Goal: Information Seeking & Learning: Find specific fact

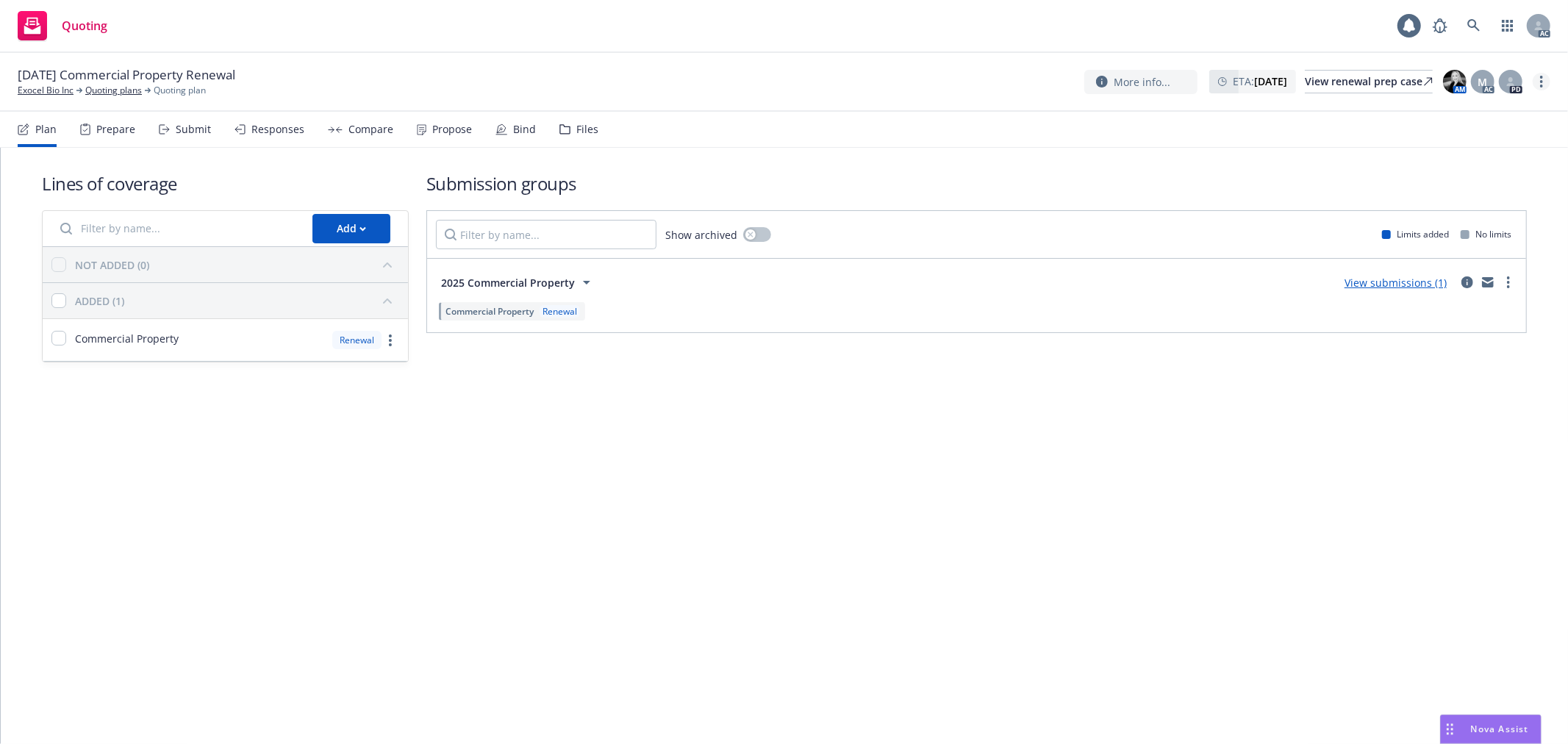
click at [1544, 83] on link "more" at bounding box center [1541, 81] width 17 height 17
click at [1487, 112] on link "Copy logging email" at bounding box center [1468, 112] width 164 height 30
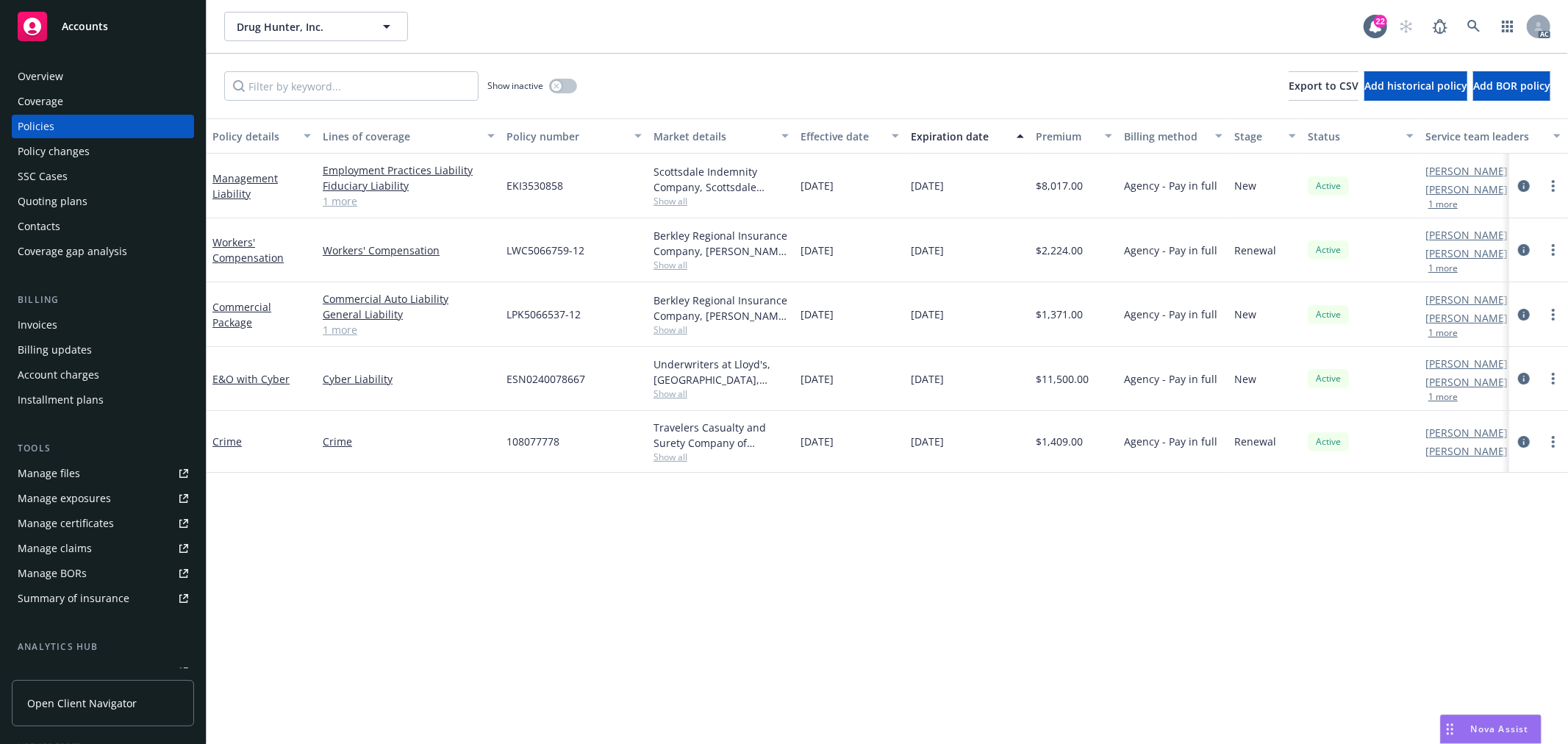
click at [345, 200] on link "1 more" at bounding box center [408, 201] width 172 height 15
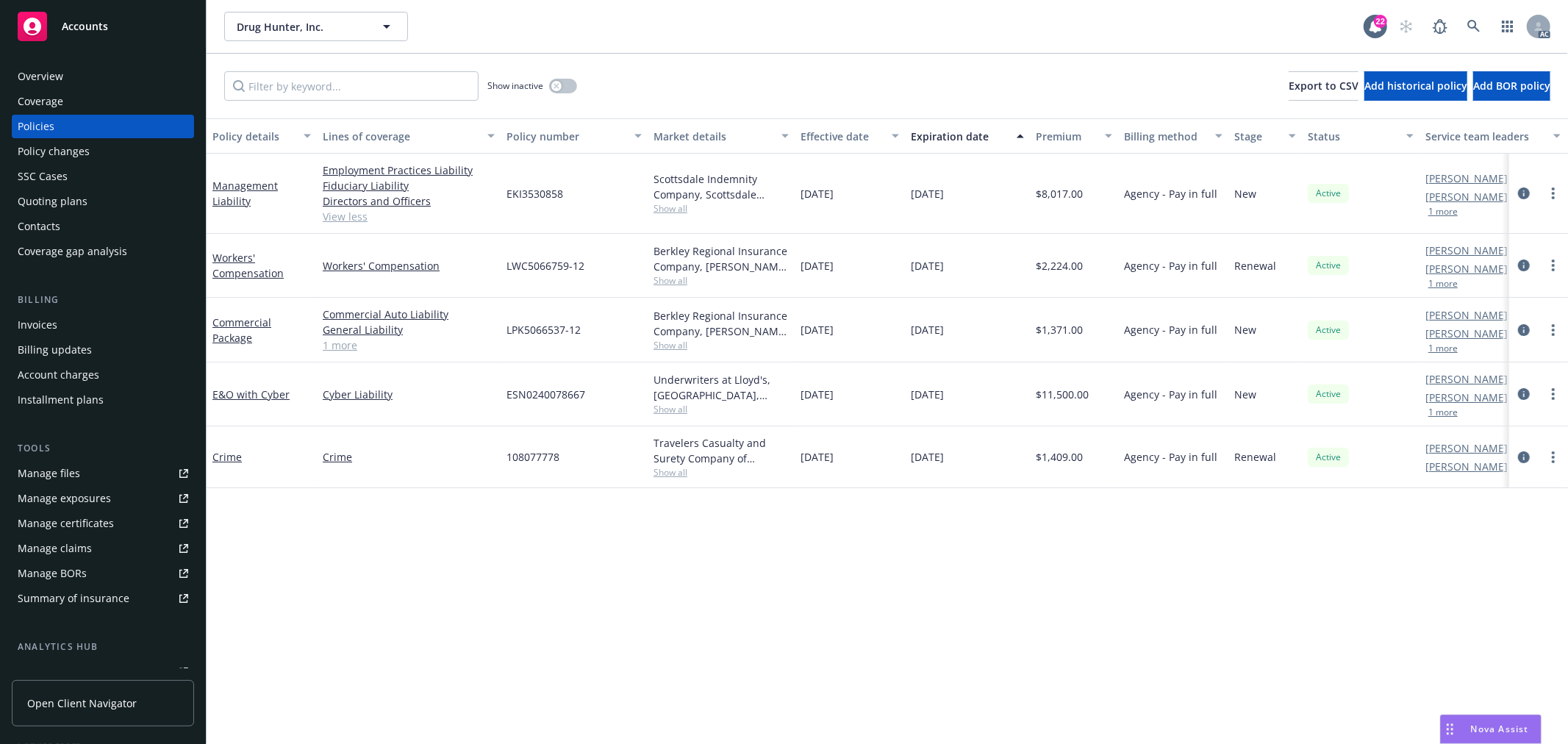
click at [1465, 719] on div "Nova Assist" at bounding box center [1490, 730] width 100 height 28
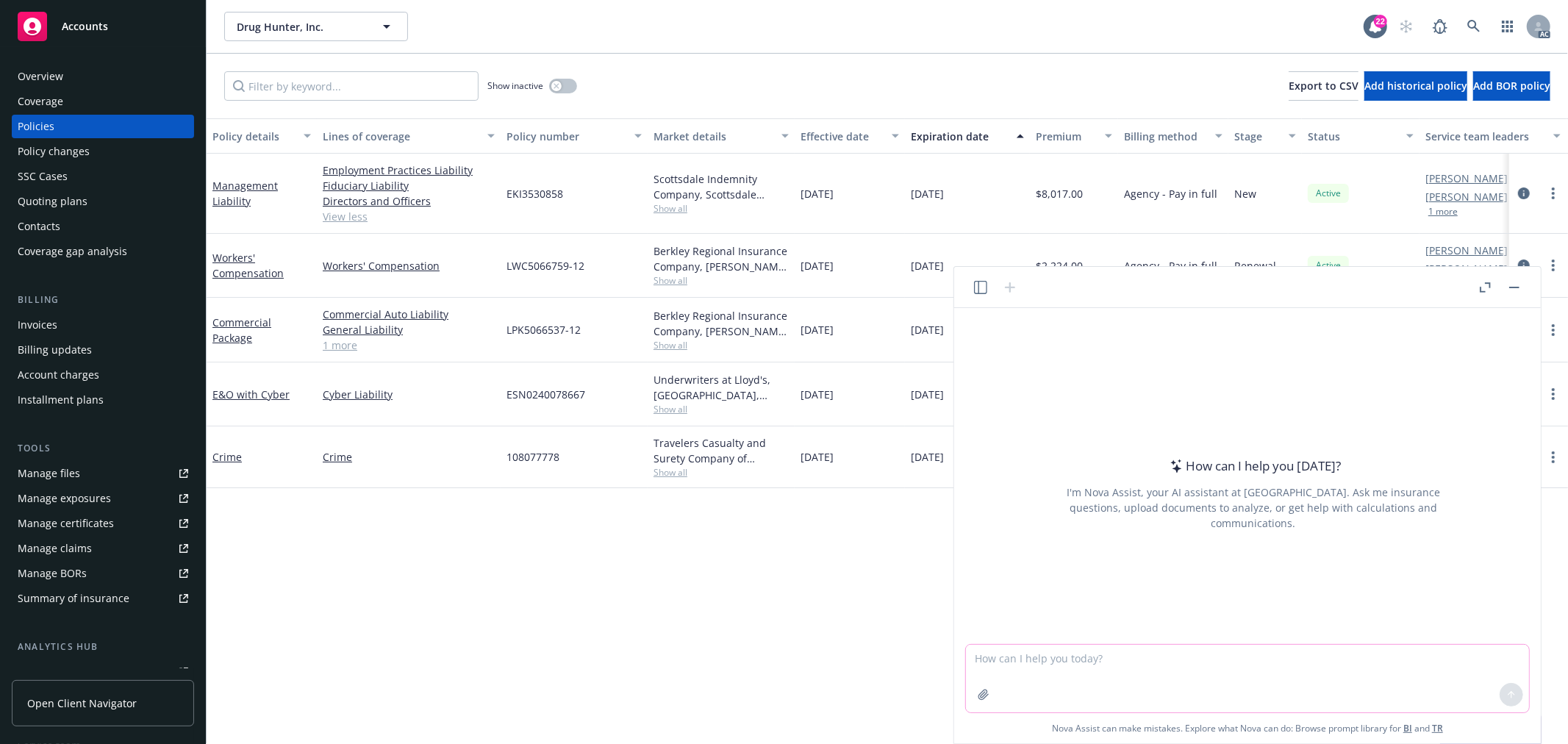
click at [1203, 689] on textarea at bounding box center [1247, 679] width 563 height 68
type textarea "why Media coverage belongs to Cyber policy"
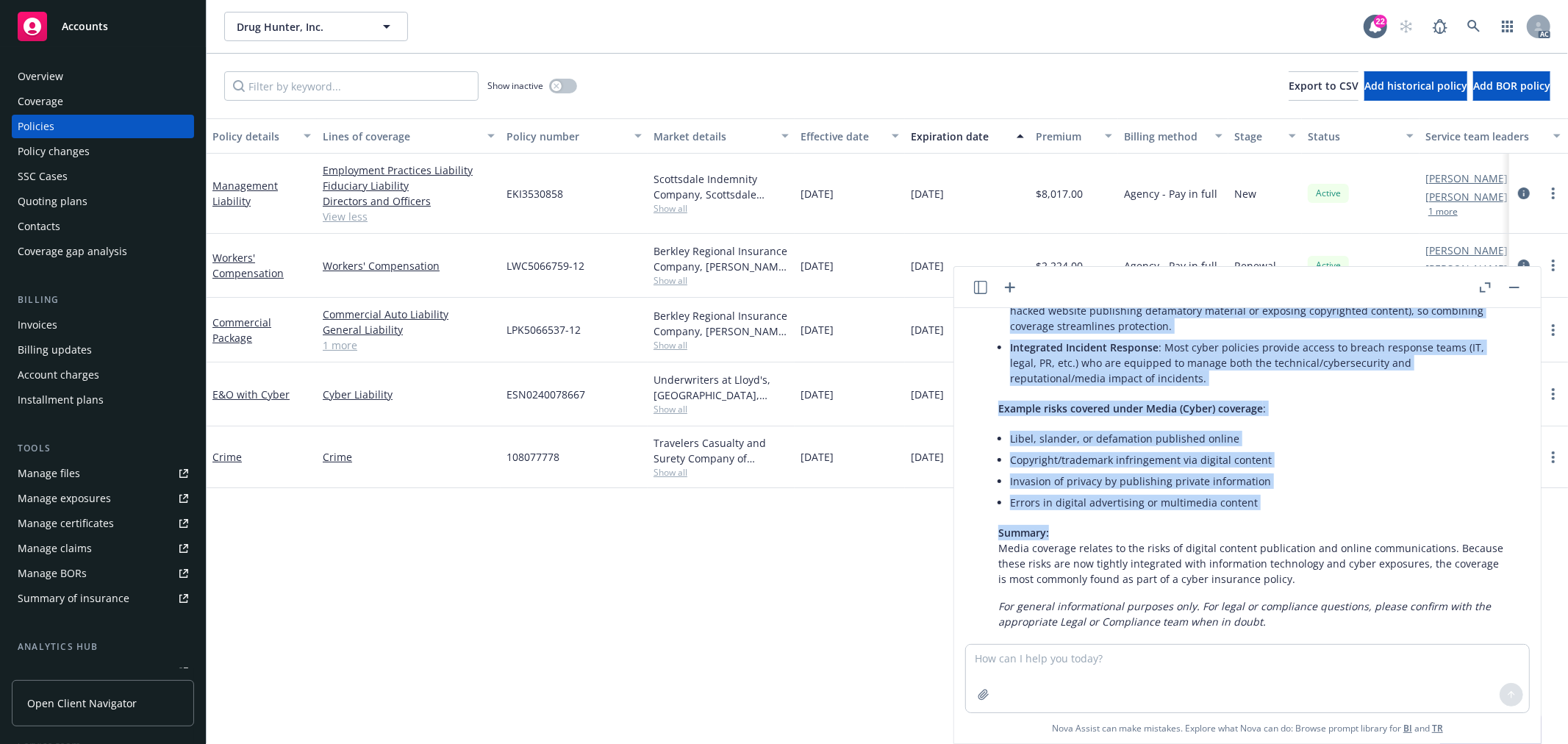
scroll to position [259, 0]
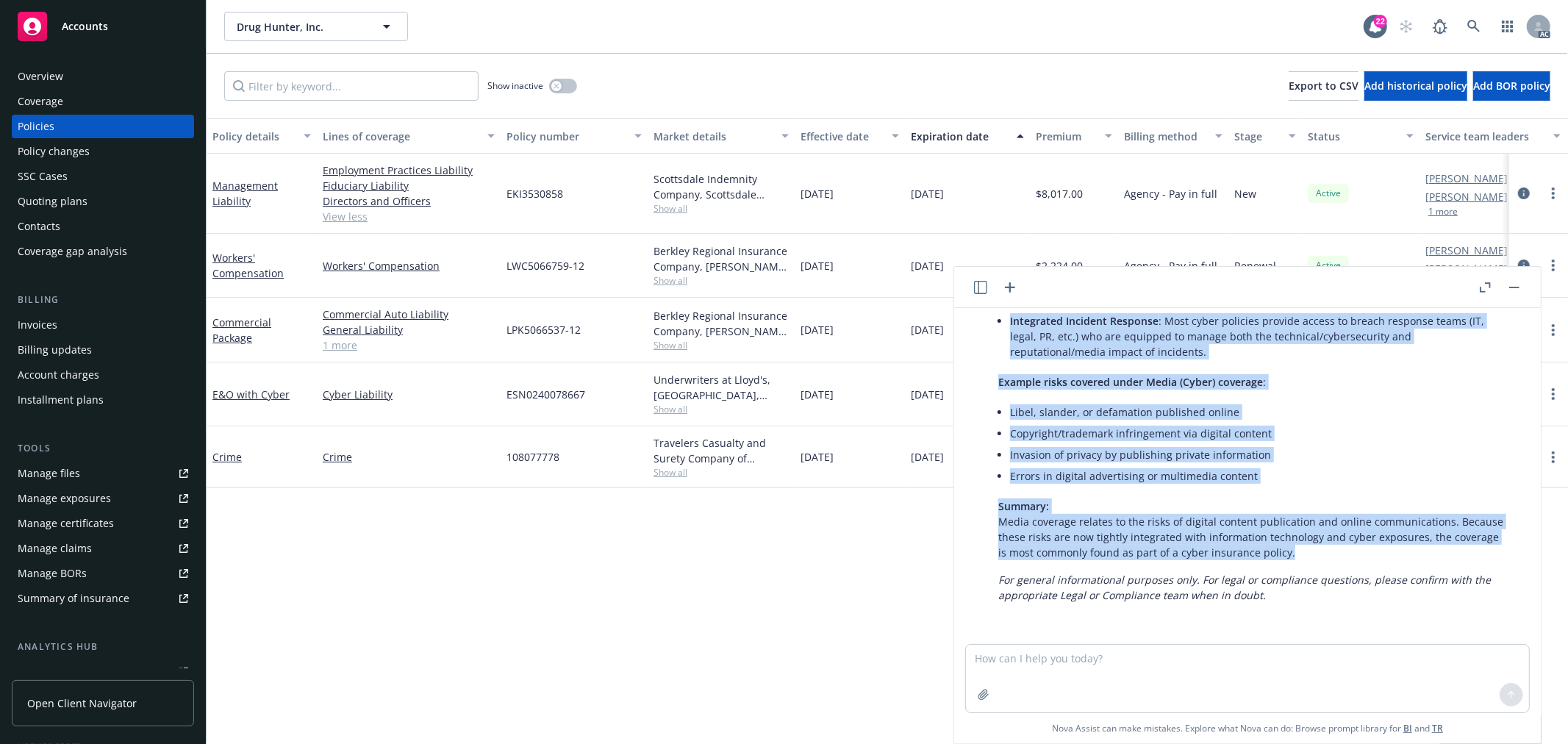
drag, startPoint x: 998, startPoint y: 358, endPoint x: 1312, endPoint y: 561, distance: 373.9
click at [1312, 561] on div "Media coverage is typically included as part of a Cyber insurance policy becaus…" at bounding box center [1253, 357] width 540 height 504
copy div "Media coverage is typically included as part of a Cyber insurance policy becaus…"
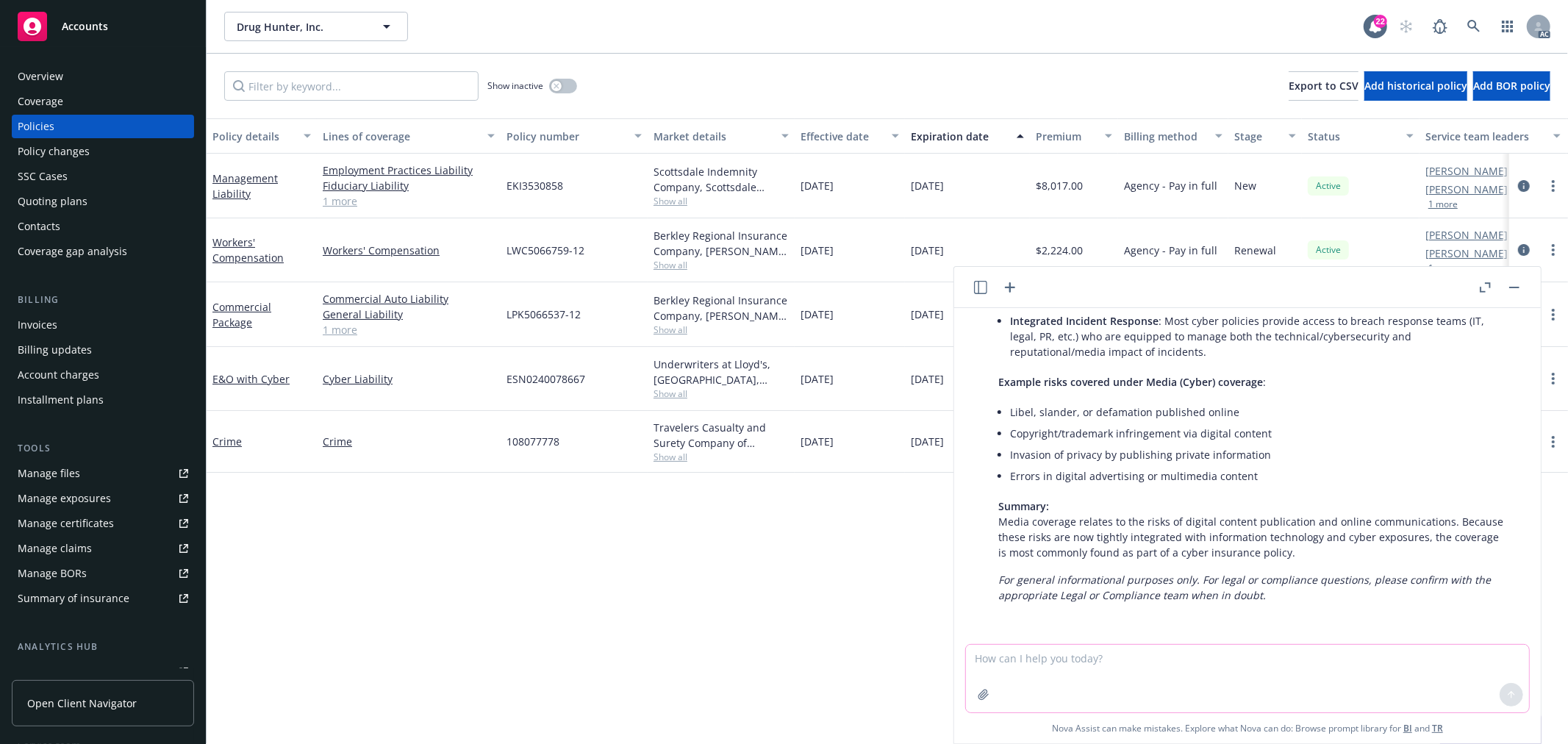
click at [1114, 658] on textarea at bounding box center [1247, 679] width 563 height 68
click at [1088, 655] on textarea at bounding box center [1247, 679] width 563 height 68
paste textarea "I will be able to release a quote once our 9/1 rates are approved."
click at [1131, 655] on textarea "The underwriter responded that I will be able to release a quote once our 9/1 r…" at bounding box center [1247, 679] width 563 height 68
click at [1334, 659] on textarea "The underwriter responded that he will be able to release a quote once our 9/1 …" at bounding box center [1247, 679] width 563 height 68
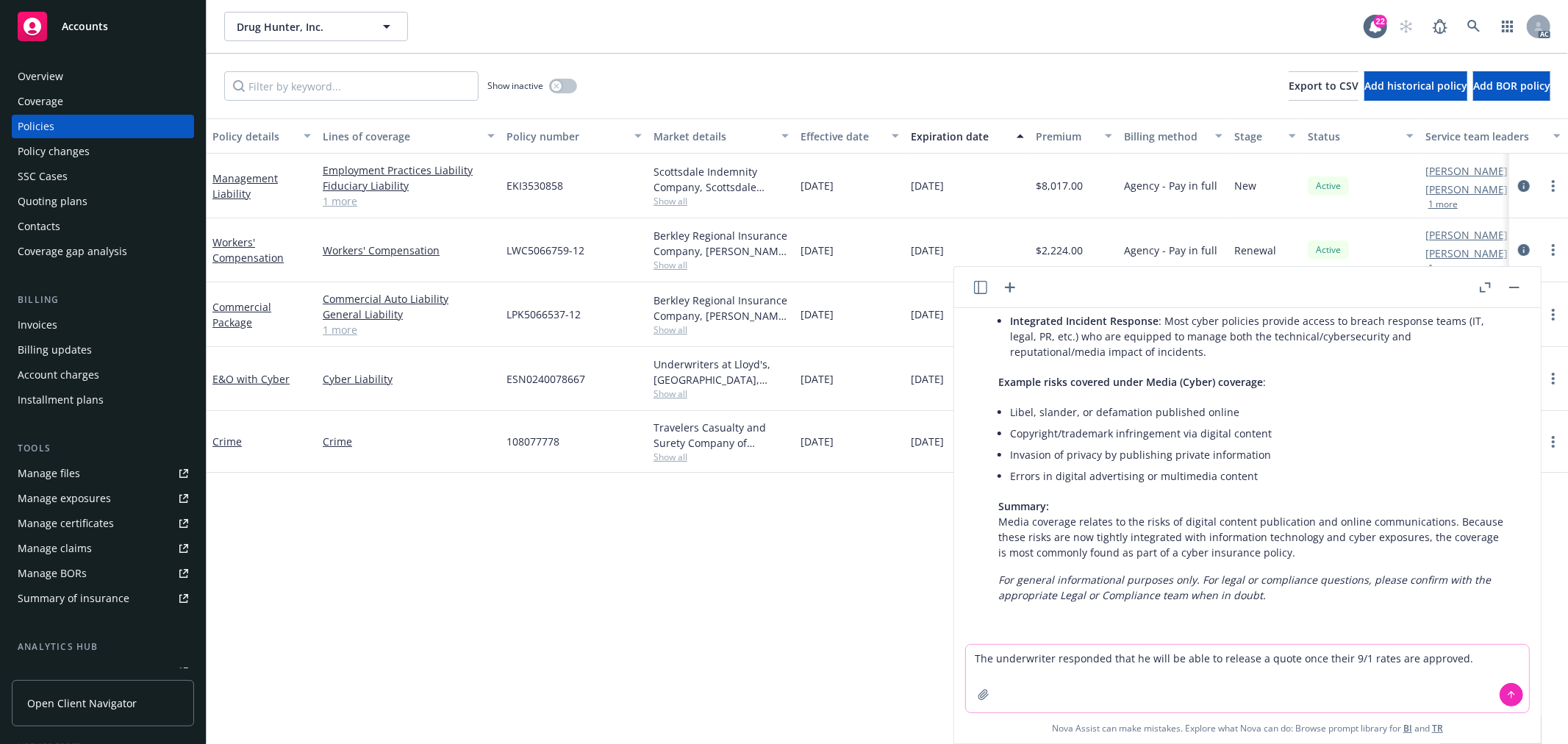
click at [1509, 660] on textarea "The underwriter responded that he will be able to release a quote once their 9/…" at bounding box center [1247, 679] width 563 height 68
type textarea "The underwriter responded that he will be able to release a quote once their 9/…"
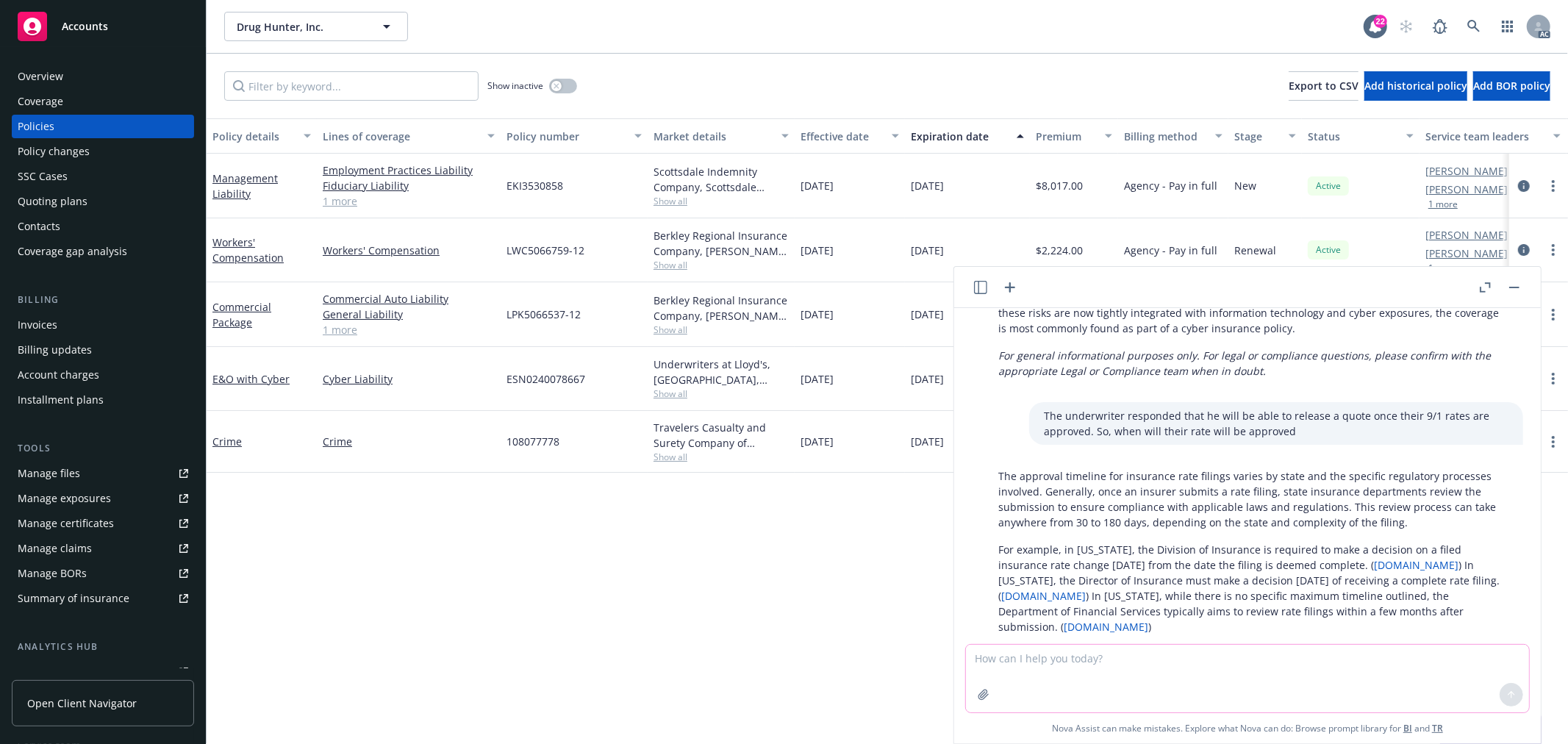
scroll to position [483, 0]
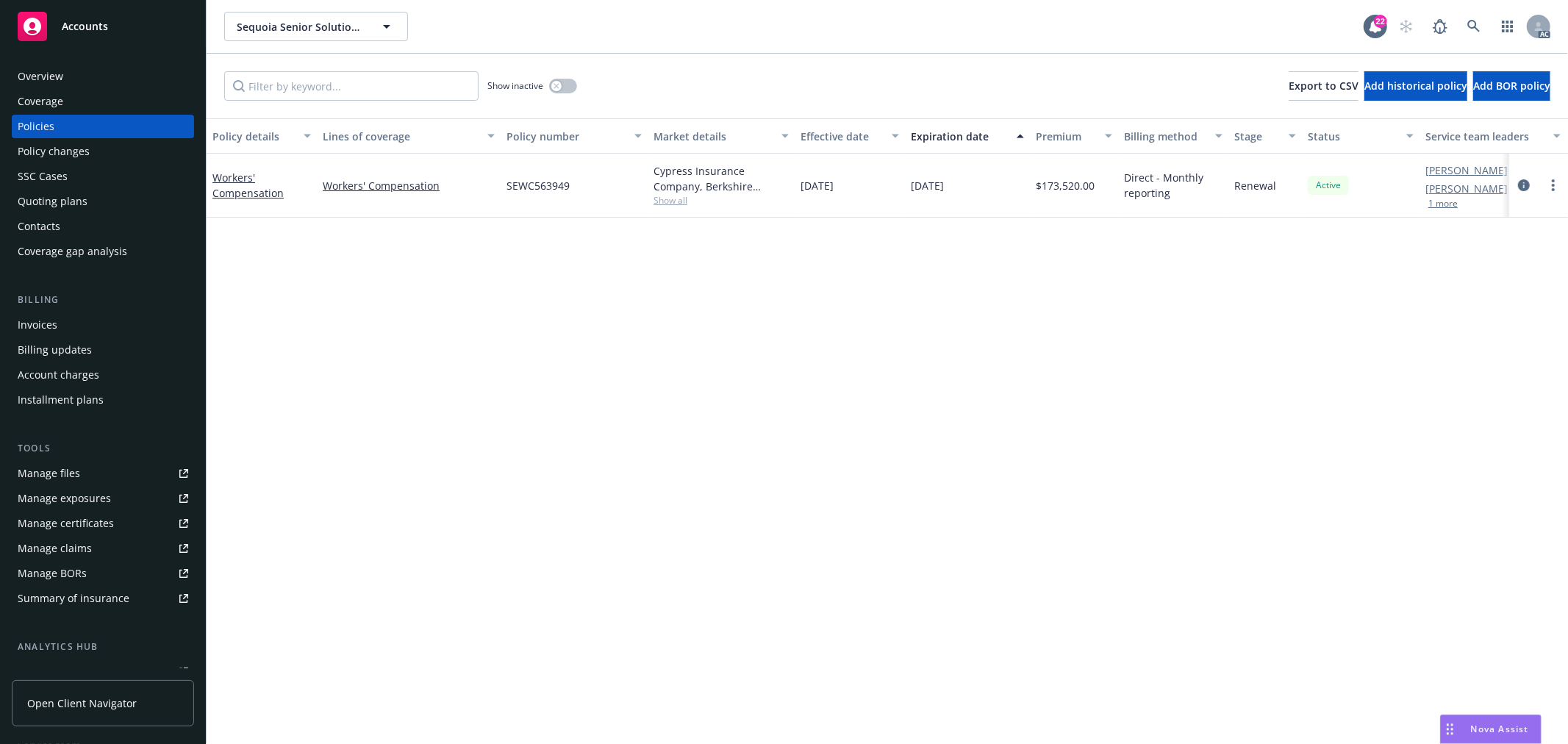
click at [67, 76] on div "Overview" at bounding box center [103, 76] width 170 height 24
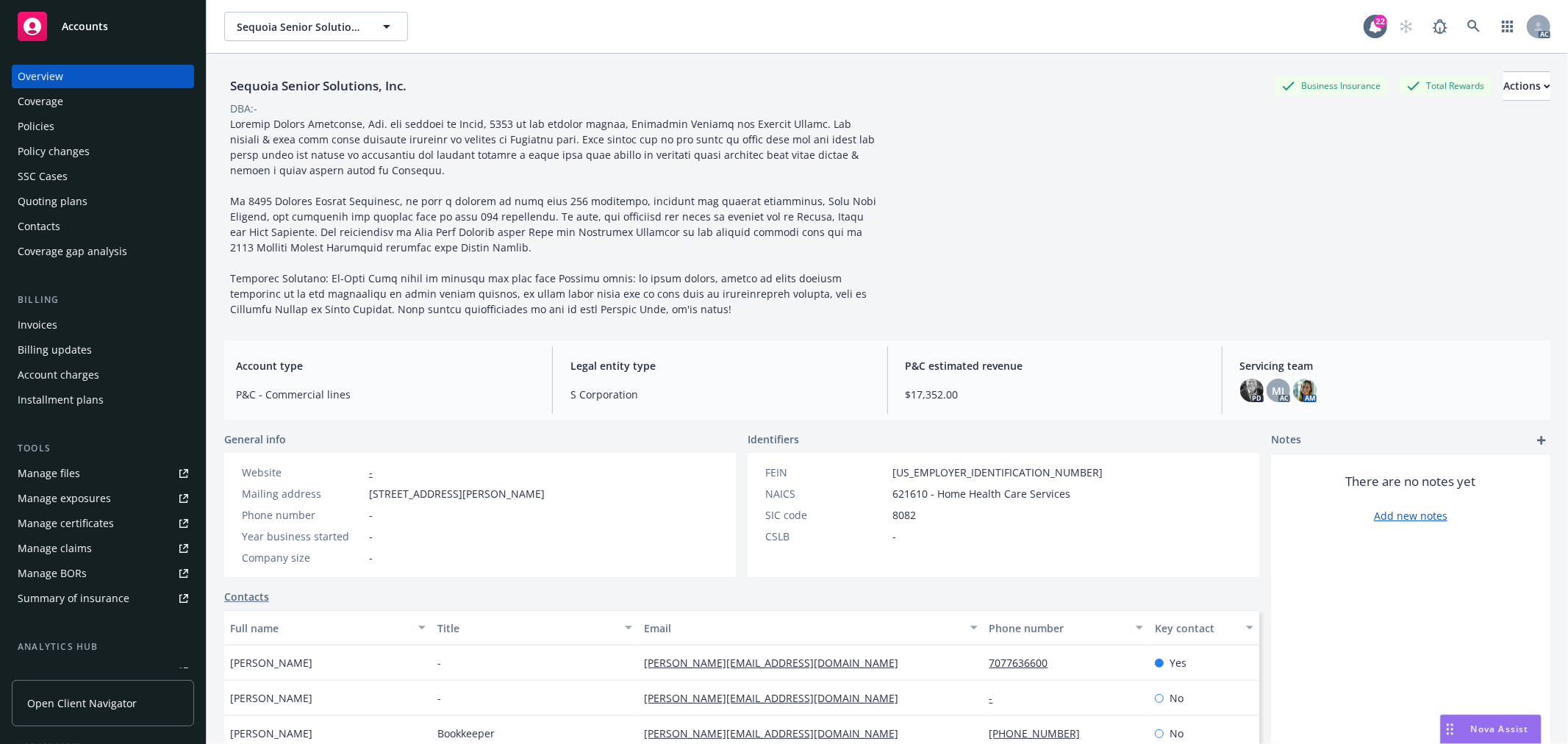
click at [62, 122] on div "Policies" at bounding box center [103, 126] width 170 height 24
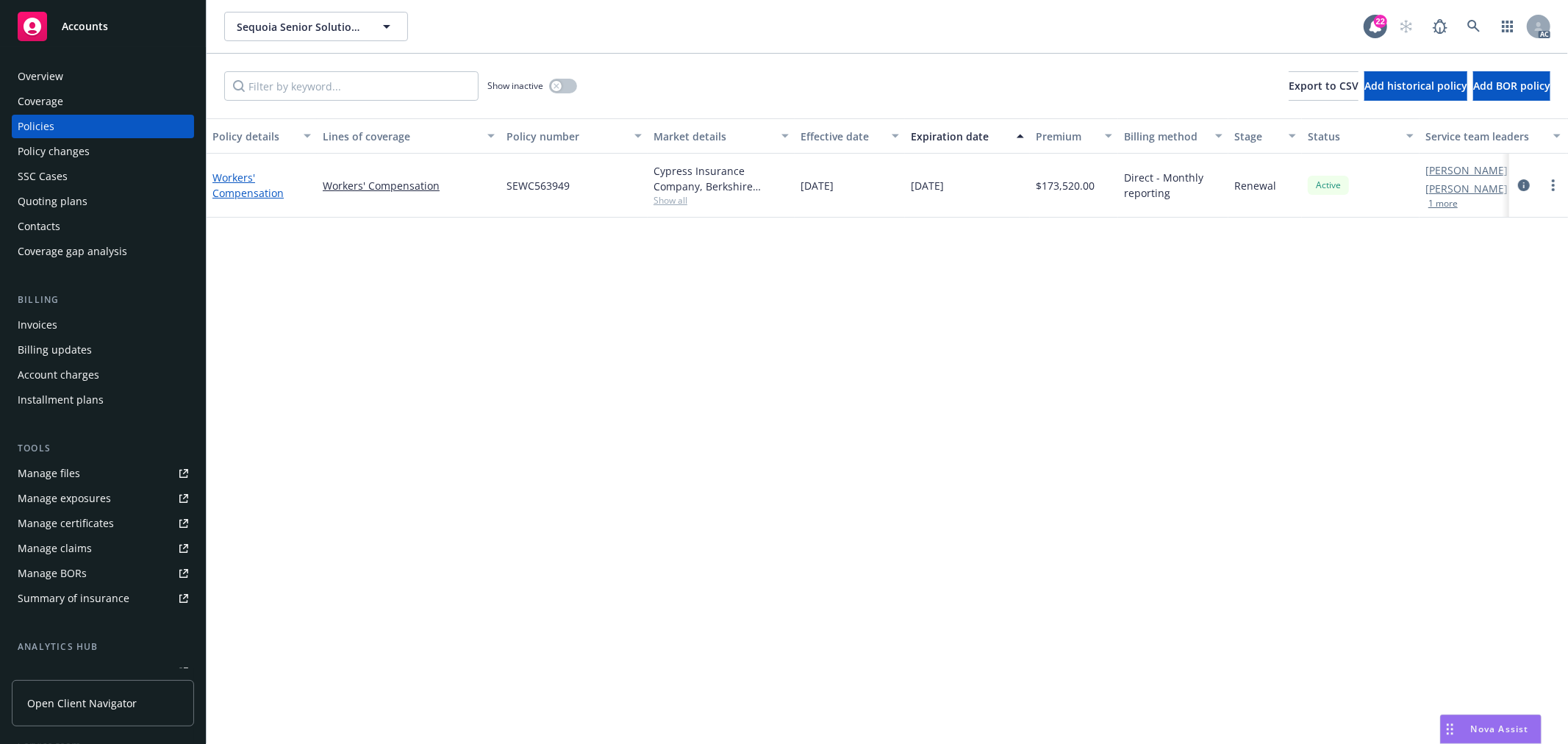
click at [268, 189] on link "Workers' Compensation" at bounding box center [248, 185] width 71 height 30
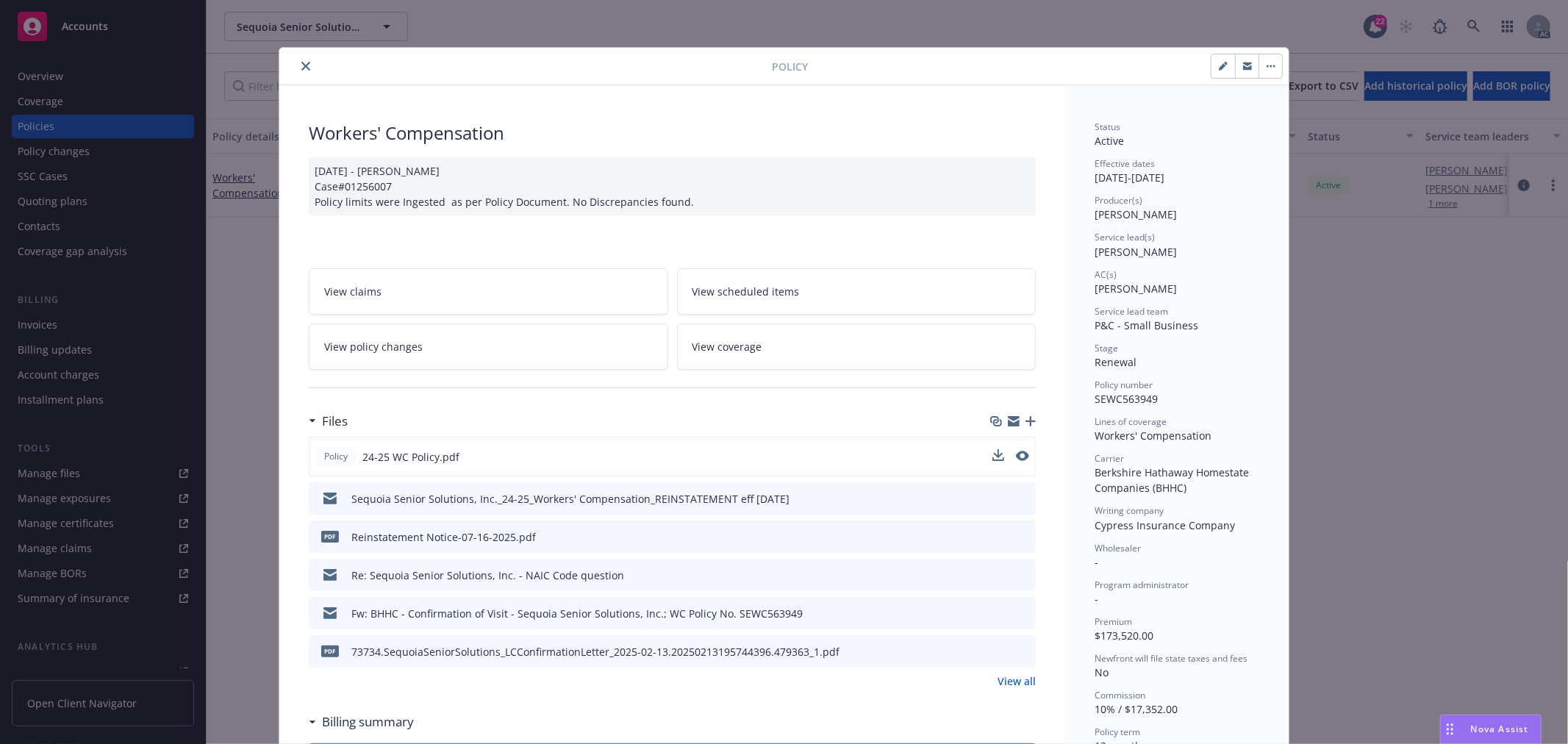
click at [1024, 456] on div "Policy 24-25 WC Policy.pdf" at bounding box center [672, 456] width 727 height 40
click at [1018, 456] on icon "preview file" at bounding box center [1020, 456] width 13 height 11
click at [1493, 723] on span "Nova Assist" at bounding box center [1500, 729] width 58 height 12
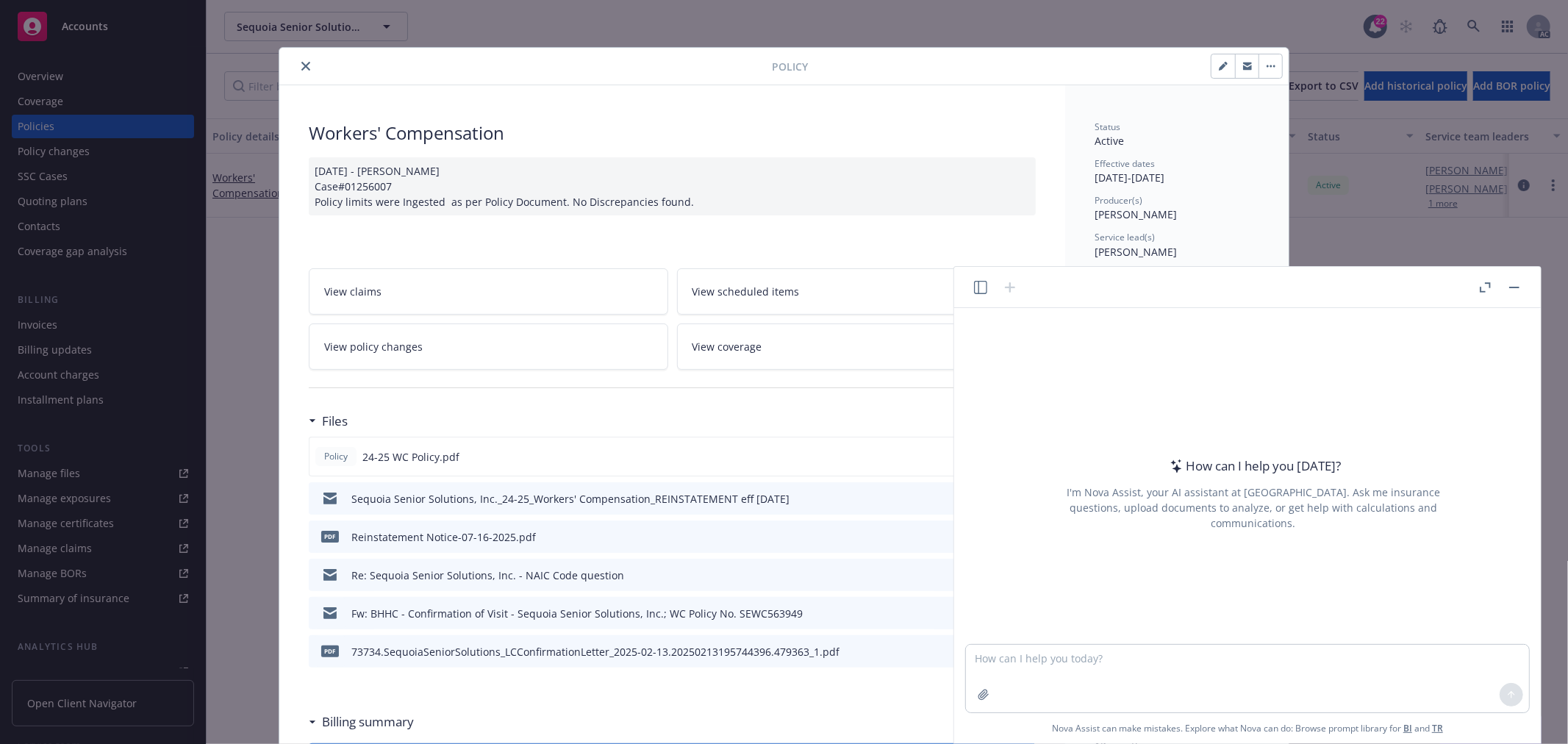
click at [976, 290] on icon "button" at bounding box center [980, 287] width 13 height 13
click at [907, 438] on p "All accounts" at bounding box center [906, 436] width 49 height 12
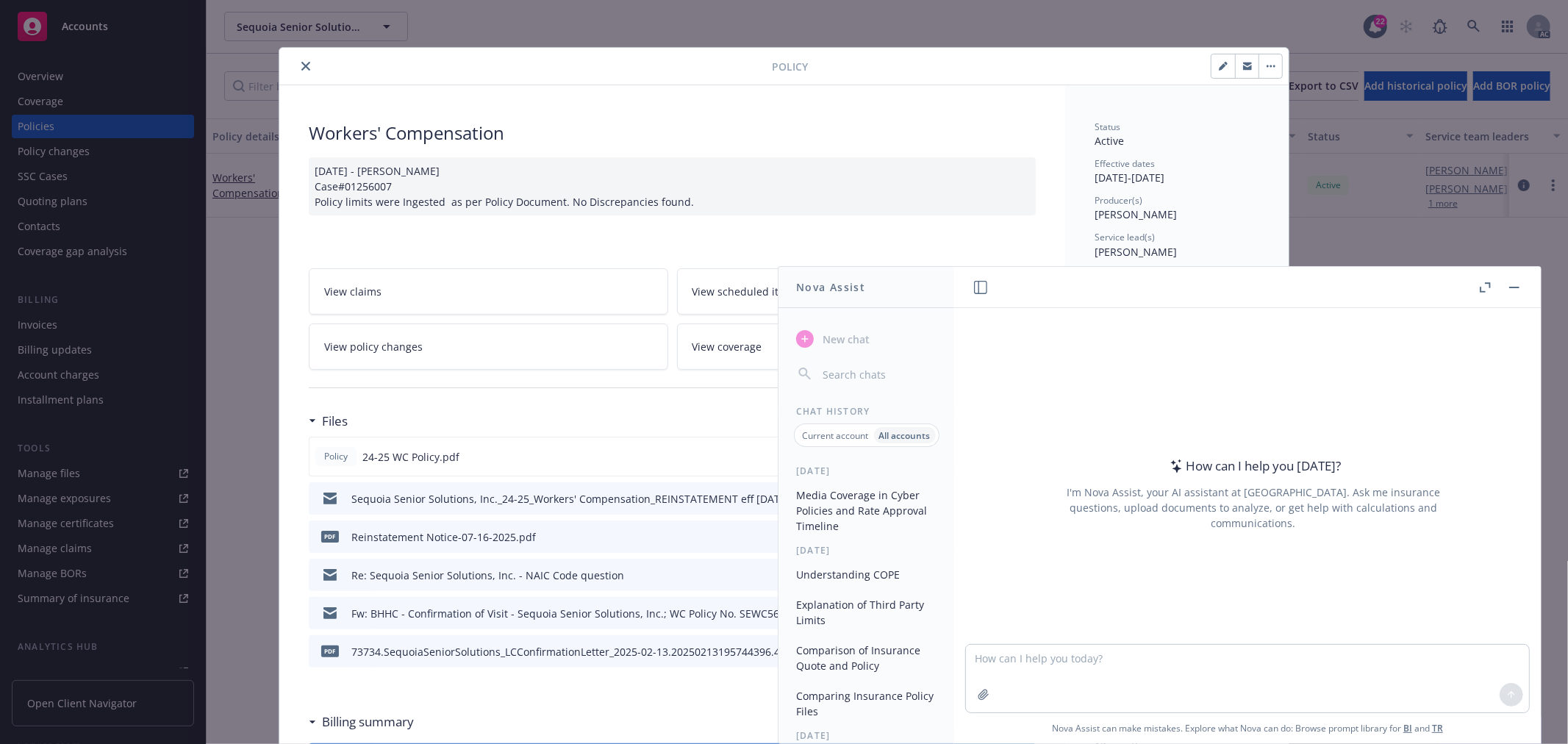
click at [870, 510] on button "Media Coverage in Cyber Policies and Rate Approval Timeline" at bounding box center [866, 510] width 152 height 55
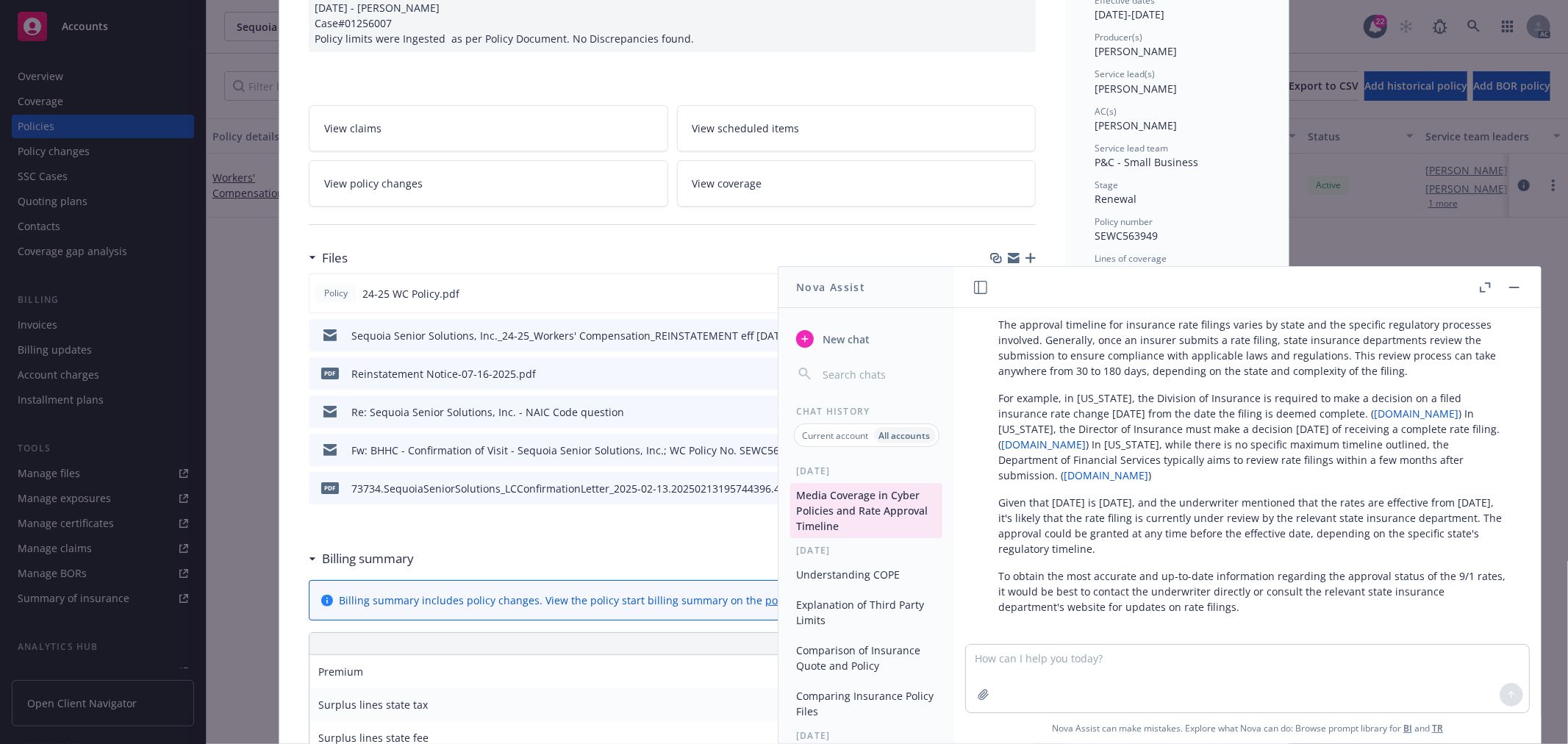
scroll to position [647, 0]
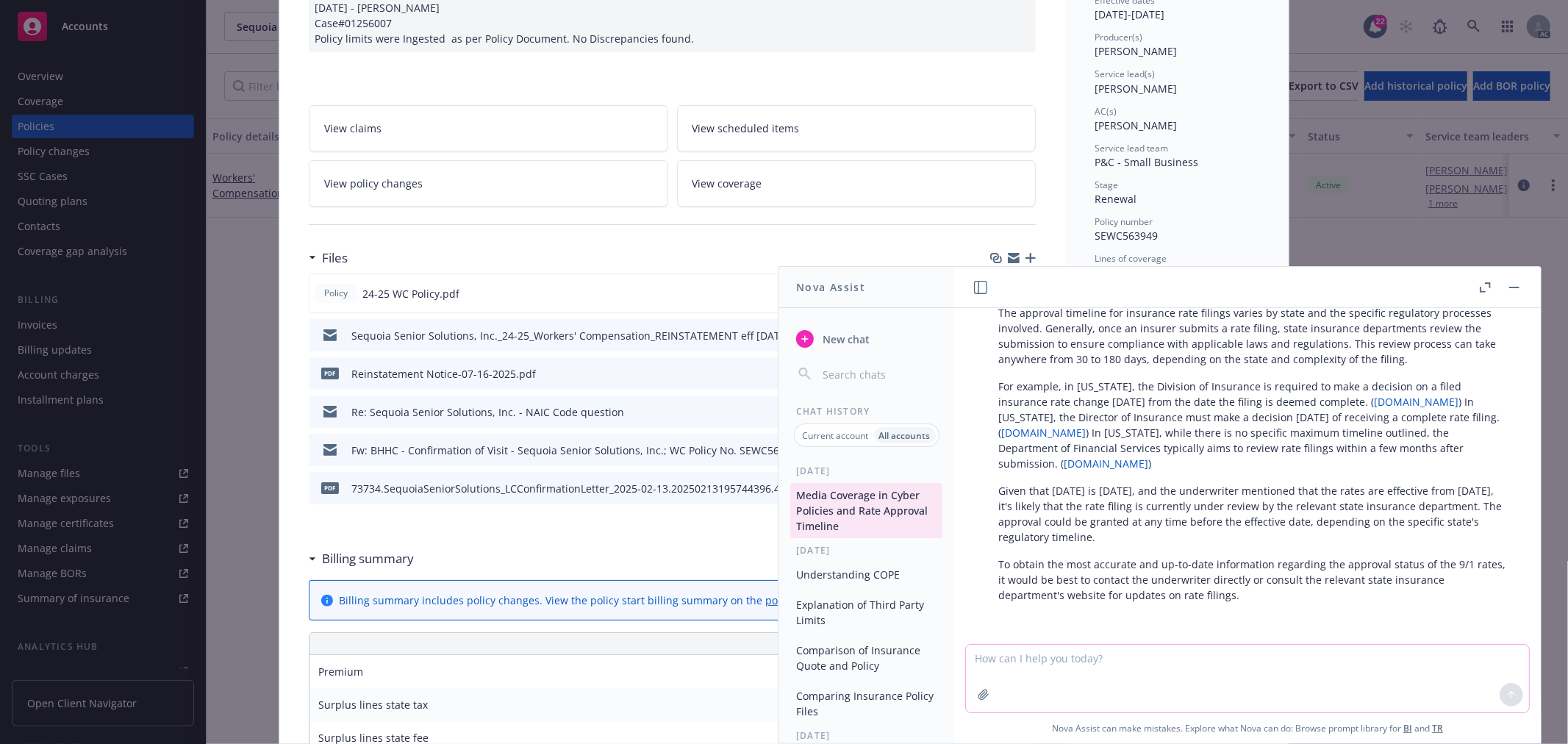
click at [1114, 666] on textarea at bounding box center [1247, 679] width 563 height 68
type textarea "this is WC policy located in CA"
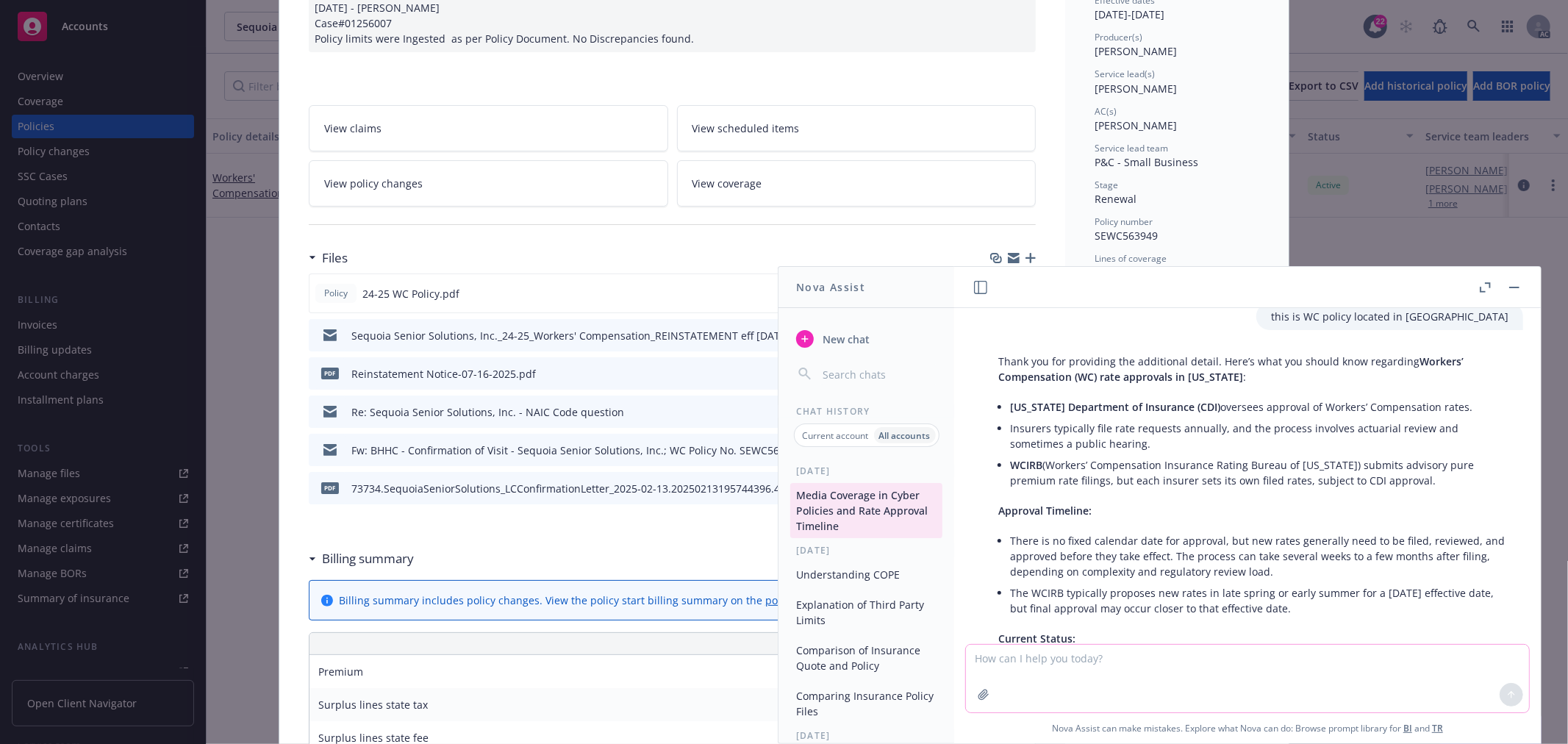
scroll to position [950, 0]
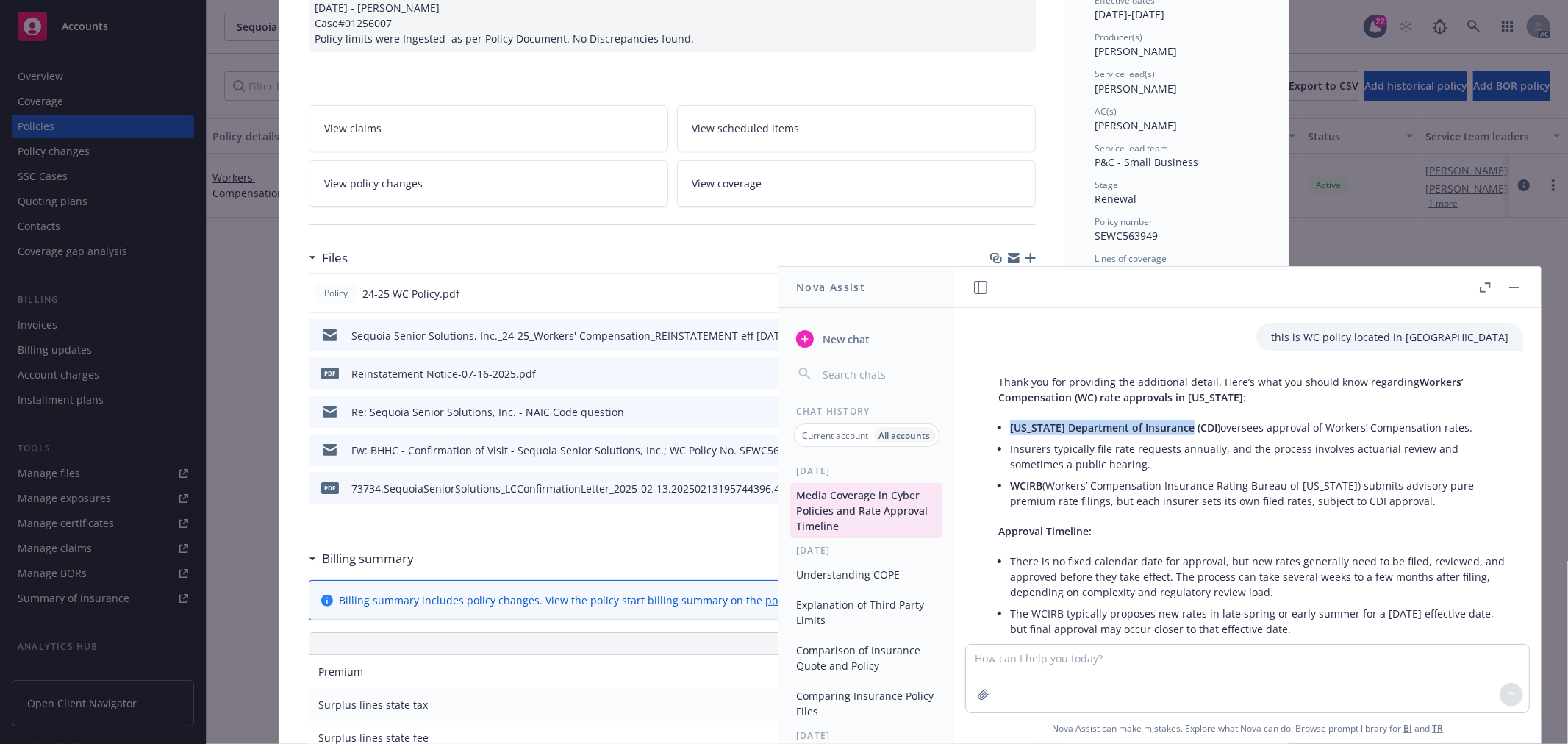
drag, startPoint x: 1010, startPoint y: 428, endPoint x: 1184, endPoint y: 428, distance: 174.0
click at [1184, 428] on span "California Department of Insurance (CDI)" at bounding box center [1115, 428] width 210 height 14
copy span "California Department of Insurance"
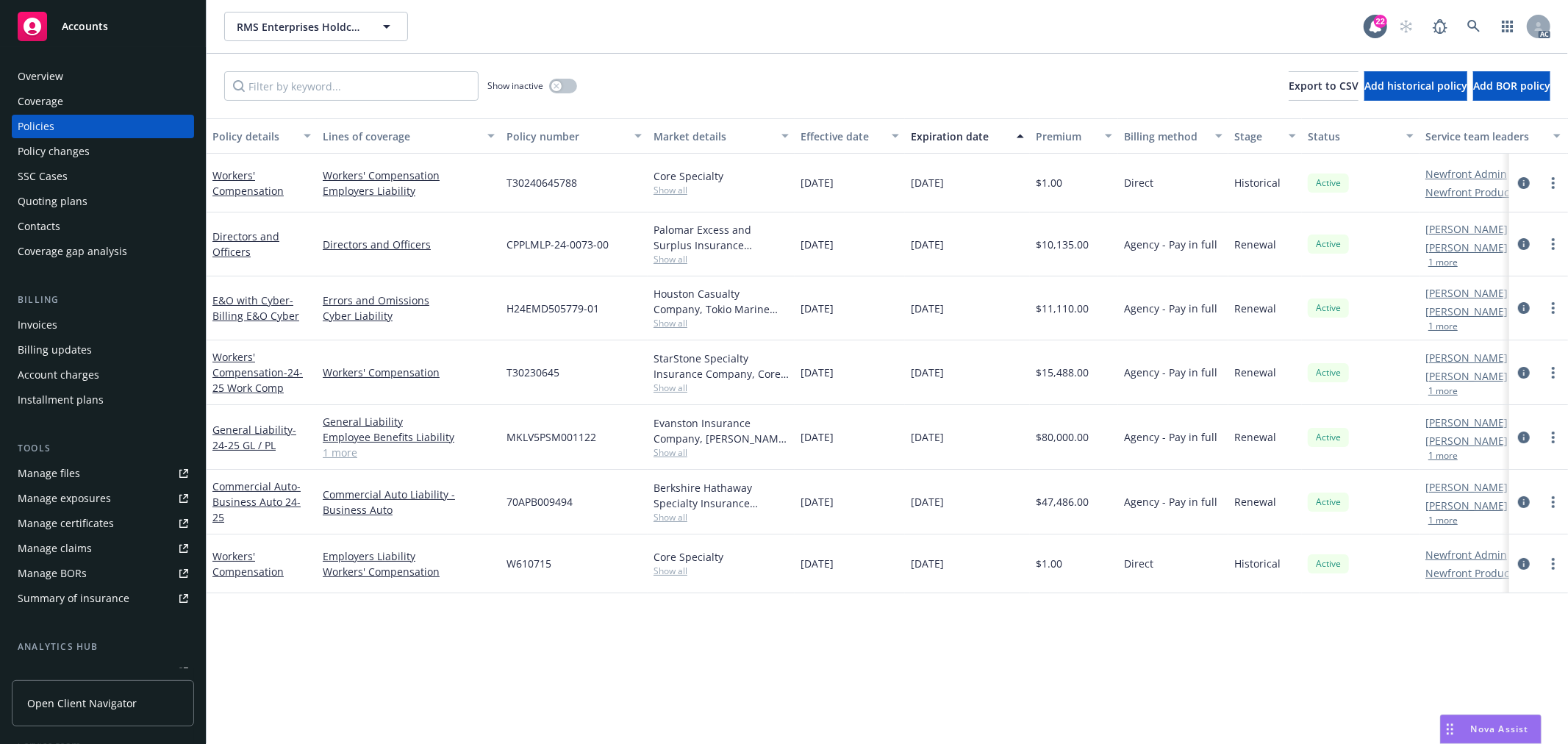
click at [1516, 739] on div "Nova Assist" at bounding box center [1490, 730] width 100 height 28
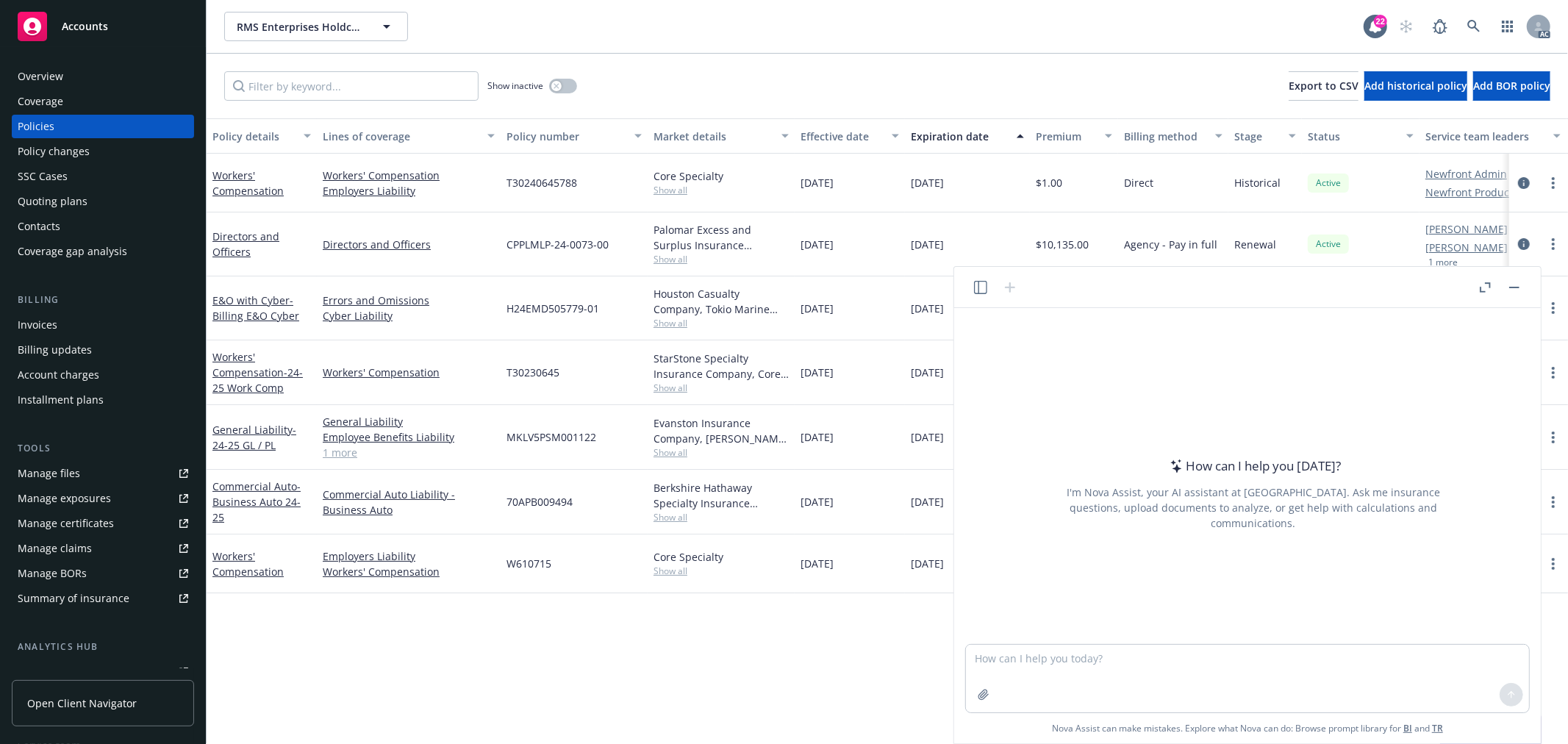
click at [1099, 642] on div at bounding box center [1253, 635] width 563 height 17
click at [1104, 664] on textarea at bounding box center [1247, 679] width 563 height 68
paste textarea
click at [1049, 650] on textarea "UW said" at bounding box center [1247, 679] width 563 height 68
paste textarea "can you send updated loss runs from Compwest?"
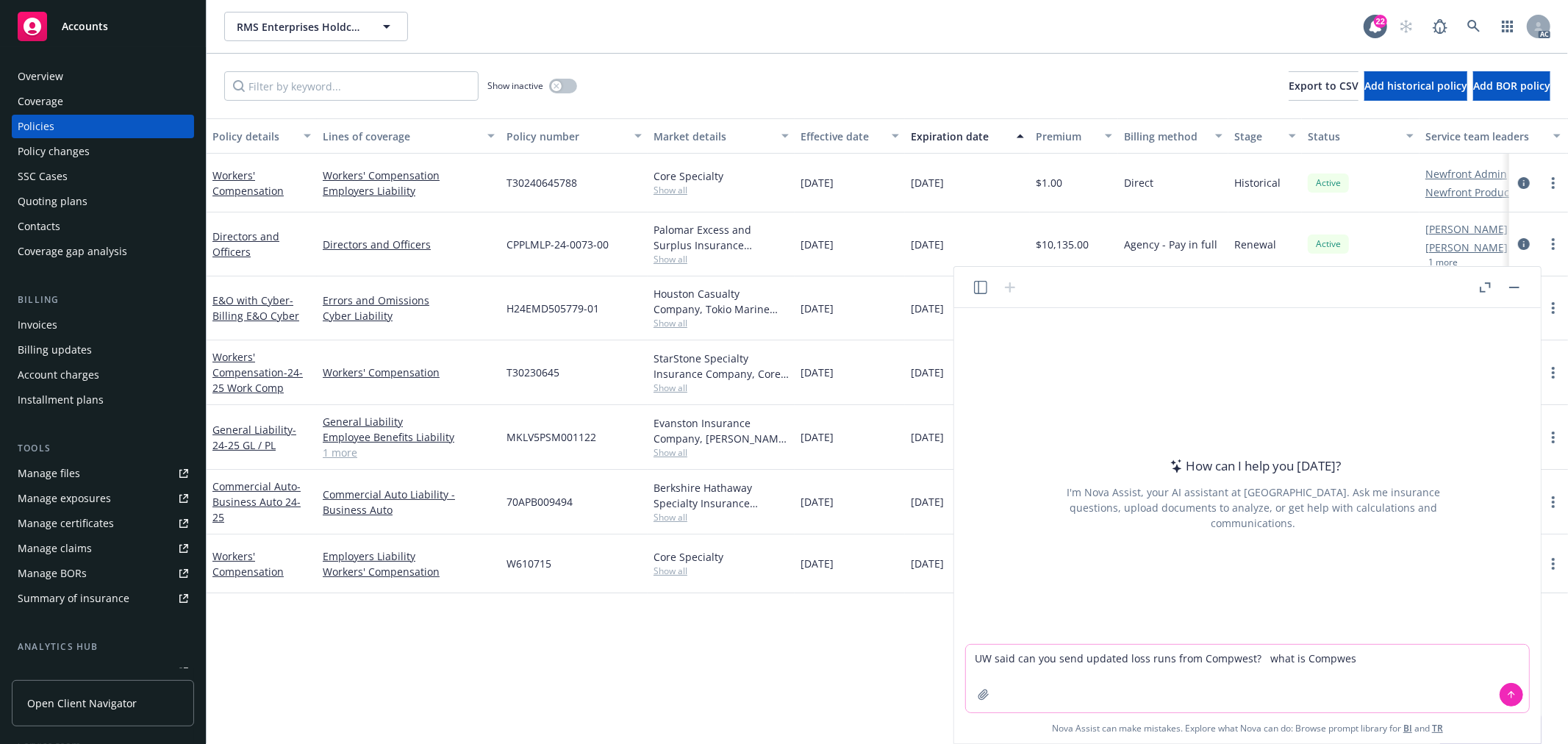
type textarea "UW said can you send updated loss runs from Compwest? what is Compwest"
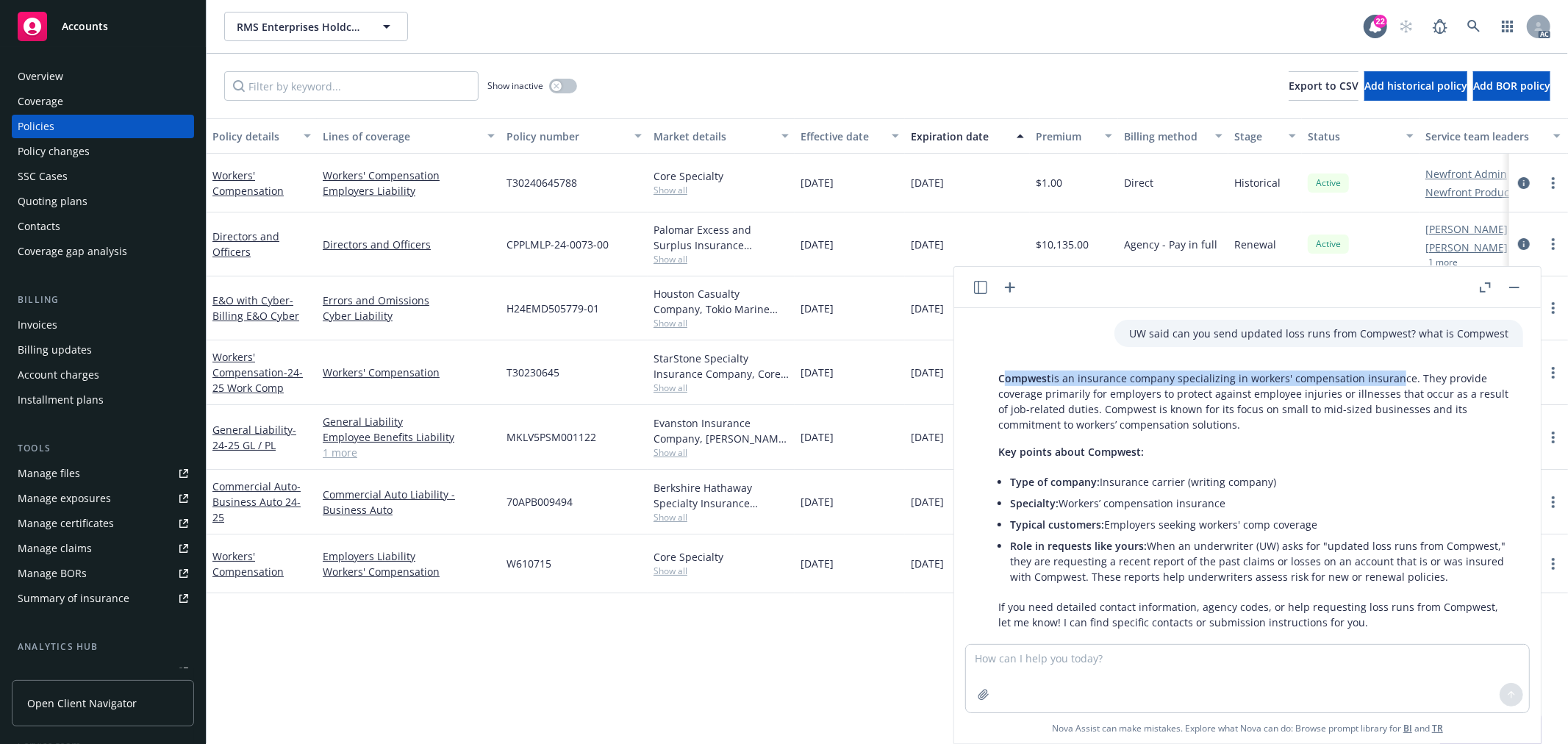
drag, startPoint x: 1002, startPoint y: 378, endPoint x: 1390, endPoint y: 369, distance: 388.1
click at [1390, 369] on div "Compwest is an insurance company specializing in workers' compensation insuranc…" at bounding box center [1253, 500] width 540 height 272
click at [1213, 394] on p "Compwest is an insurance company specializing in workers' compensation insuranc…" at bounding box center [1253, 401] width 510 height 62
click at [778, 672] on div "Policy details Lines of coverage Policy number Market details Effective date Ex…" at bounding box center [887, 431] width 1361 height 626
click at [678, 187] on span "Show all" at bounding box center [721, 190] width 135 height 12
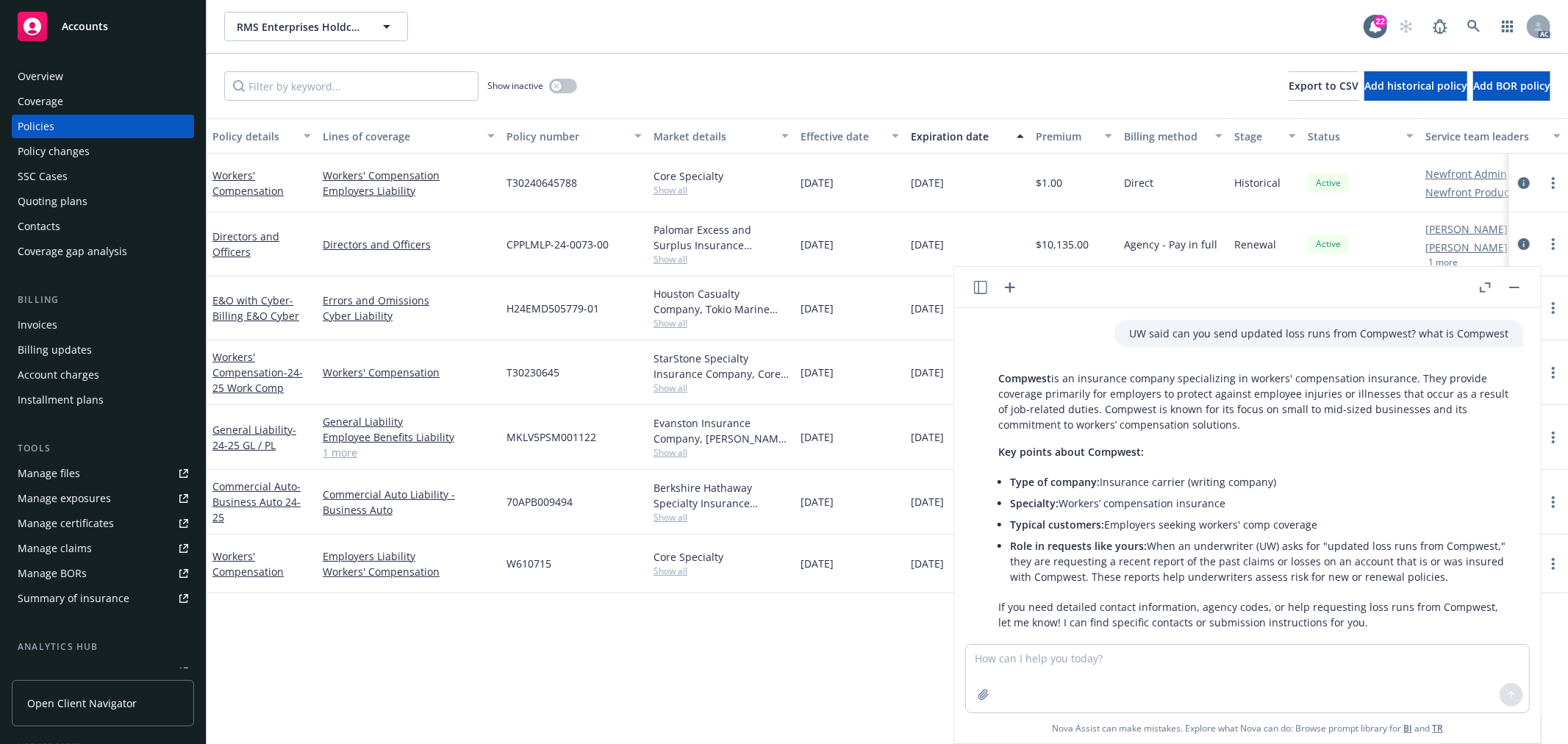
click at [676, 632] on div "Policy details Lines of coverage Policy number Market details Effective date Ex…" at bounding box center [887, 431] width 1361 height 626
click at [241, 196] on div "Workers' Compensation" at bounding box center [262, 183] width 99 height 31
click at [244, 191] on link "Workers' Compensation" at bounding box center [248, 183] width 71 height 30
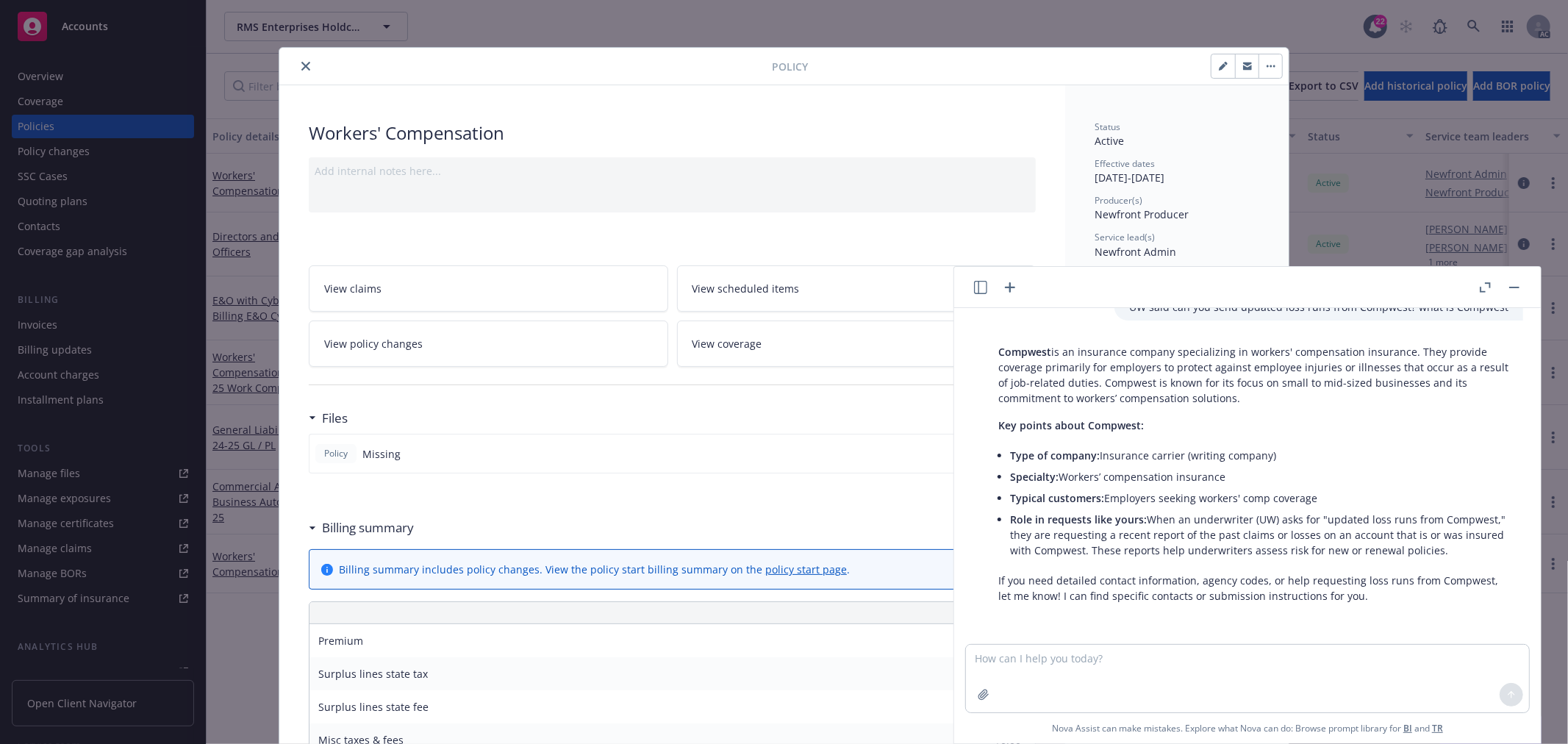
click at [241, 622] on div "Policy Workers' Compensation Add internal notes here... View claims View schedu…" at bounding box center [784, 372] width 1568 height 744
click at [303, 62] on icon "close" at bounding box center [306, 66] width 9 height 9
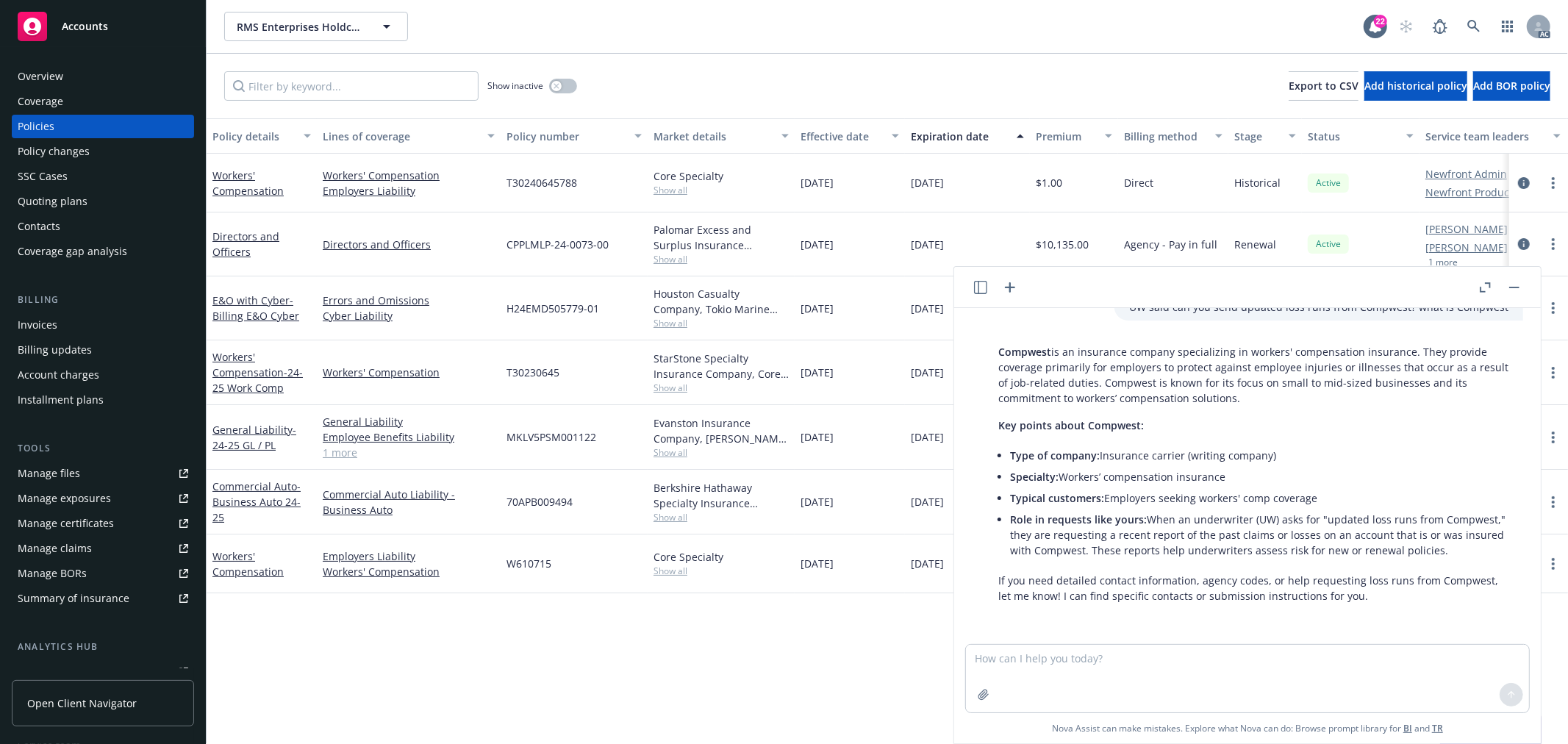
click at [1512, 289] on button "button" at bounding box center [1514, 287] width 17 height 17
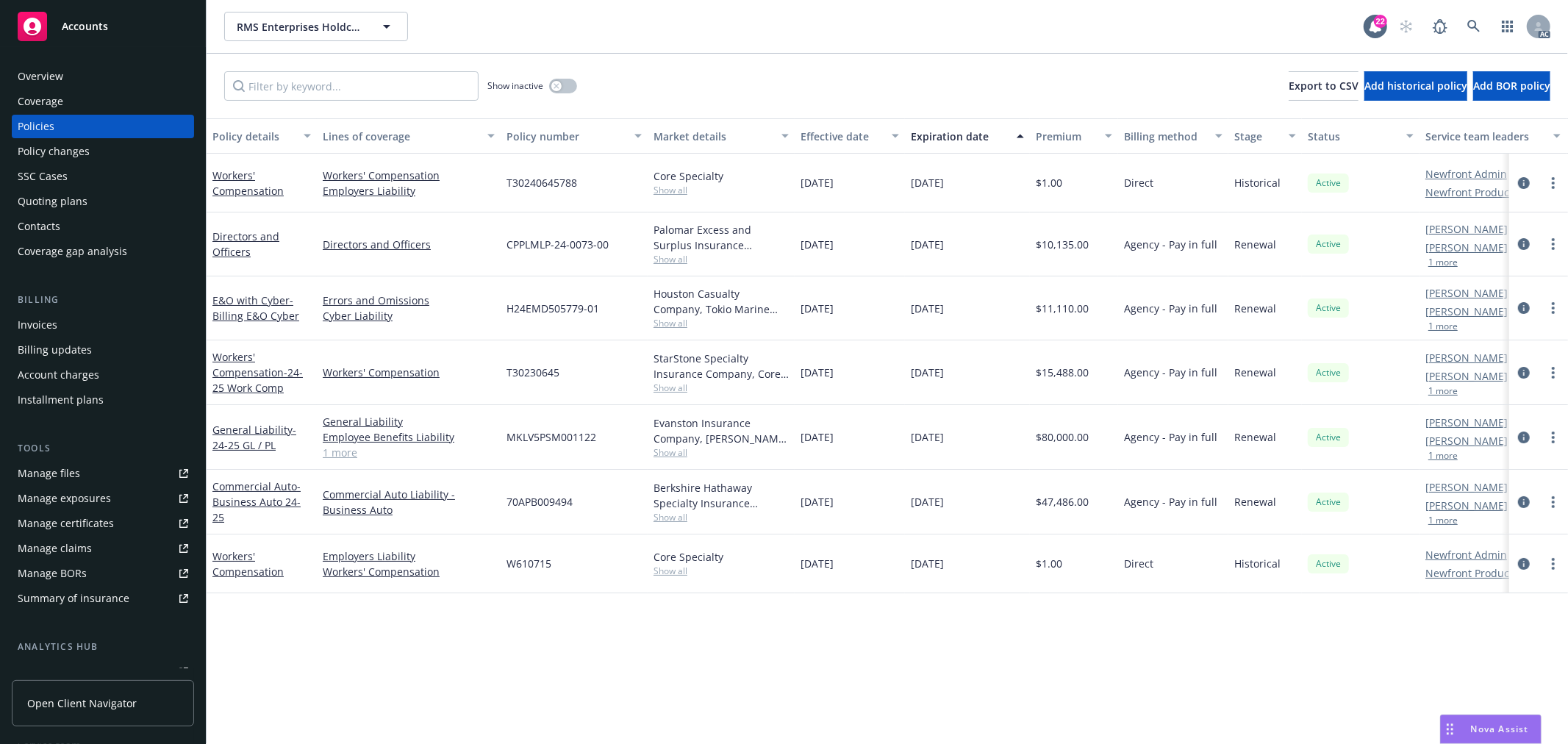
click at [674, 392] on span "Show all" at bounding box center [721, 388] width 135 height 12
click at [596, 652] on div "Policy details Lines of coverage Policy number Market details Effective date Ex…" at bounding box center [887, 431] width 1361 height 626
click at [249, 374] on link "Workers' Compensation - 24-25 Work Comp" at bounding box center [257, 372] width 90 height 45
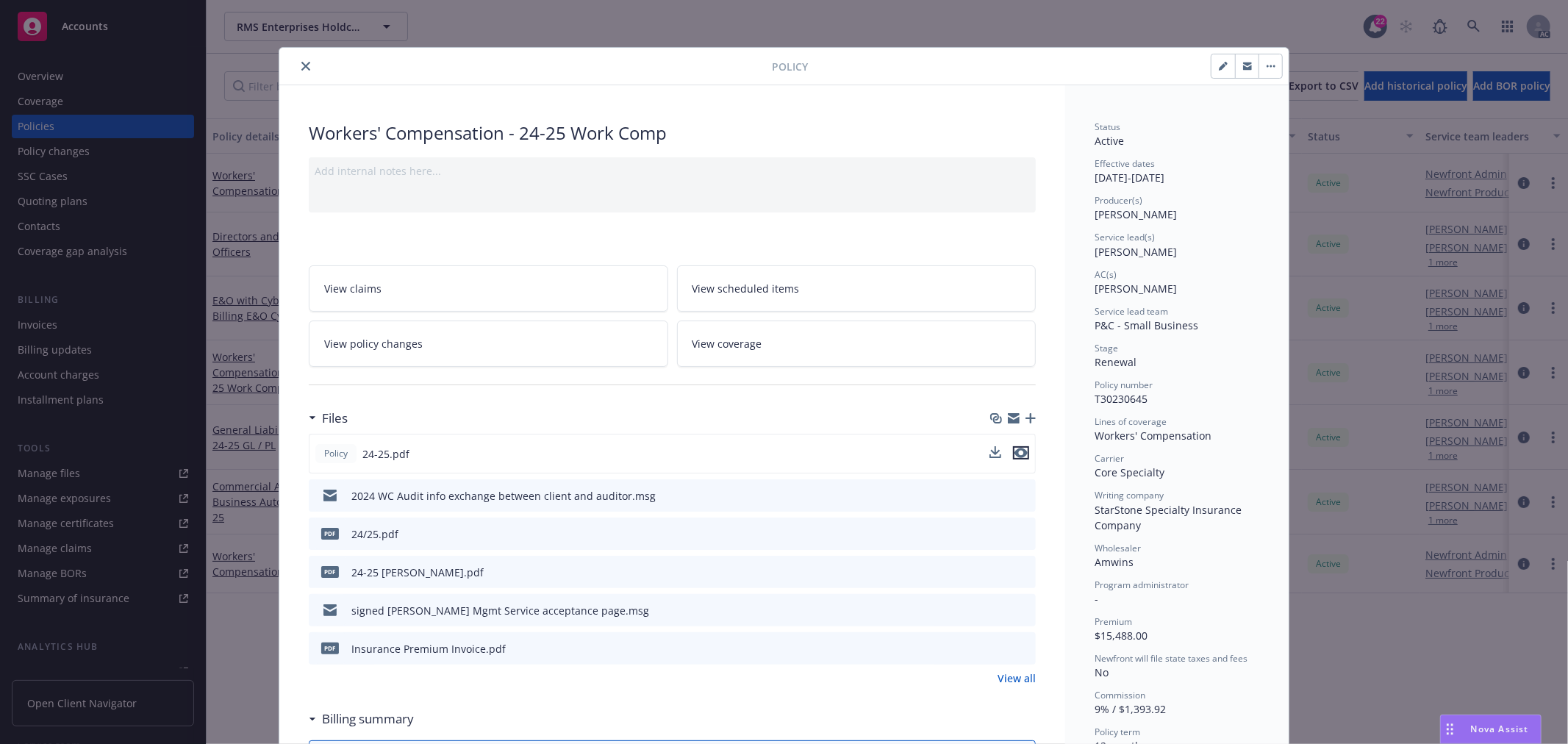
click at [1014, 451] on icon "preview file" at bounding box center [1020, 453] width 13 height 11
click at [309, 68] on div at bounding box center [528, 65] width 487 height 17
click at [301, 70] on icon "close" at bounding box center [306, 66] width 9 height 9
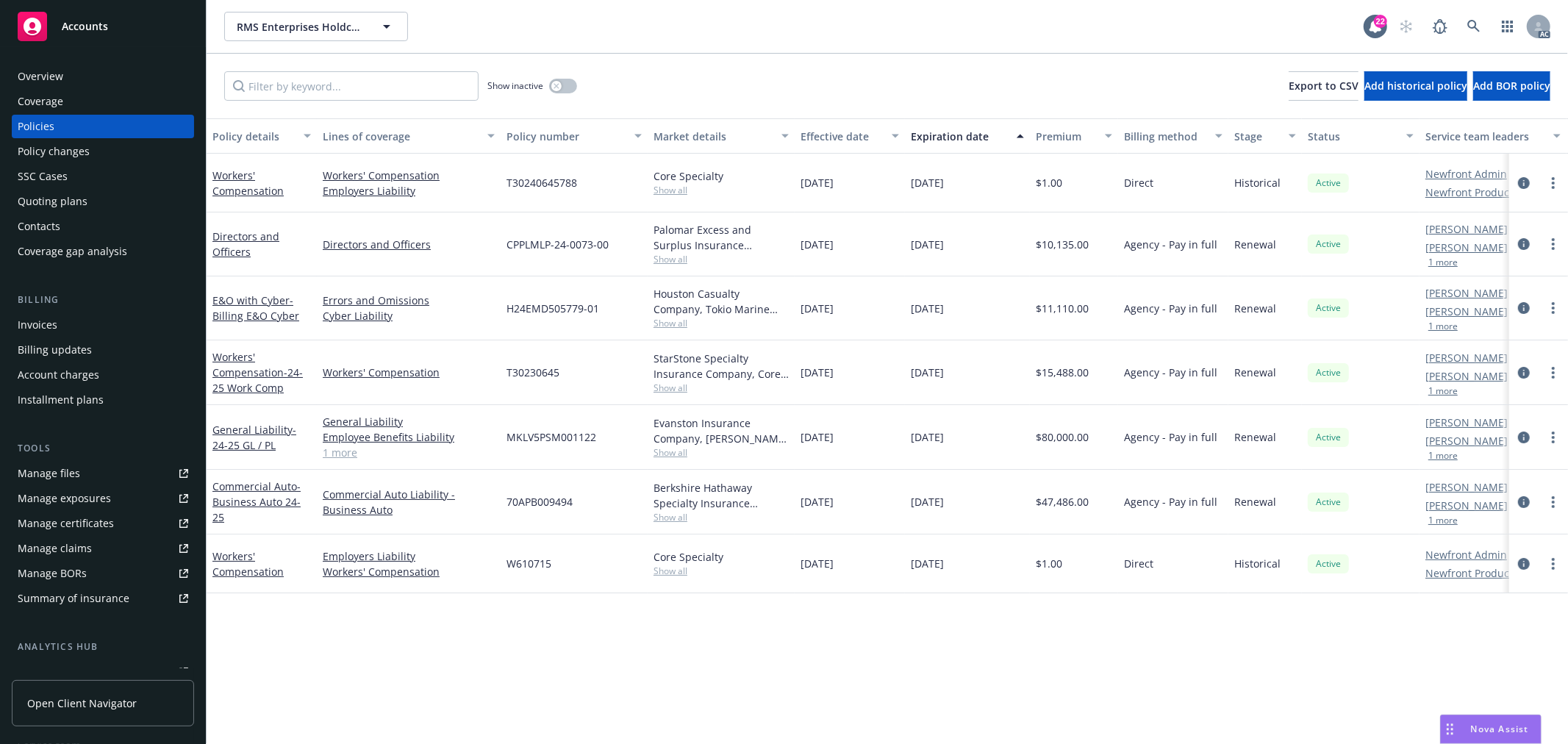
click at [679, 569] on span "Show all" at bounding box center [721, 571] width 135 height 12
click at [579, 626] on div "Policy details Lines of coverage Policy number Market details Effective date Ex…" at bounding box center [887, 431] width 1361 height 626
click at [257, 566] on link "Workers' Compensation" at bounding box center [248, 564] width 71 height 30
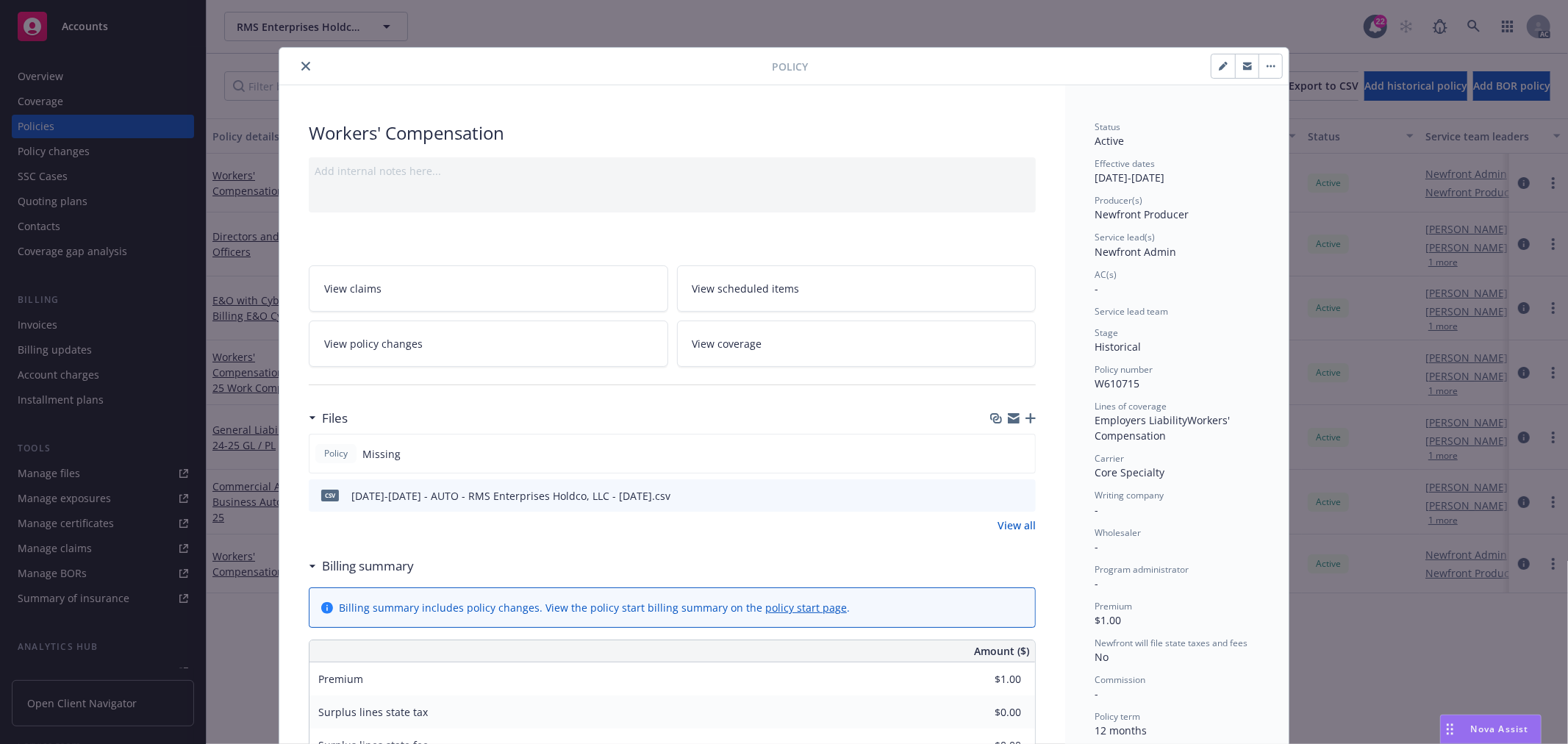
click at [244, 616] on div "Policy Workers' Compensation Add internal notes here... View claims View schedu…" at bounding box center [784, 372] width 1568 height 744
click at [301, 69] on icon "close" at bounding box center [306, 66] width 9 height 9
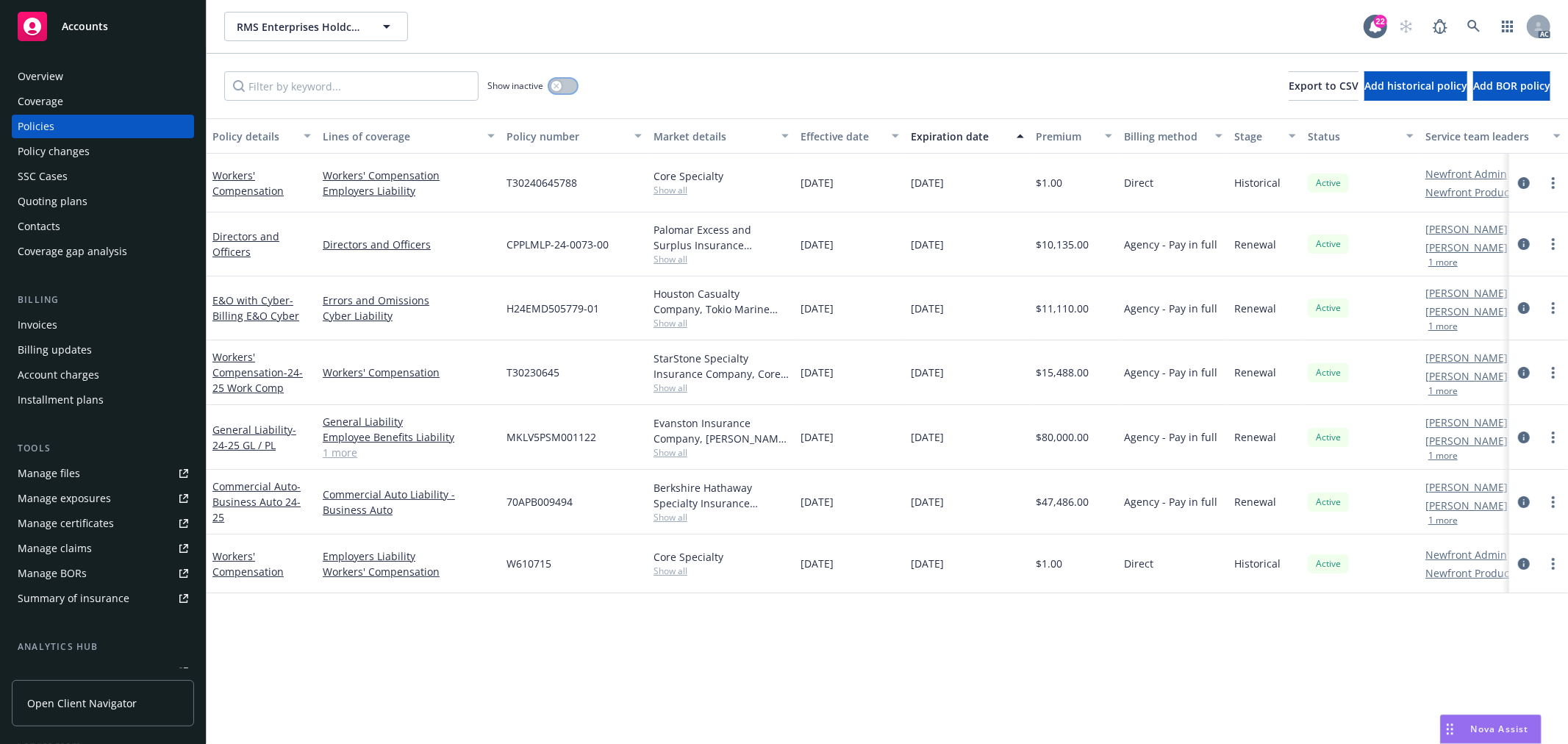
click at [563, 85] on button "button" at bounding box center [563, 85] width 28 height 14
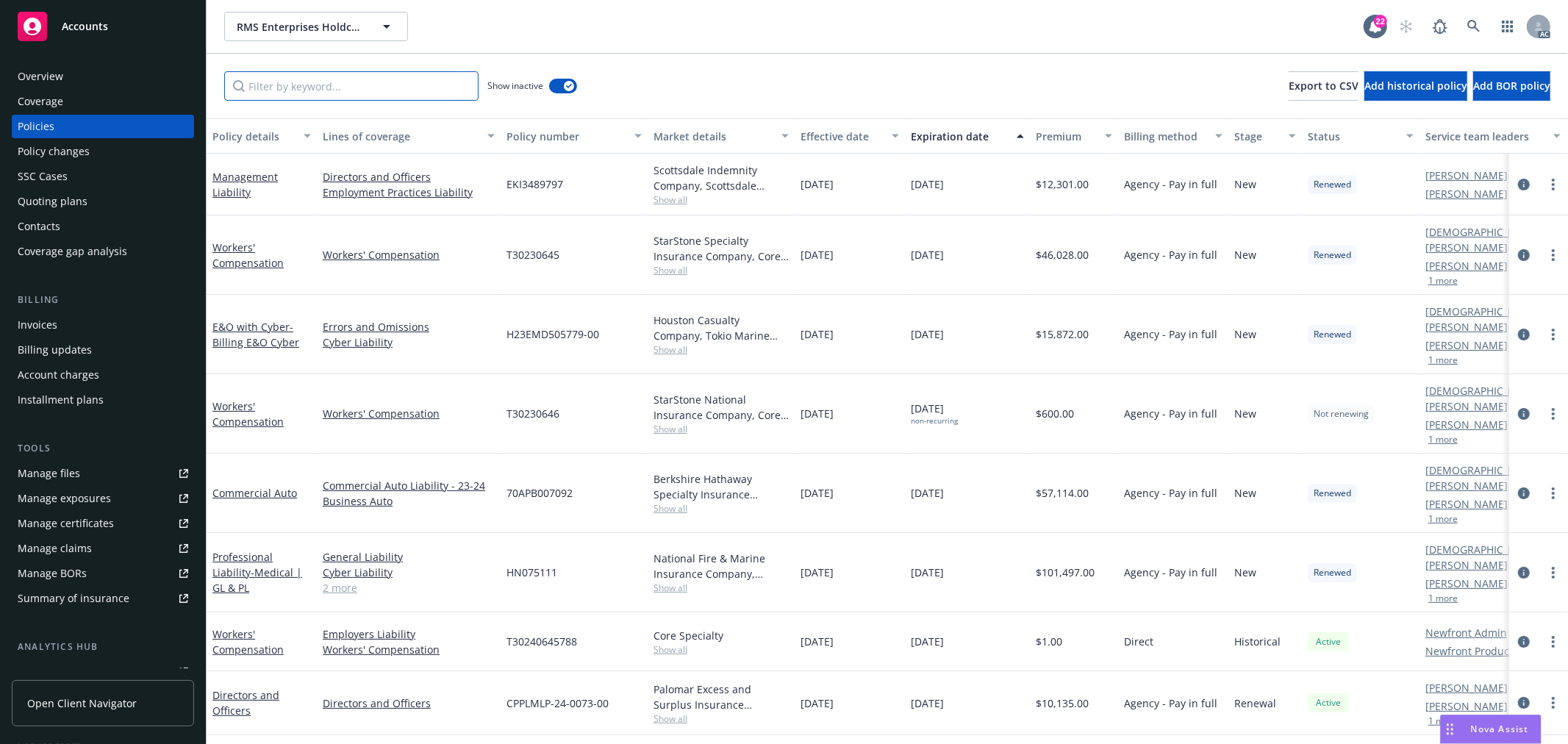
click at [383, 86] on input "Filter by keyword..." at bounding box center [351, 86] width 254 height 30
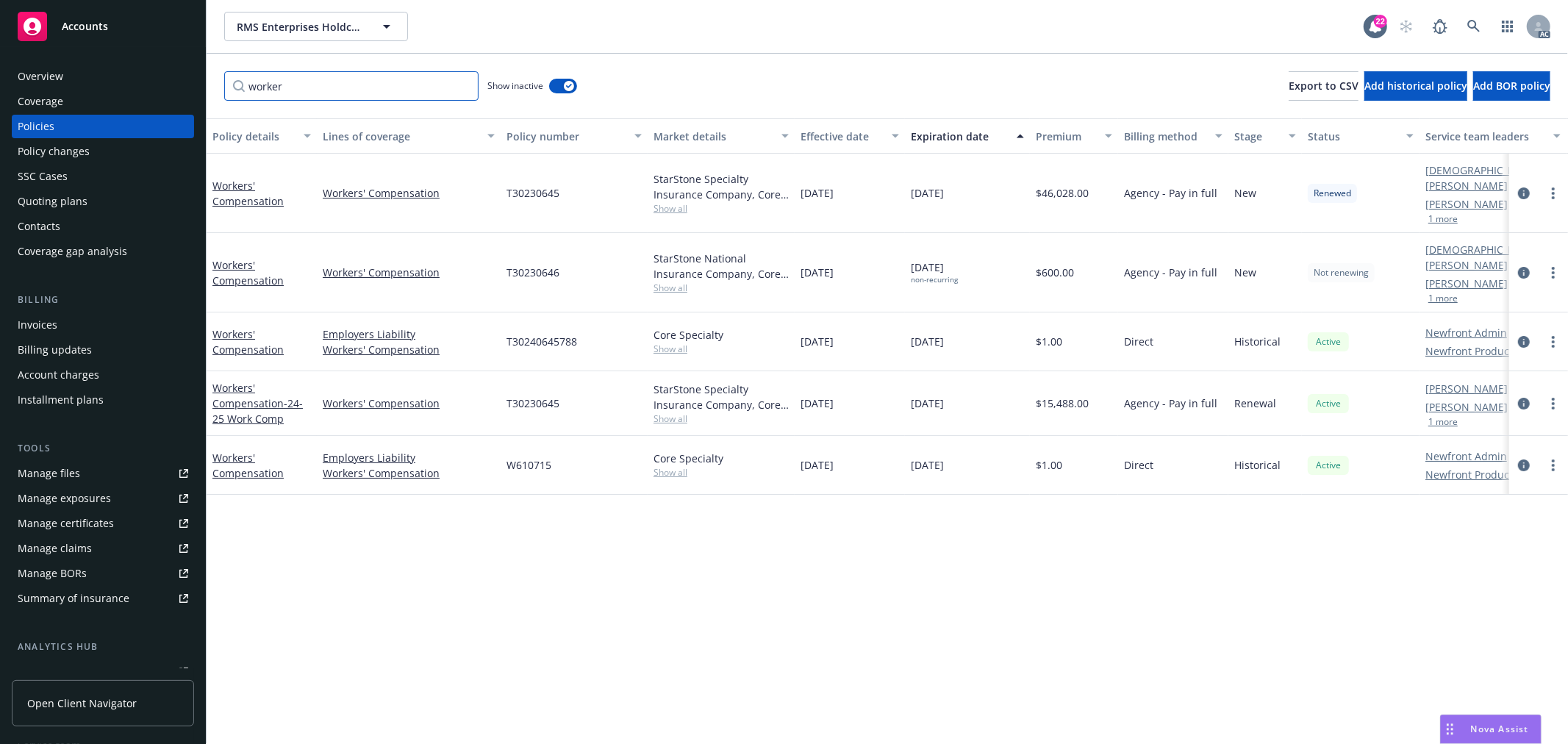
type input "worker"
click at [674, 342] on span "Show all" at bounding box center [721, 348] width 135 height 12
click at [722, 548] on div "Policy details Lines of coverage Policy number Market details Effective date Ex…" at bounding box center [887, 431] width 1361 height 626
click at [672, 412] on span "Show all" at bounding box center [721, 418] width 135 height 12
click at [878, 528] on div "Policy details Lines of coverage Policy number Market details Effective date Ex…" at bounding box center [887, 431] width 1361 height 626
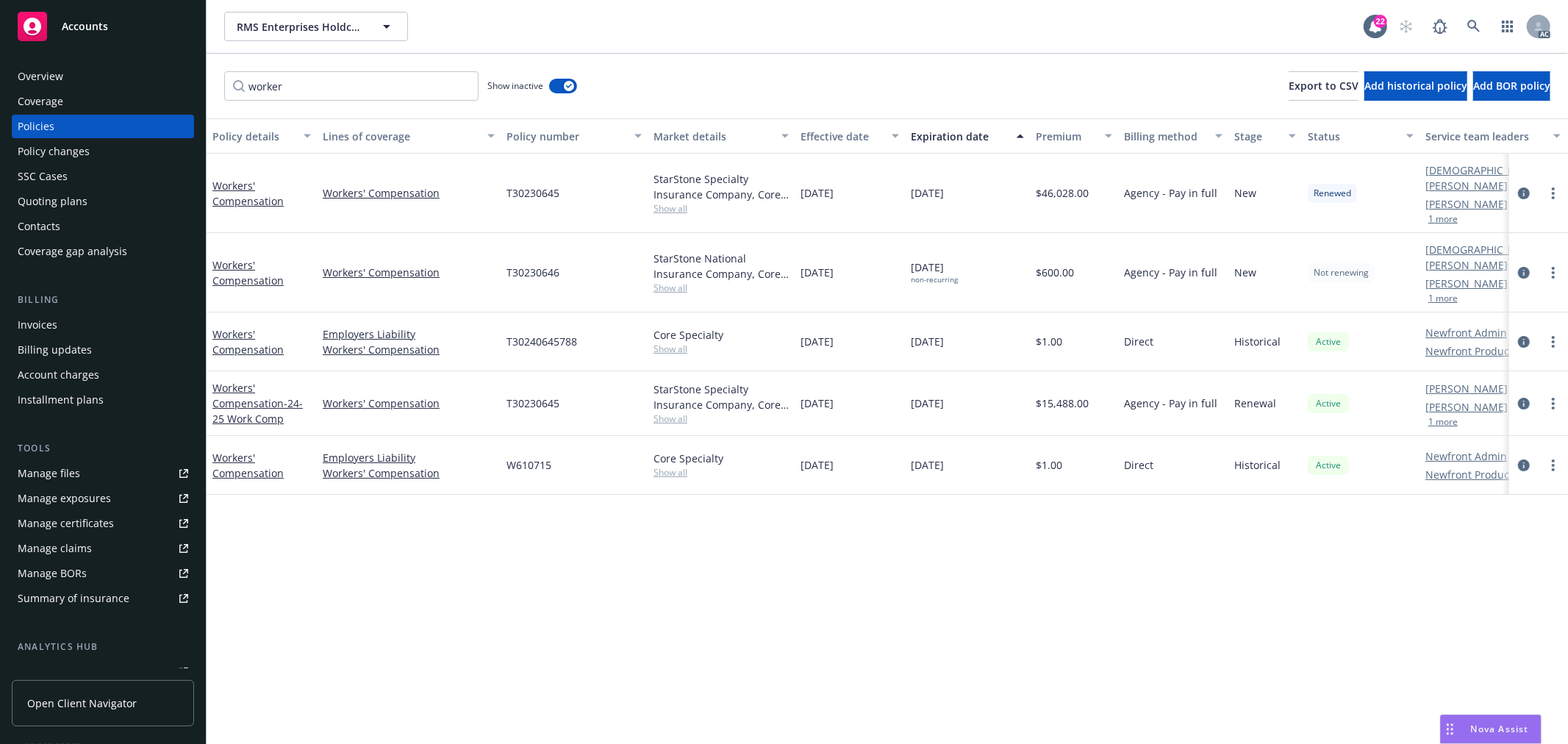
click at [674, 466] on span "Show all" at bounding box center [721, 472] width 135 height 12
click at [856, 529] on div "Policy details Lines of coverage Policy number Market details Effective date Ex…" at bounding box center [887, 431] width 1361 height 626
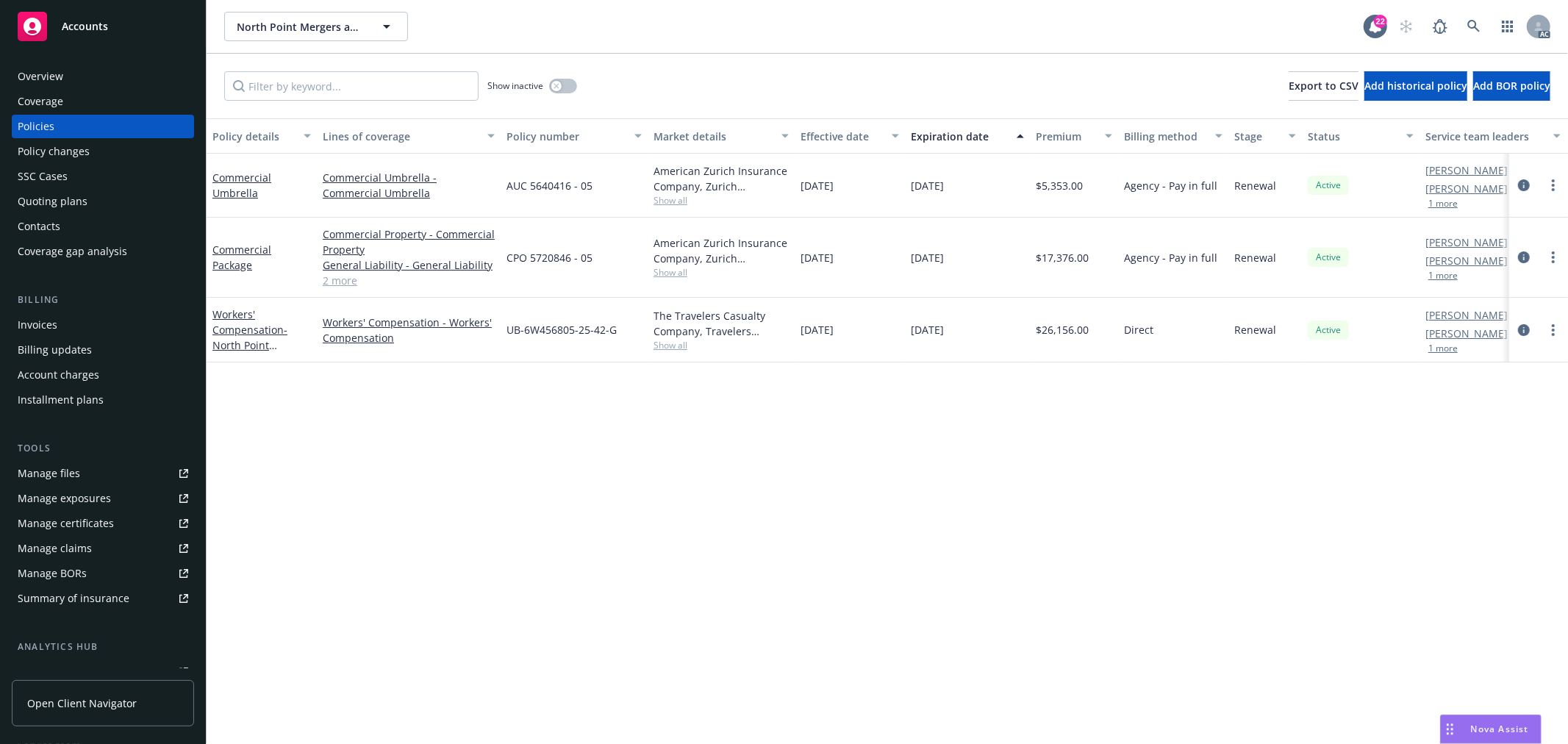
click at [353, 281] on link "2 more" at bounding box center [408, 281] width 172 height 15
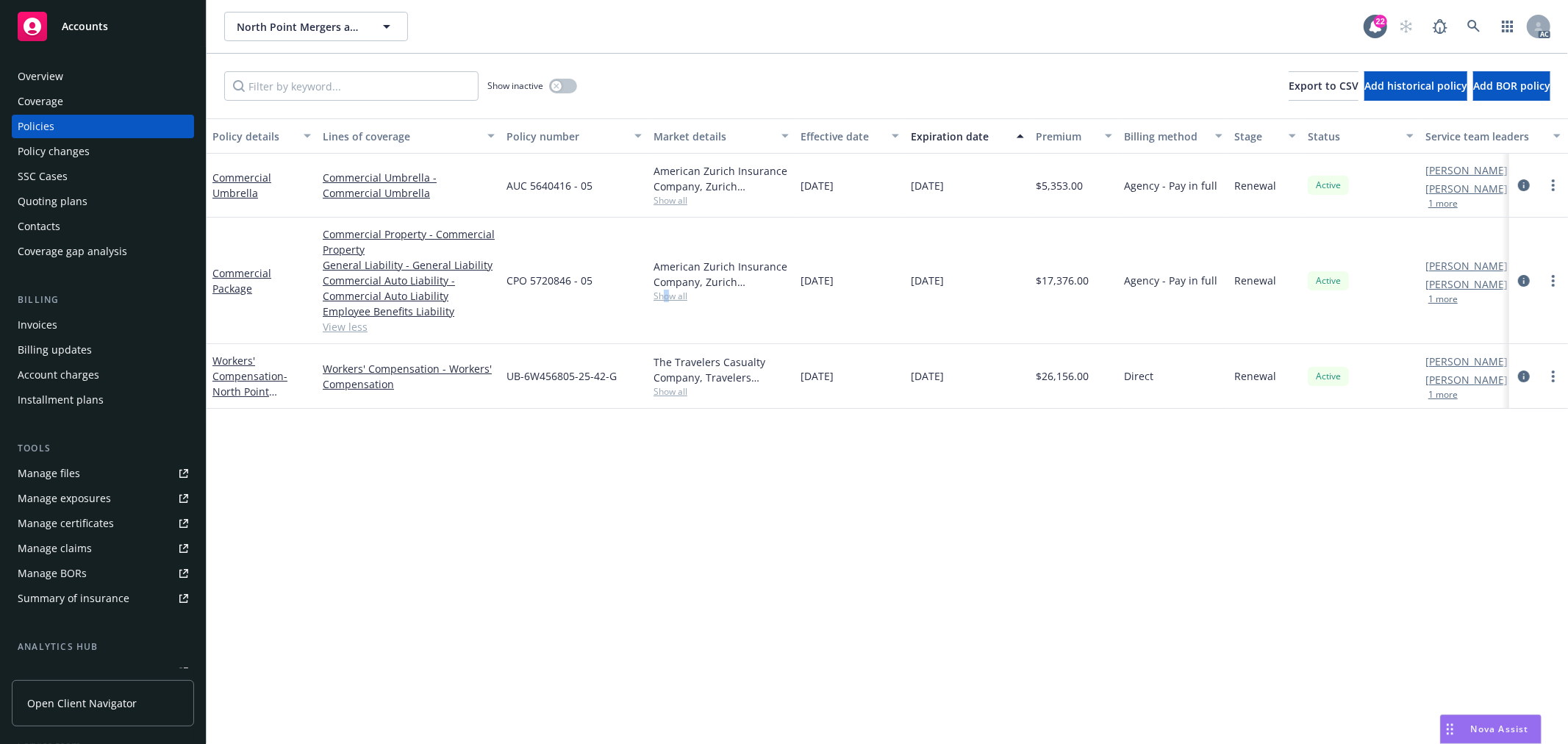
click at [666, 296] on span "Show all" at bounding box center [721, 296] width 135 height 12
drag, startPoint x: 1003, startPoint y: 544, endPoint x: 748, endPoint y: 283, distance: 364.9
click at [998, 535] on div "Policy details Lines of coverage Policy number Market details Effective date Ex…" at bounding box center [887, 431] width 1361 height 626
click at [669, 196] on span "Show all" at bounding box center [721, 200] width 135 height 12
click at [877, 555] on div "Policy details Lines of coverage Policy number Market details Effective date Ex…" at bounding box center [887, 431] width 1361 height 626
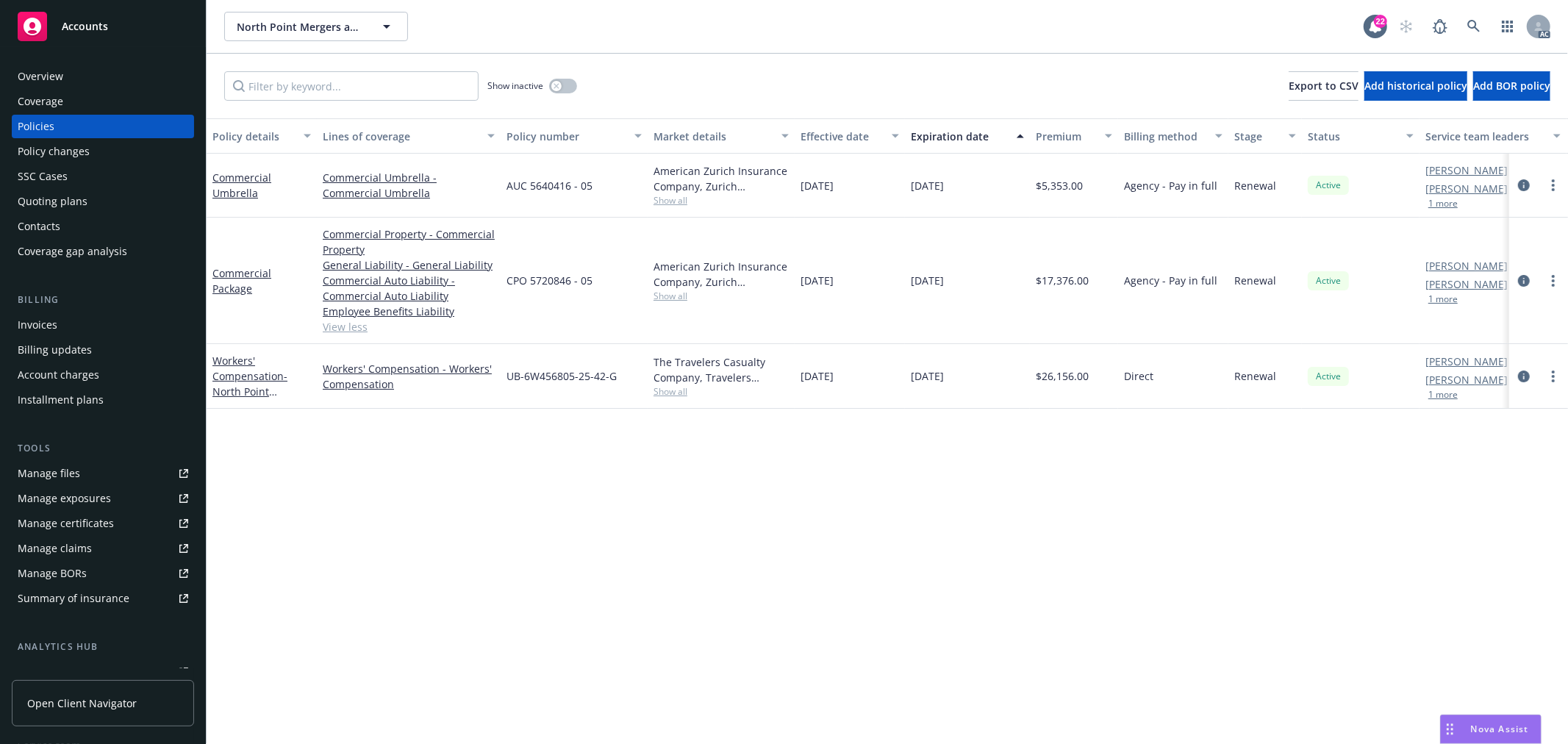
click at [1451, 303] on button "1 more" at bounding box center [1443, 300] width 30 height 9
click at [1443, 203] on button "1 more" at bounding box center [1443, 204] width 30 height 9
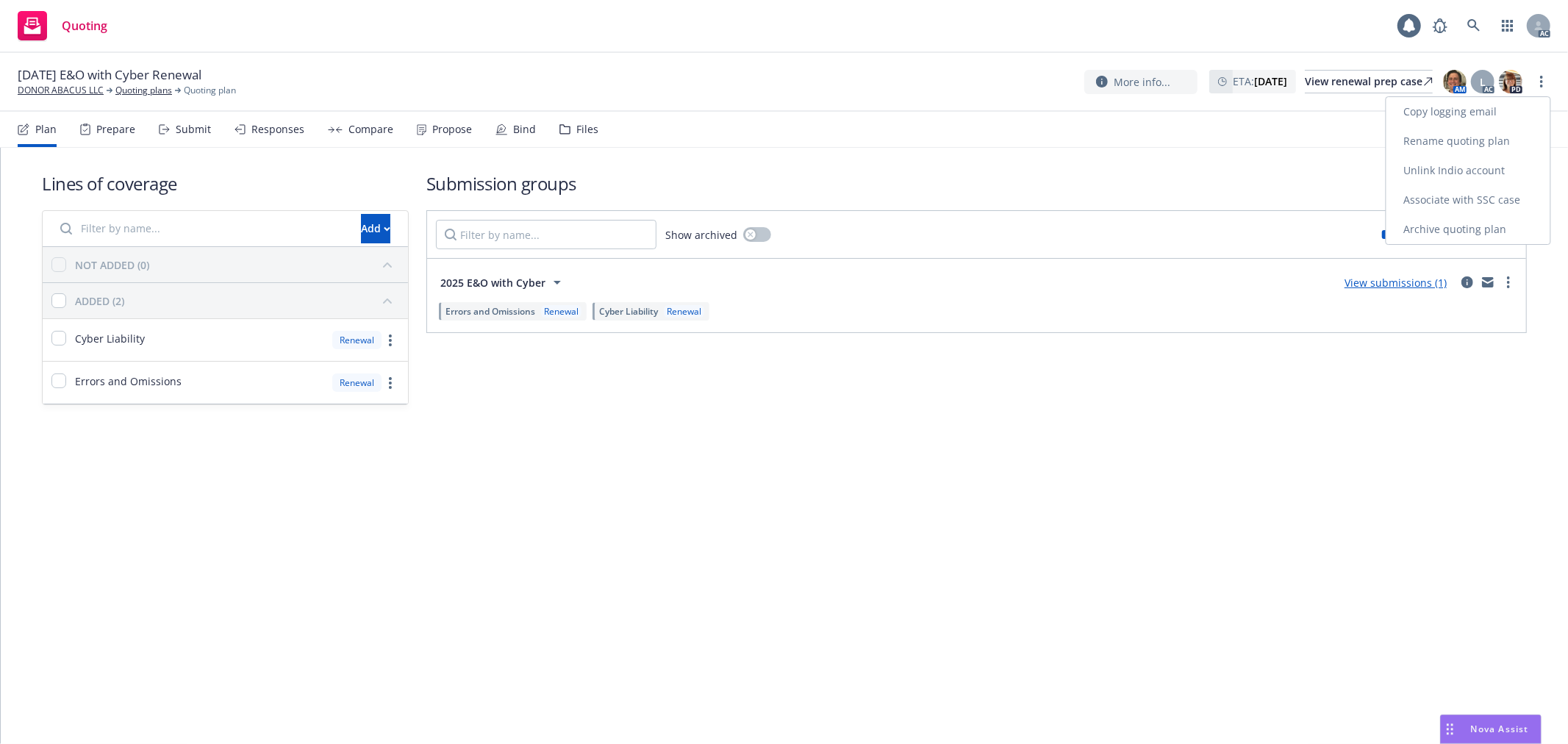
click at [1482, 113] on link "Copy logging email" at bounding box center [1468, 112] width 164 height 30
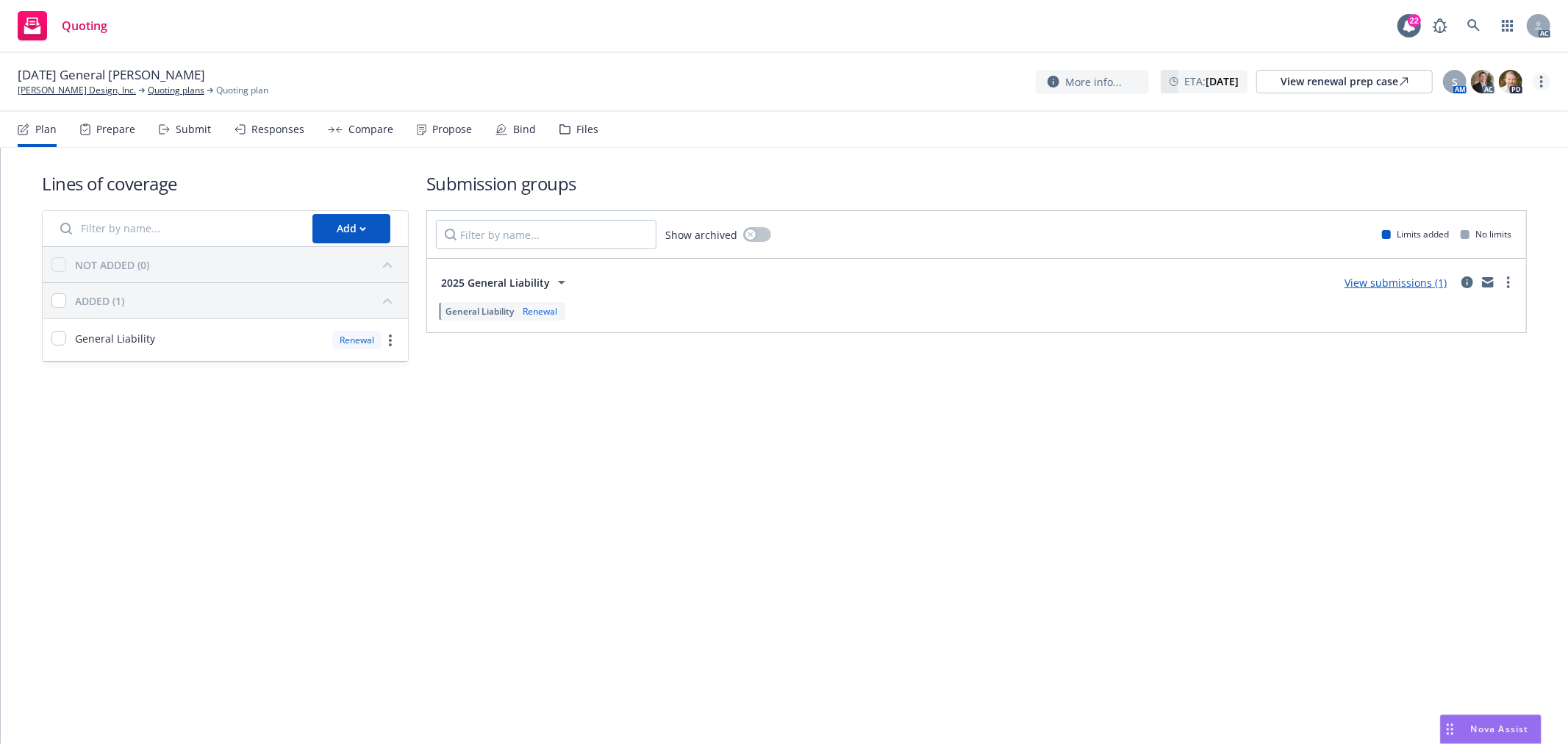
click at [1544, 81] on link "more" at bounding box center [1541, 81] width 17 height 17
click at [1484, 113] on link "Copy logging email" at bounding box center [1468, 112] width 164 height 30
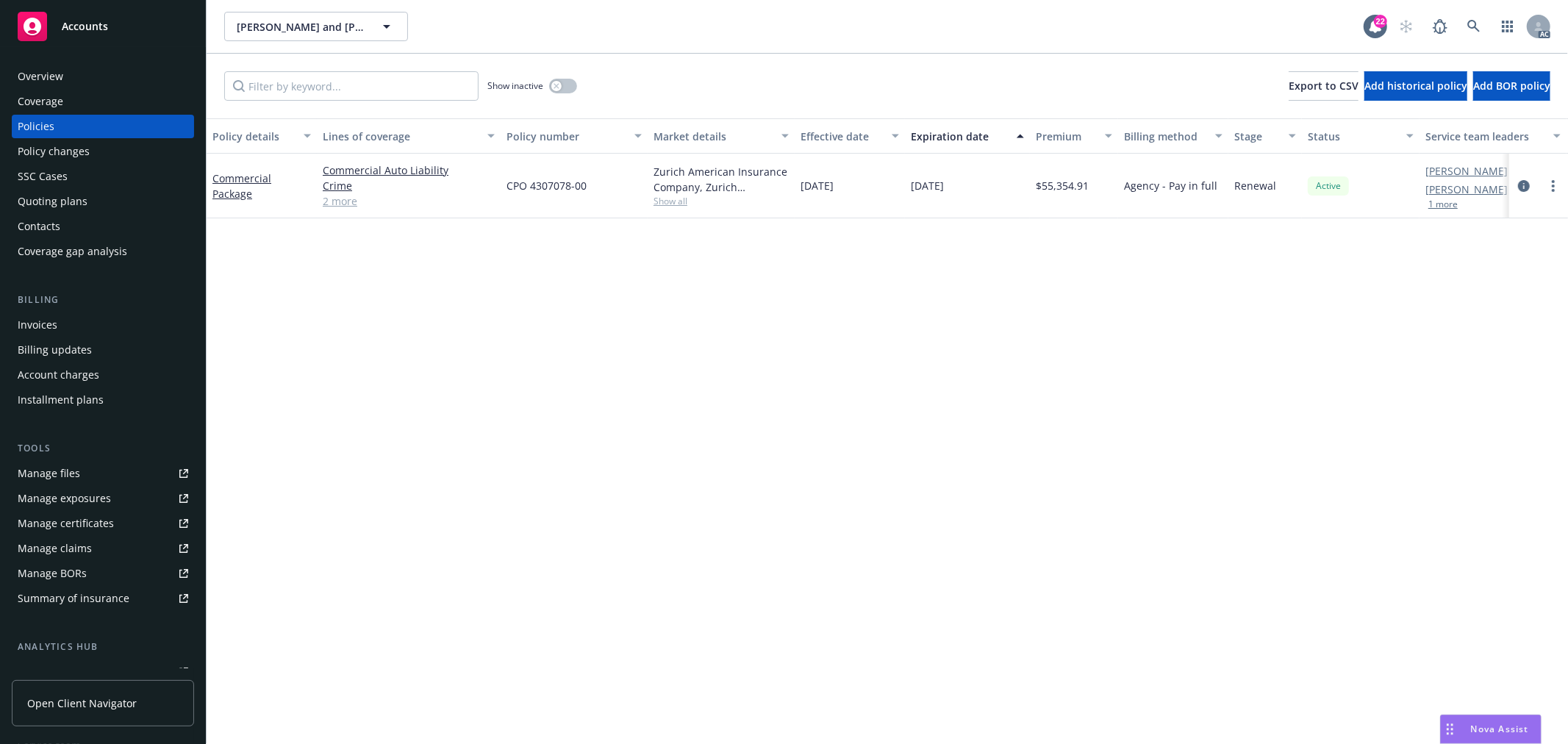
click at [341, 199] on link "2 more" at bounding box center [408, 201] width 172 height 15
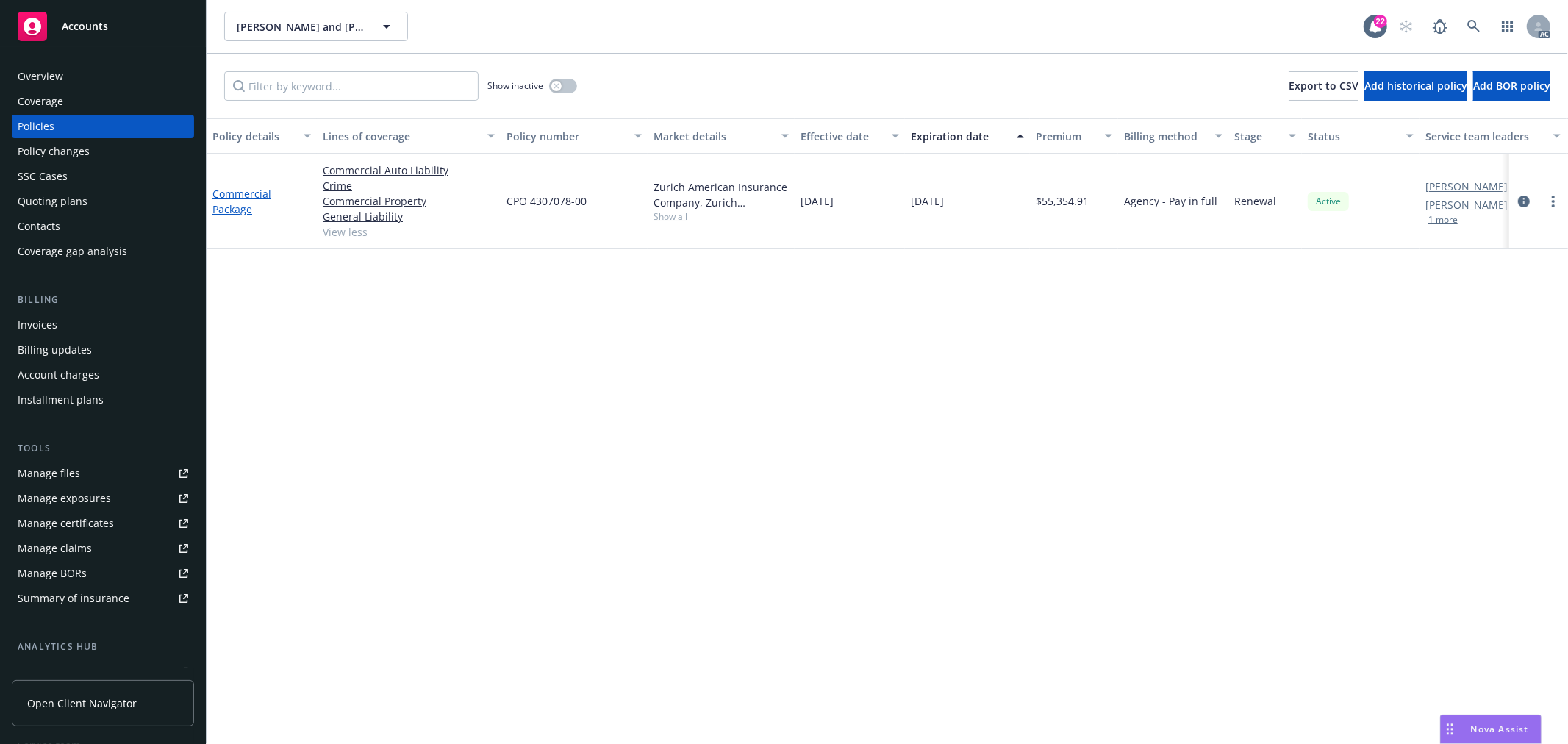
click at [239, 213] on link "Commercial Package" at bounding box center [241, 202] width 59 height 30
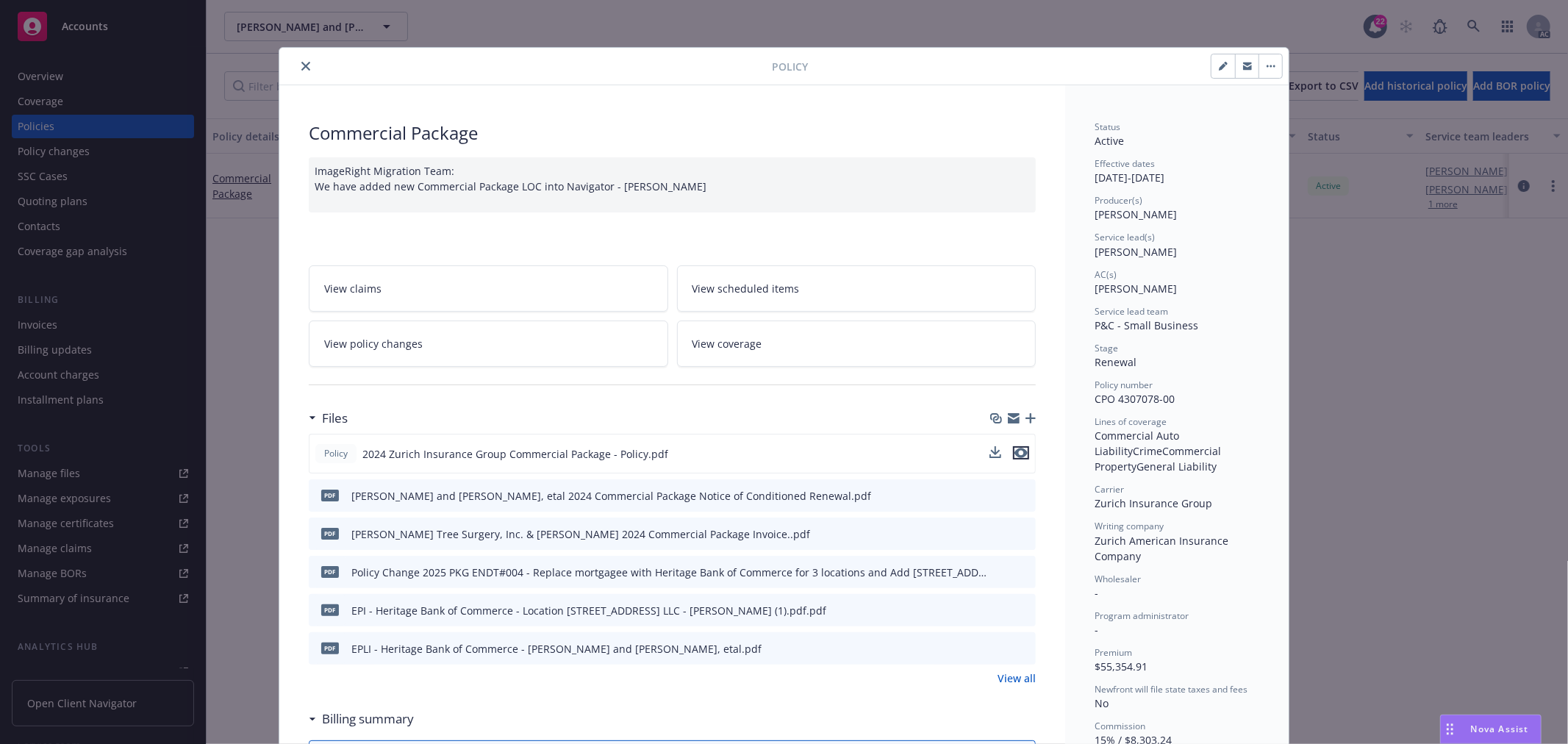
click at [1015, 456] on icon "preview file" at bounding box center [1020, 453] width 13 height 11
click at [405, 348] on span "View policy changes" at bounding box center [373, 344] width 99 height 15
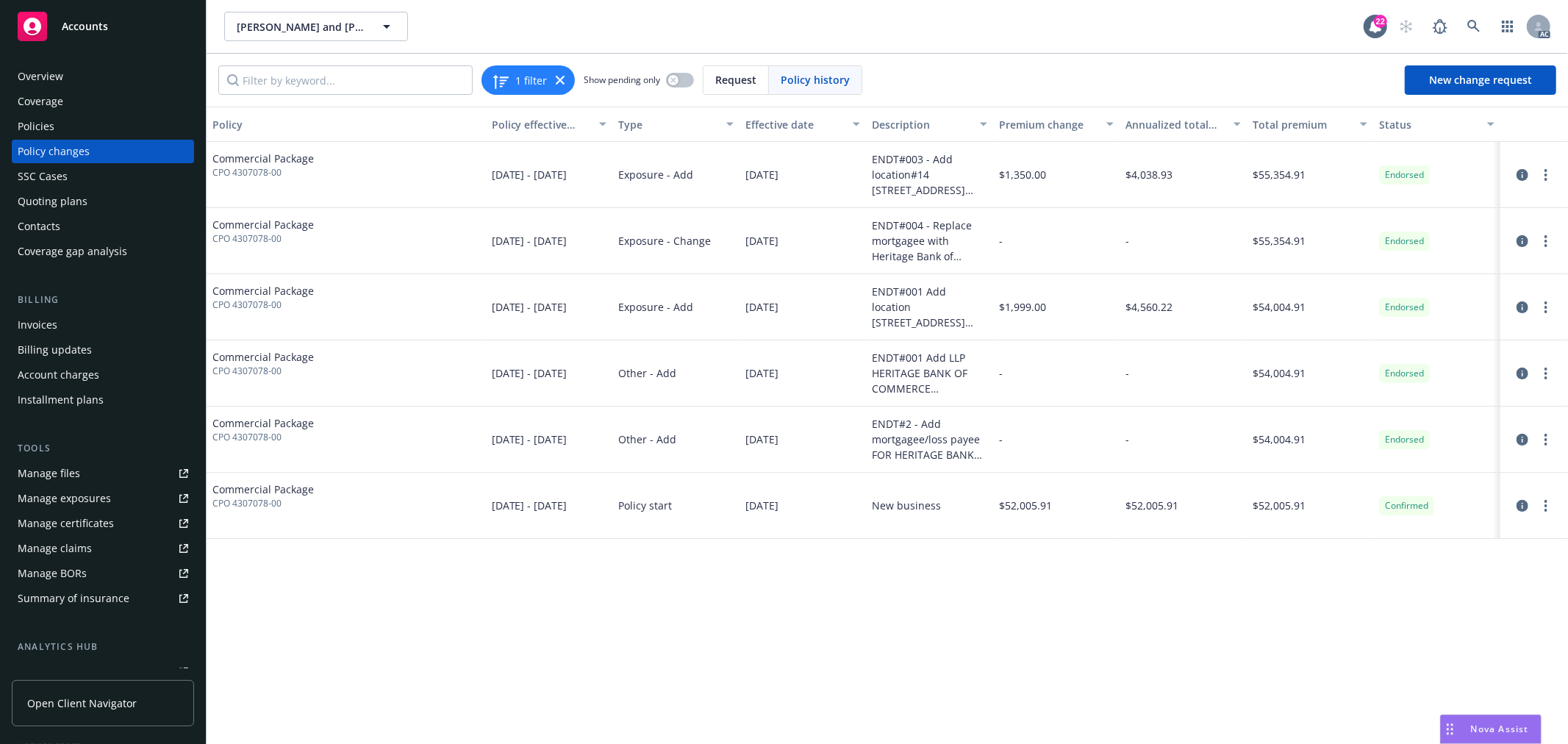
click at [948, 309] on div "ENDT#001 Add location [STREET_ADDRESS] with class code 61217 and add additional…" at bounding box center [929, 307] width 116 height 46
click at [59, 127] on div "Policies" at bounding box center [103, 126] width 170 height 24
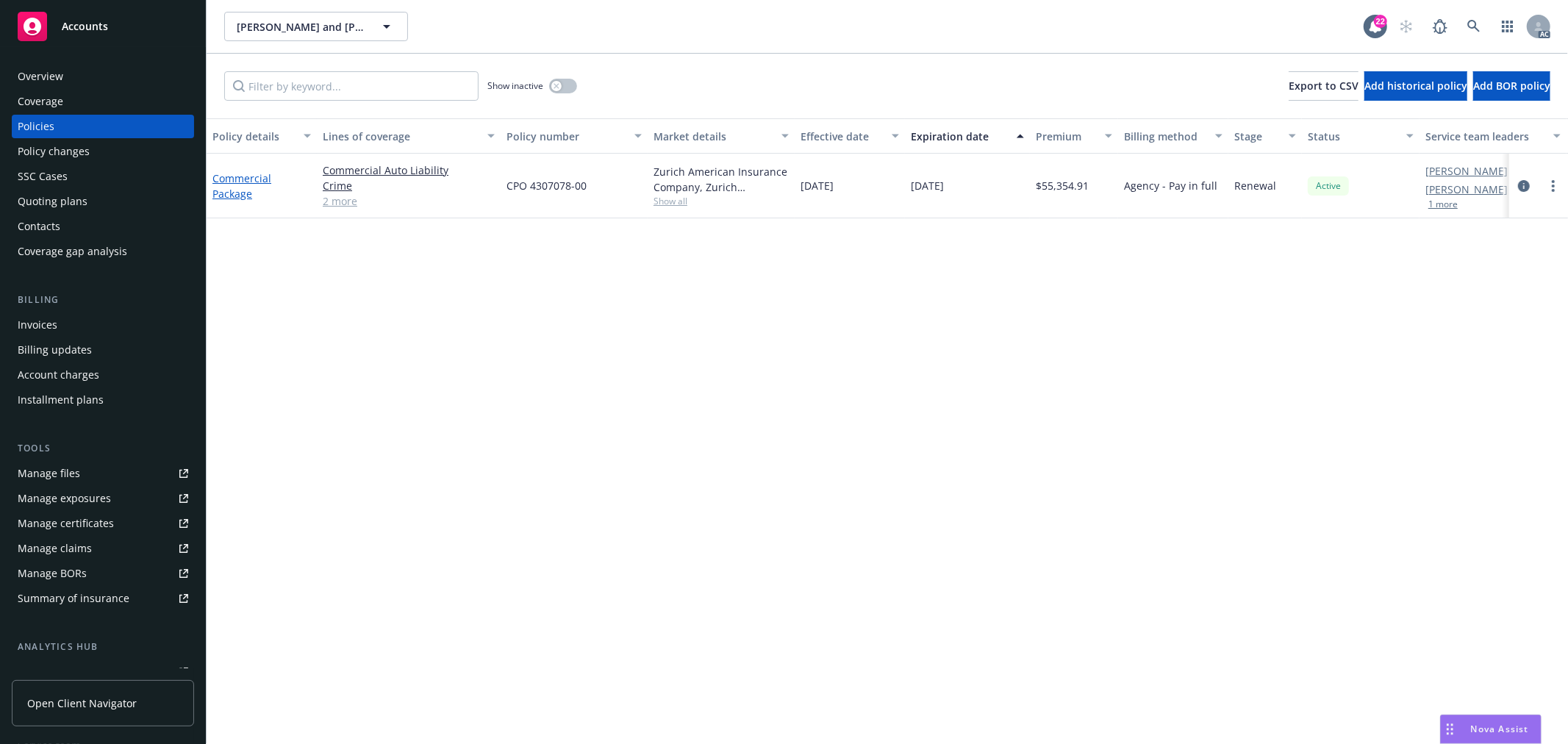
click at [244, 178] on link "Commercial Package" at bounding box center [241, 186] width 59 height 30
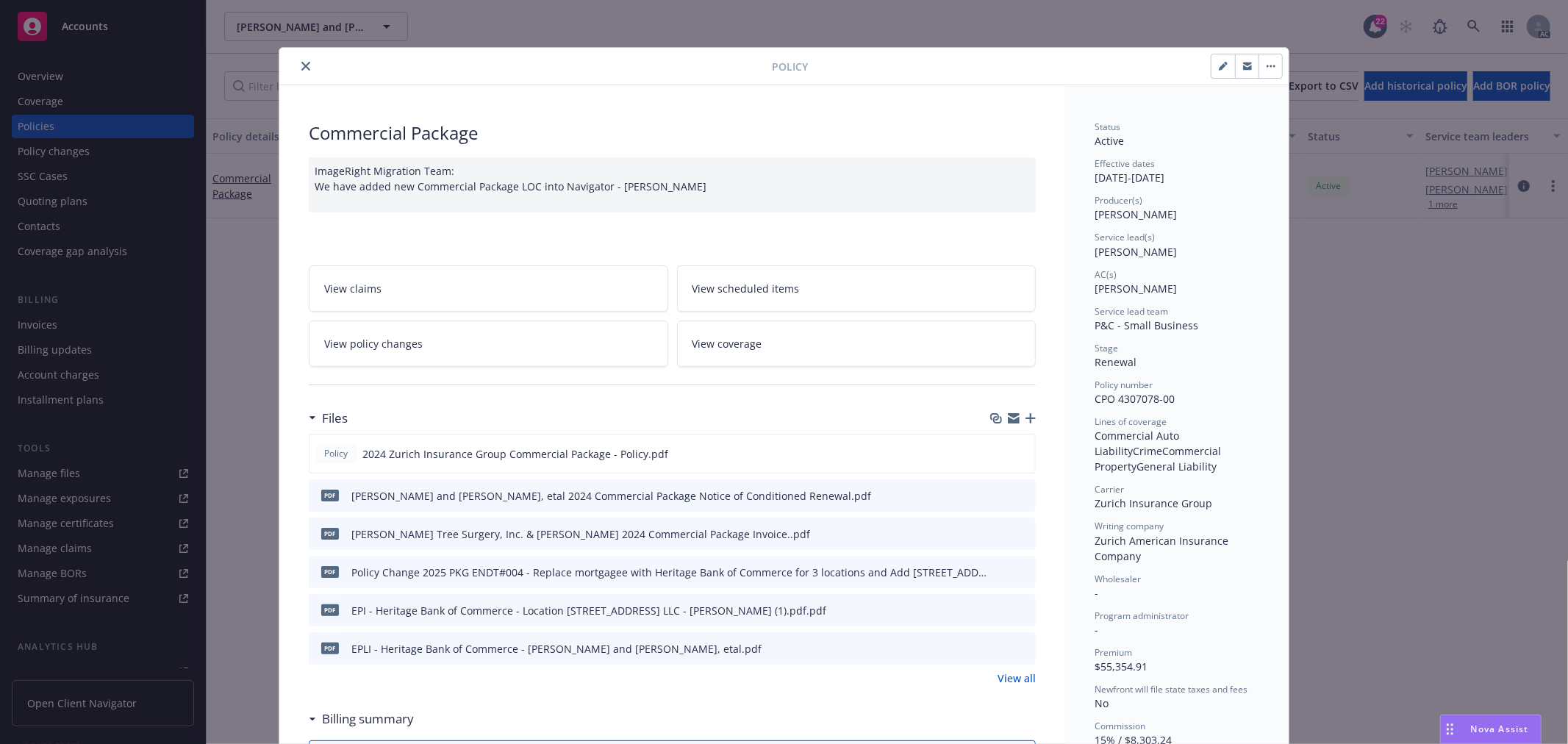
click at [302, 65] on icon "close" at bounding box center [306, 66] width 9 height 9
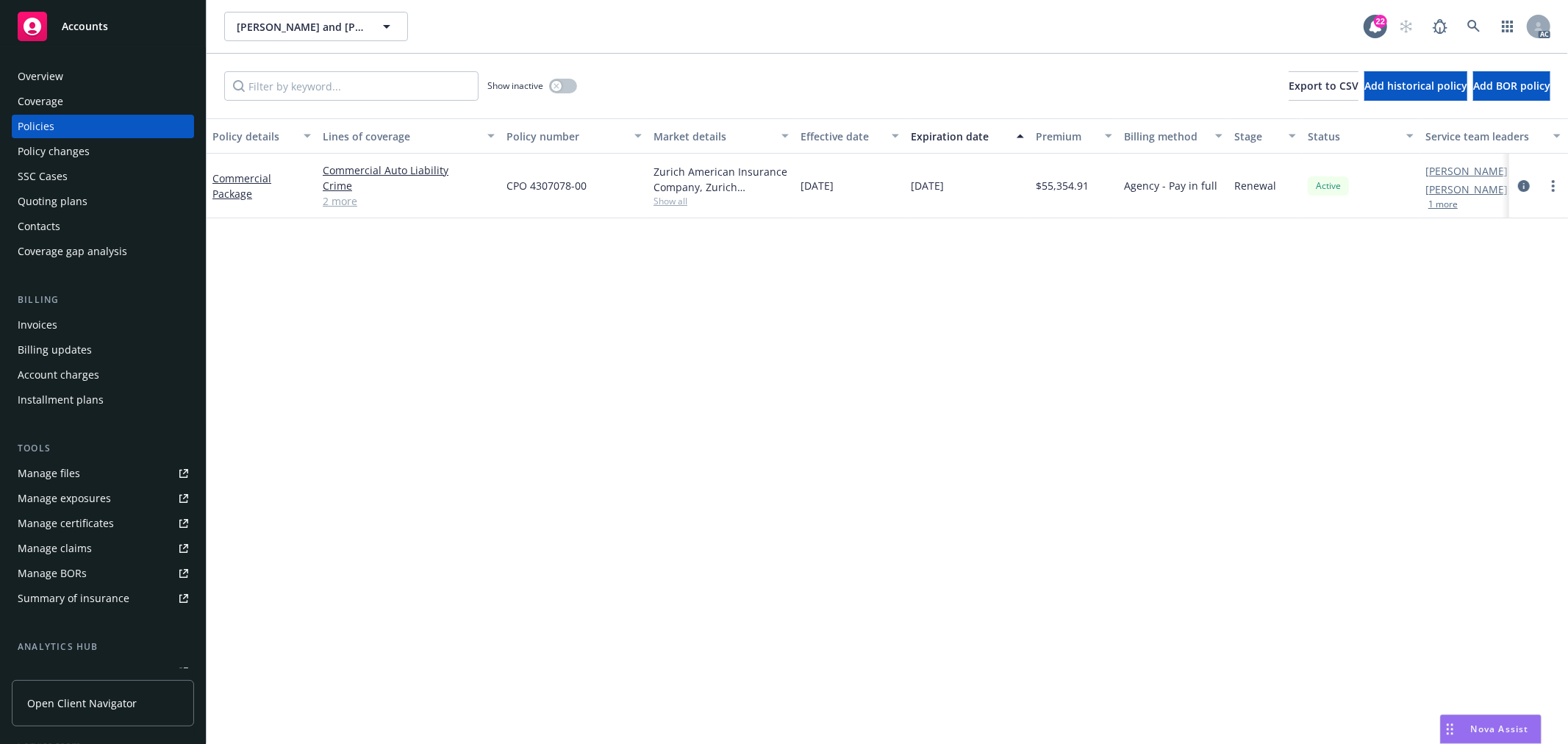
click at [76, 159] on div "Policy changes" at bounding box center [53, 151] width 72 height 24
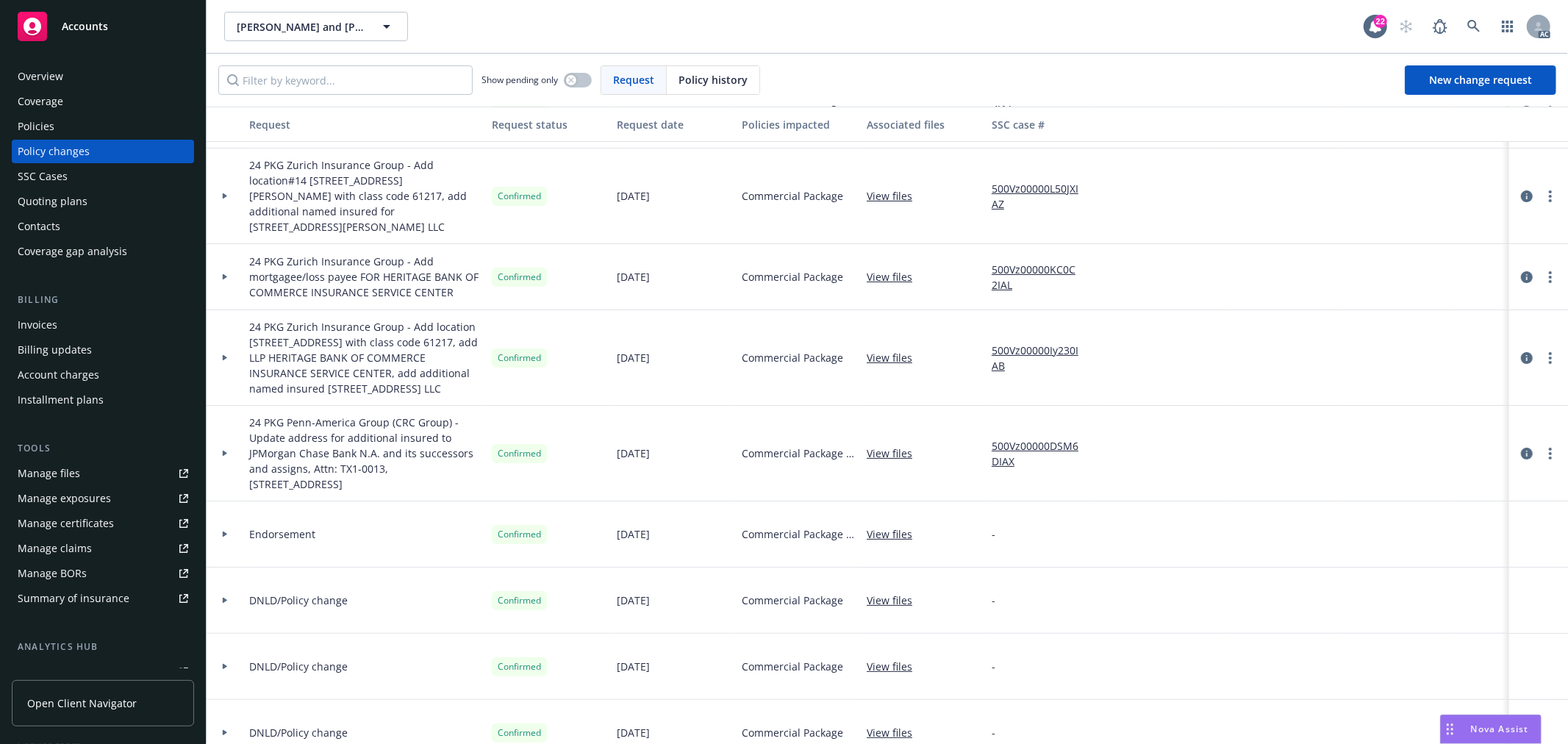
scroll to position [81, 0]
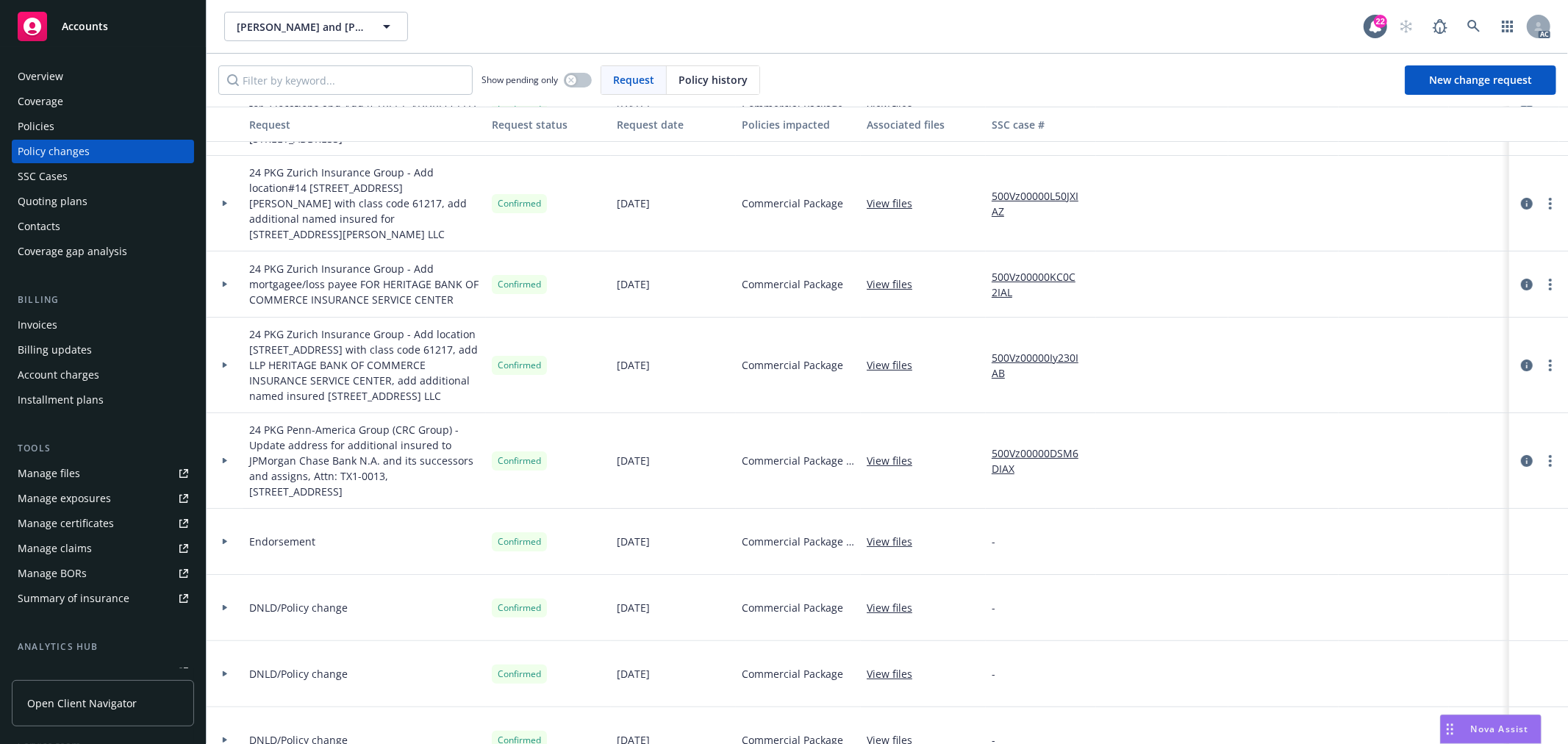
click at [224, 458] on icon at bounding box center [225, 461] width 5 height 6
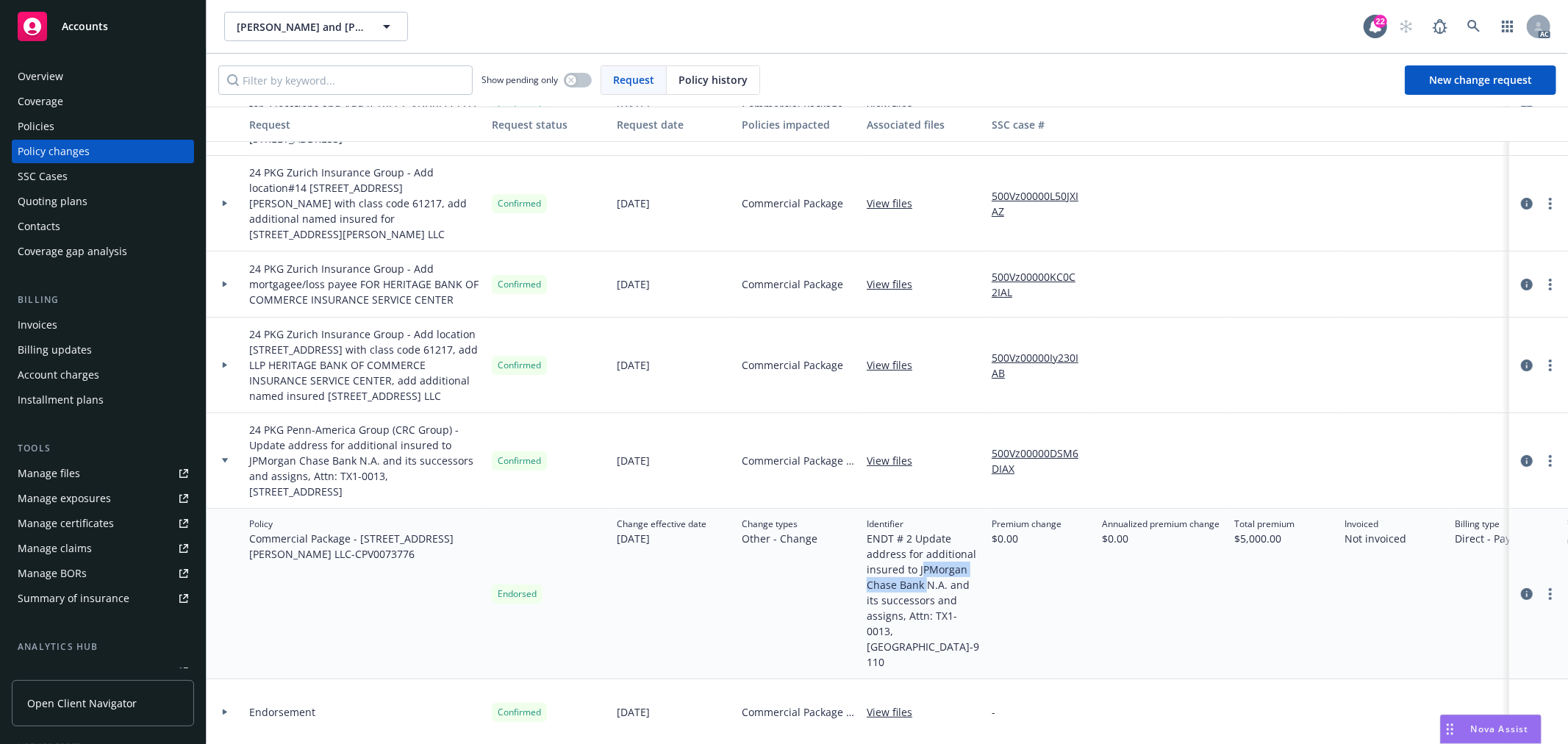
drag, startPoint x: 920, startPoint y: 555, endPoint x: 925, endPoint y: 567, distance: 13.0
click at [925, 567] on span "ENDT # 2 Update address for additional insured to JPMorgan Chase Bank N.A. and …" at bounding box center [923, 600] width 113 height 139
copy span "PMorgan Chase Bank"
click at [367, 456] on span "24 PKG Penn-America Group (CRC Group) - Update address for additional insured t…" at bounding box center [365, 460] width 231 height 77
click at [226, 458] on icon at bounding box center [225, 460] width 6 height 5
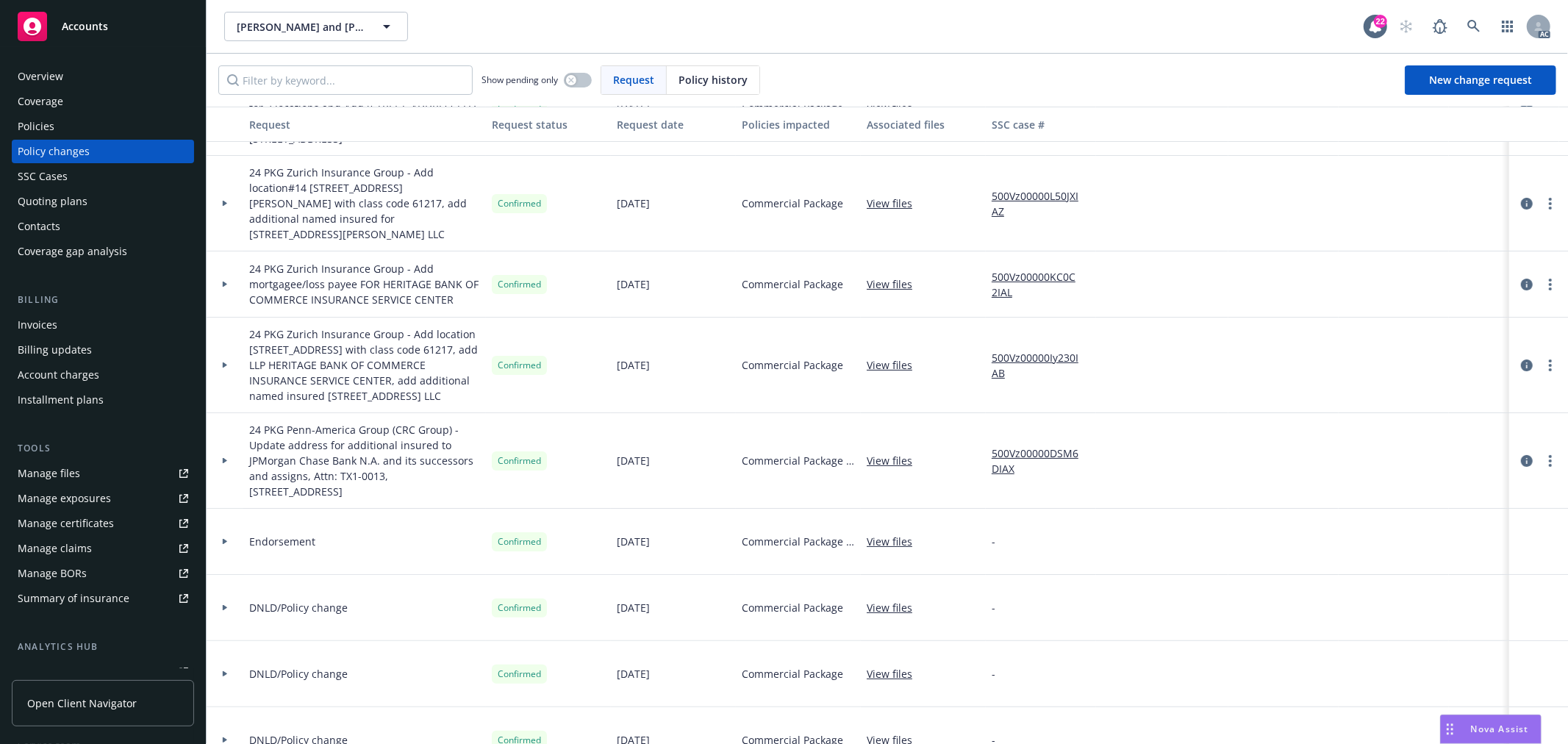
click at [226, 363] on icon at bounding box center [225, 365] width 6 height 5
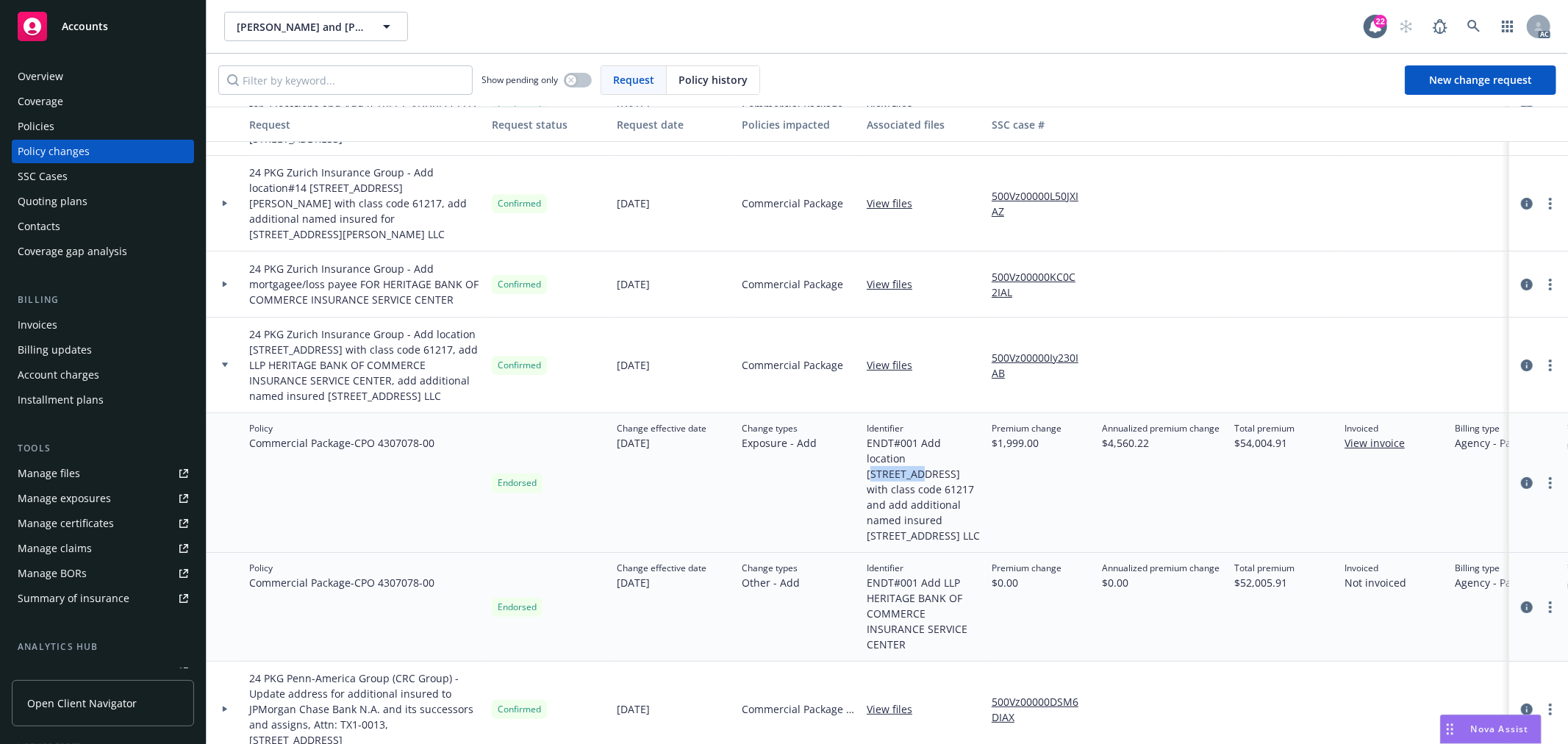
drag, startPoint x: 909, startPoint y: 440, endPoint x: 960, endPoint y: 443, distance: 51.1
click at [960, 443] on span "ENDT#001 Add location [STREET_ADDRESS] with class code 61217 and add additional…" at bounding box center [923, 489] width 113 height 108
copy span "710 [PERSON_NAME]"
click at [1521, 477] on icon "circleInformation" at bounding box center [1526, 482] width 11 height 11
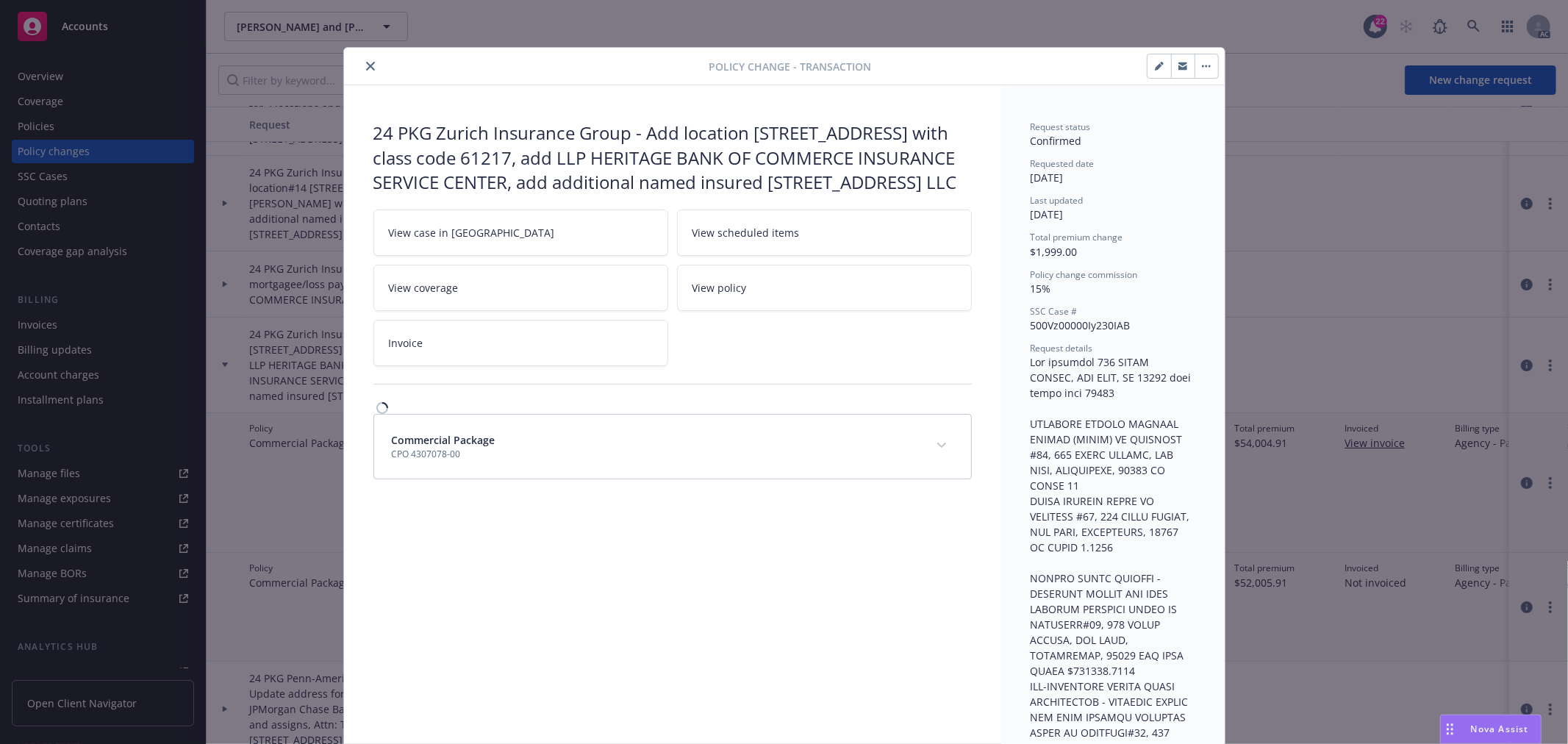
scroll to position [44, 0]
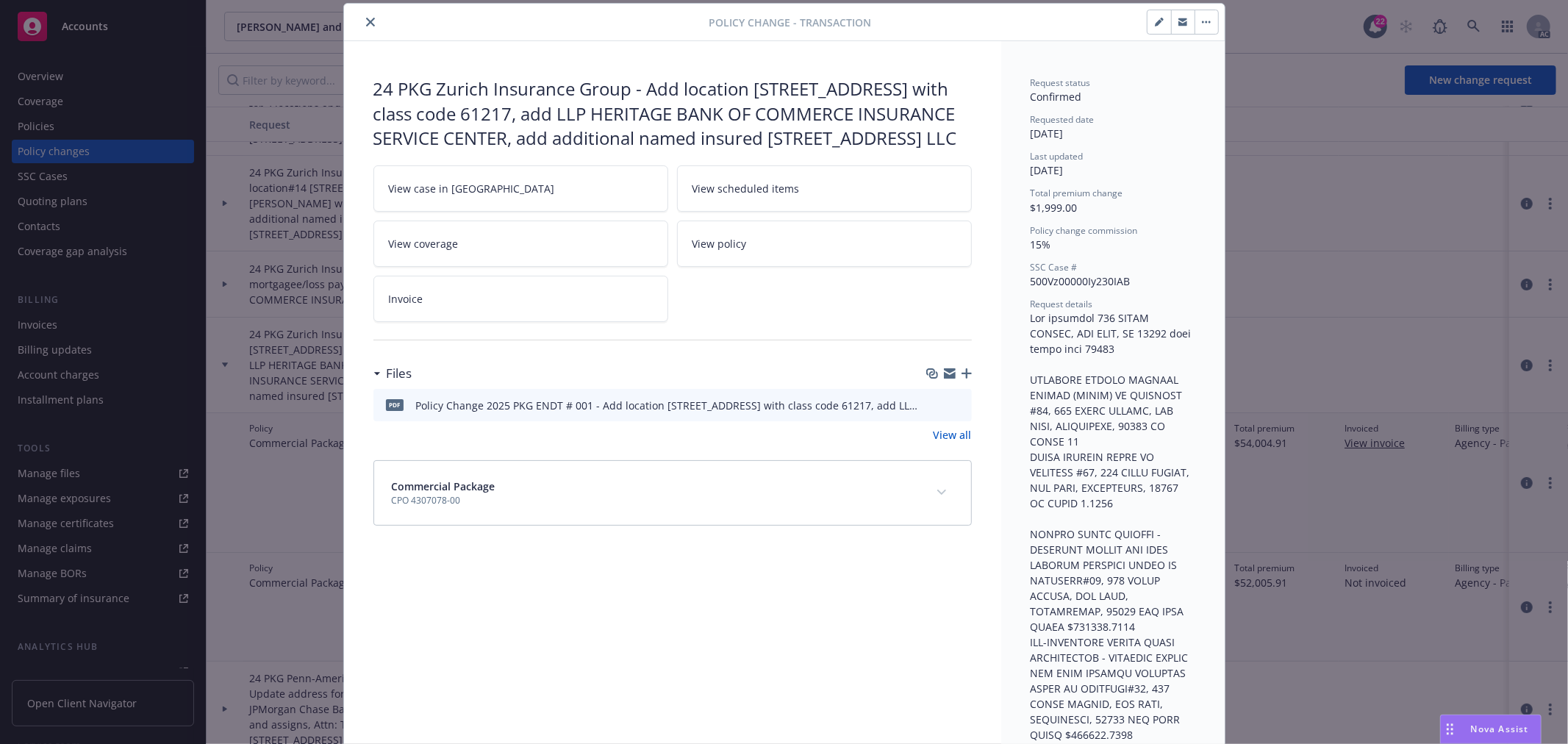
click at [953, 408] on icon "preview file" at bounding box center [957, 405] width 13 height 11
click at [368, 24] on icon "close" at bounding box center [370, 22] width 9 height 9
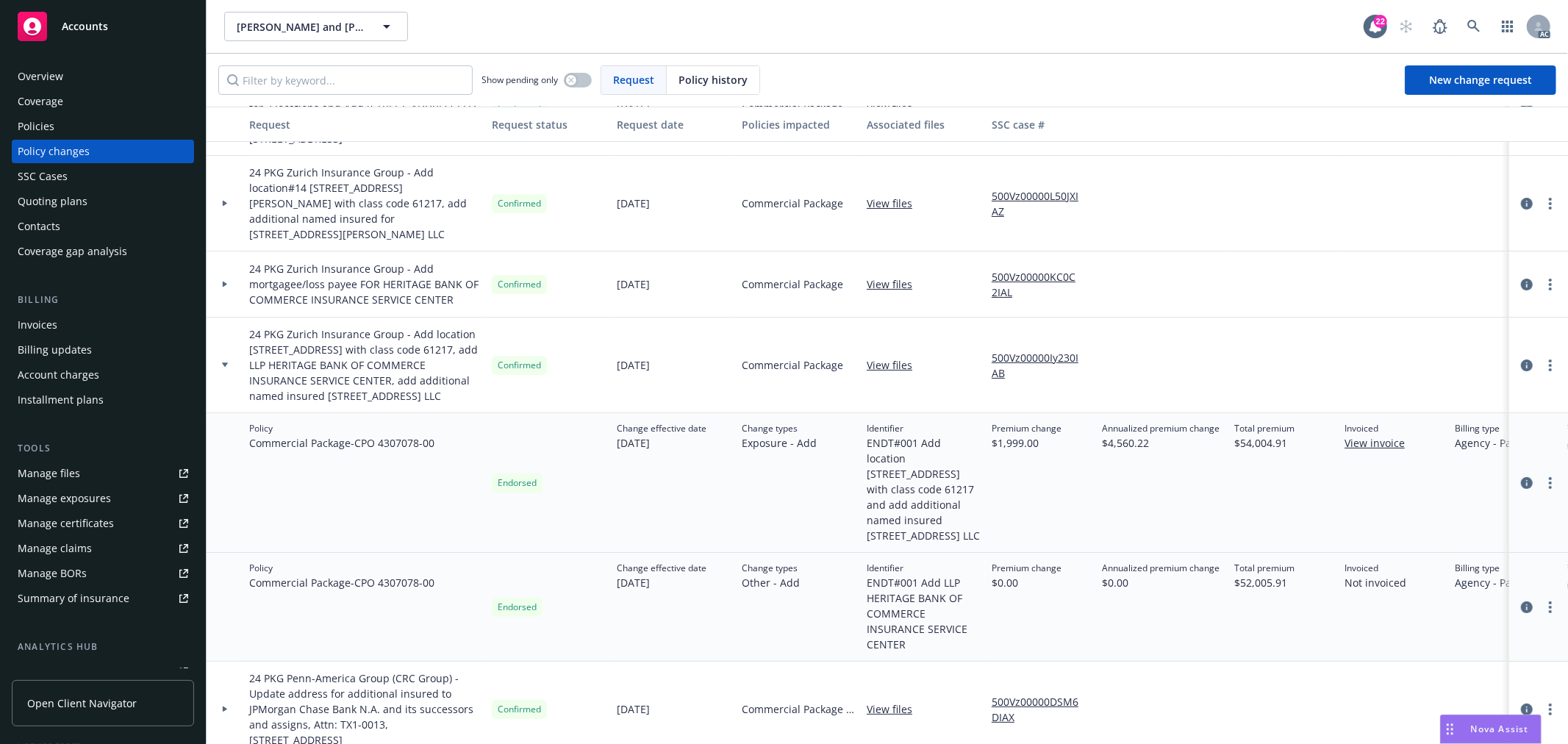
click at [233, 281] on div at bounding box center [224, 284] width 25 height 5
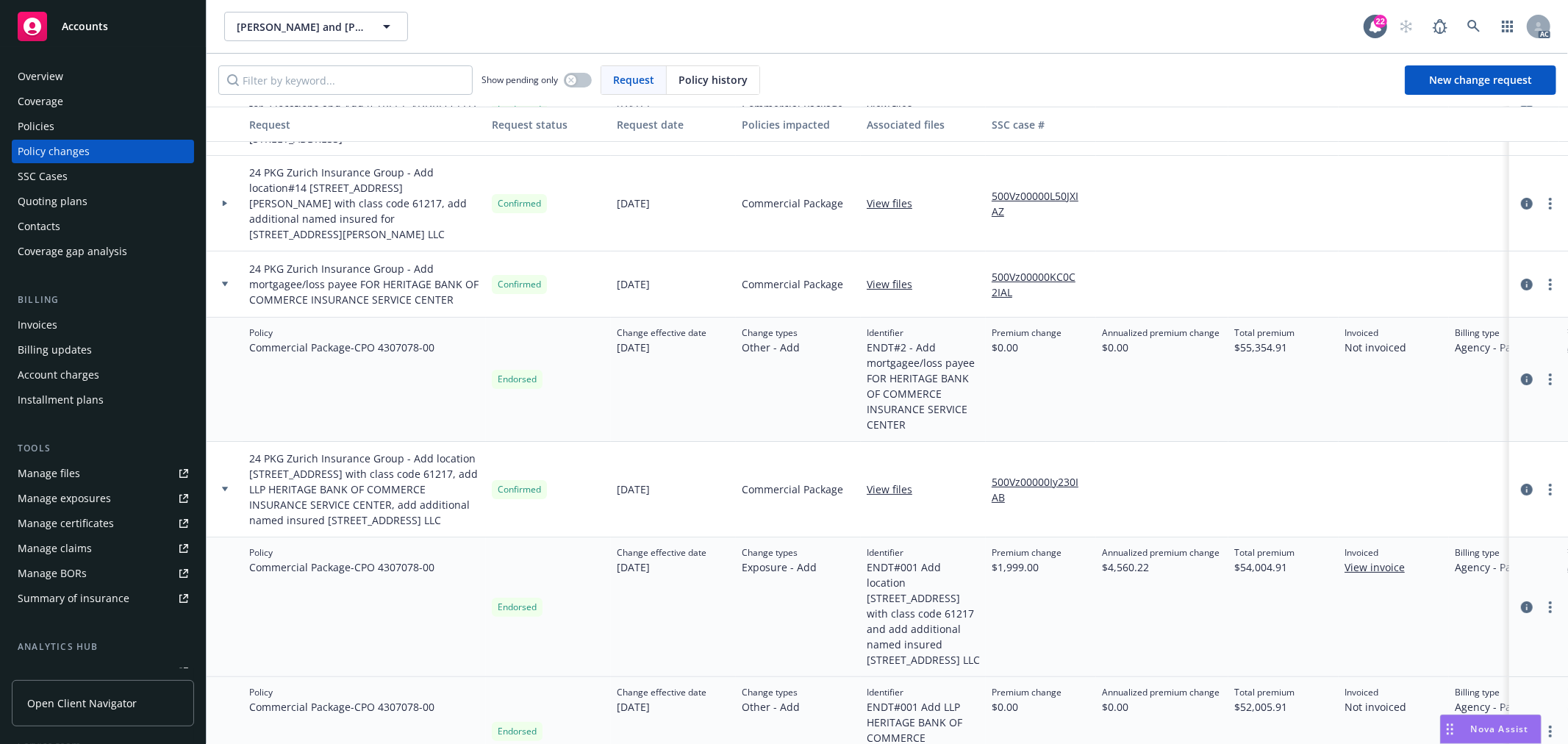
click at [233, 281] on div at bounding box center [224, 284] width 25 height 5
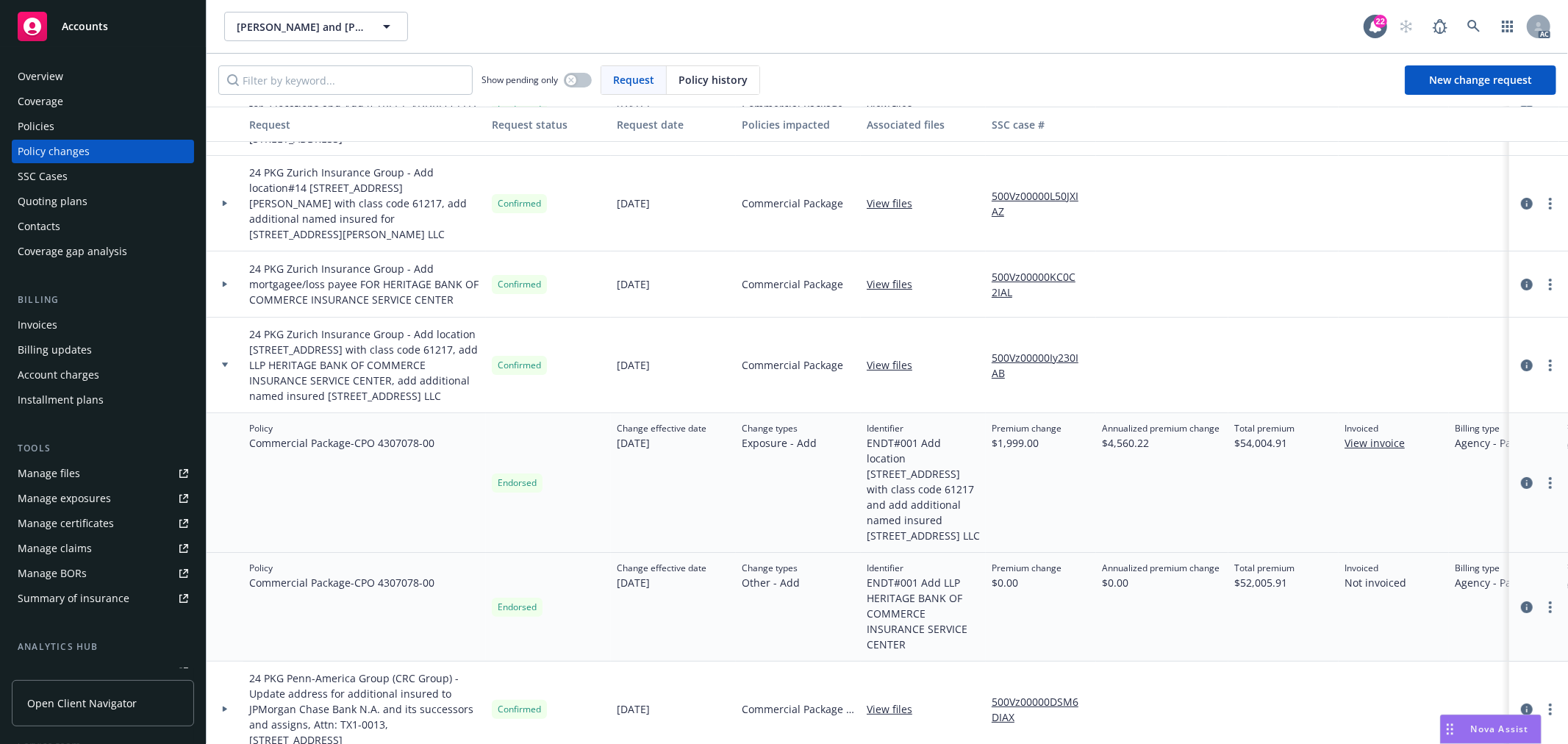
click at [221, 201] on div at bounding box center [224, 203] width 25 height 5
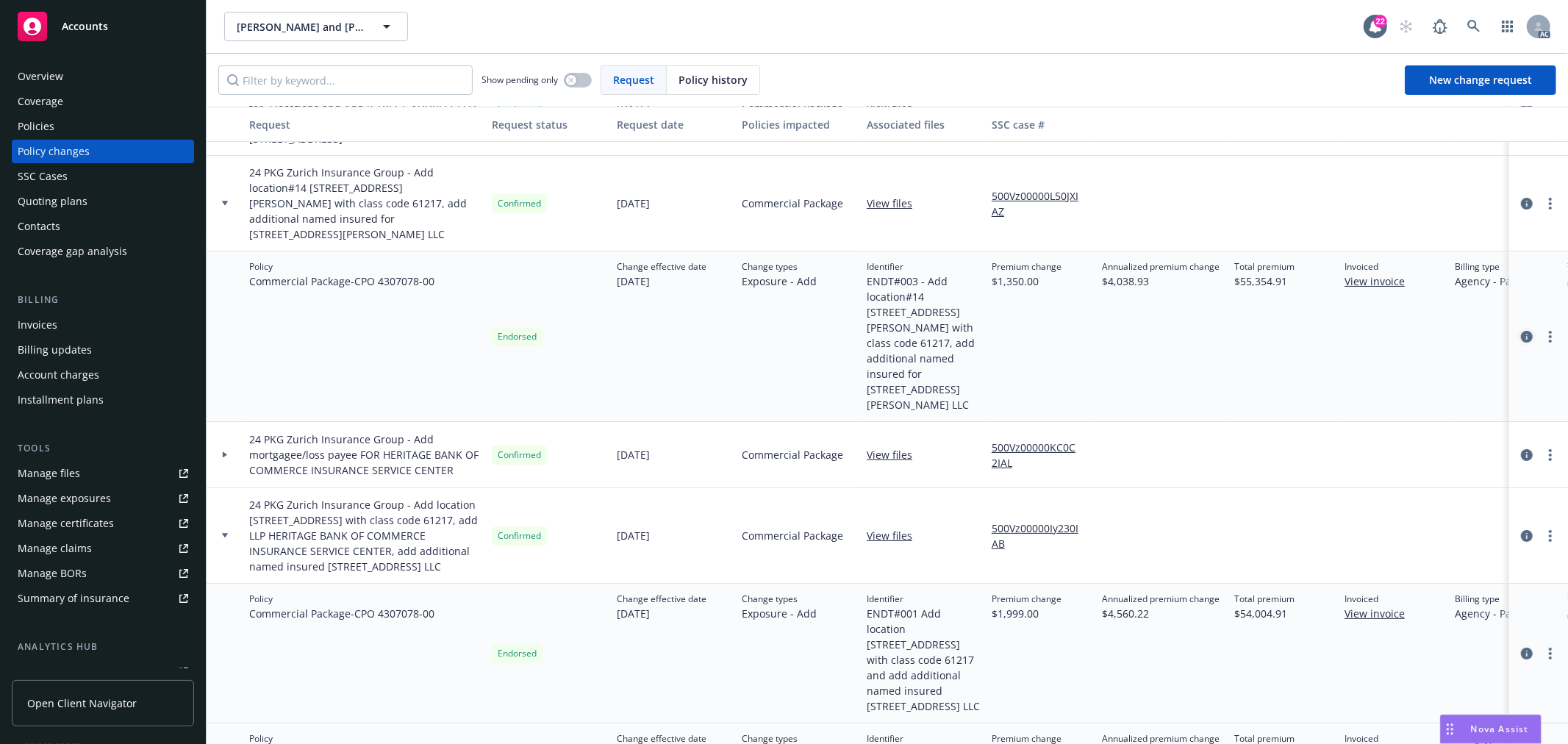
click at [1521, 331] on icon "circleInformation" at bounding box center [1526, 336] width 11 height 11
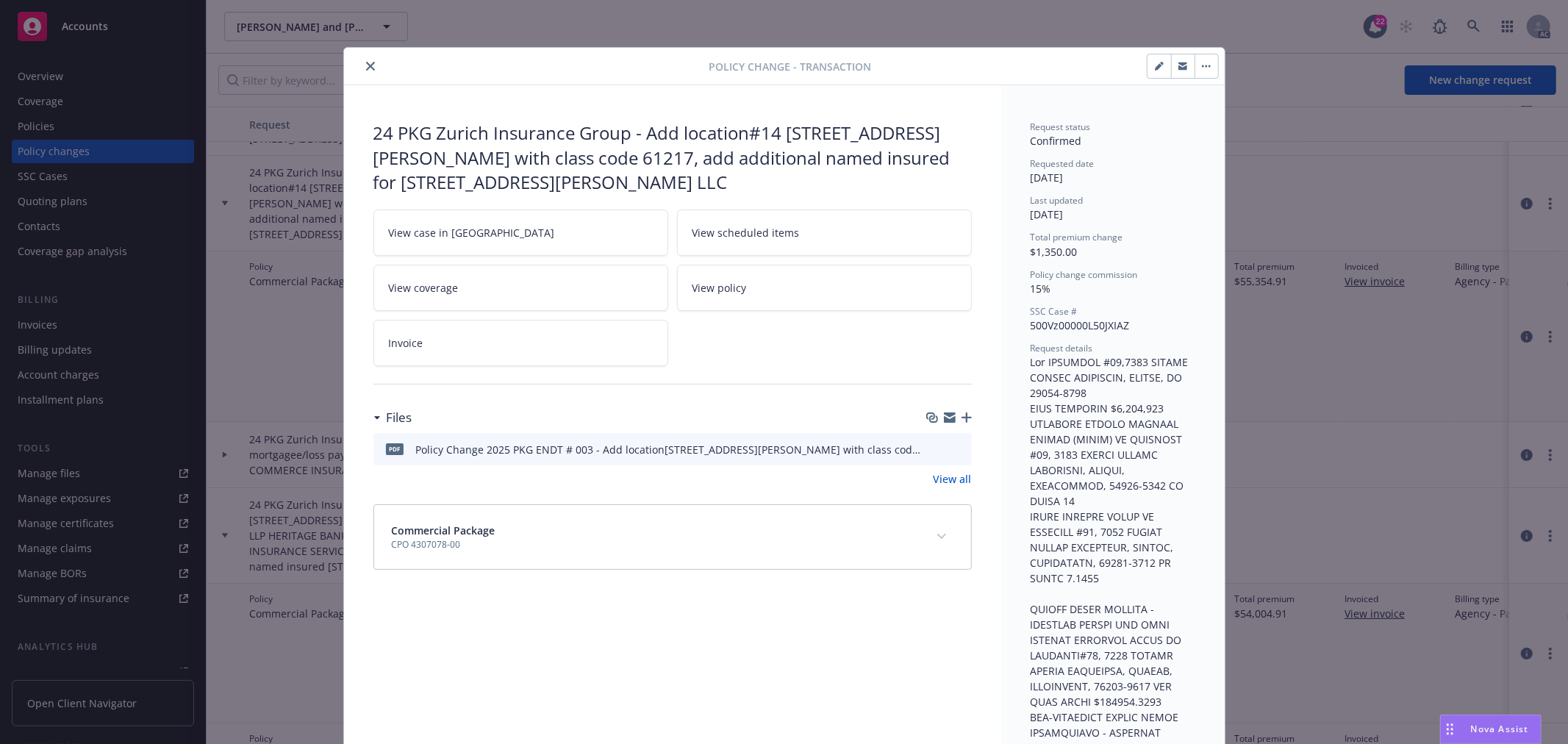
scroll to position [44, 0]
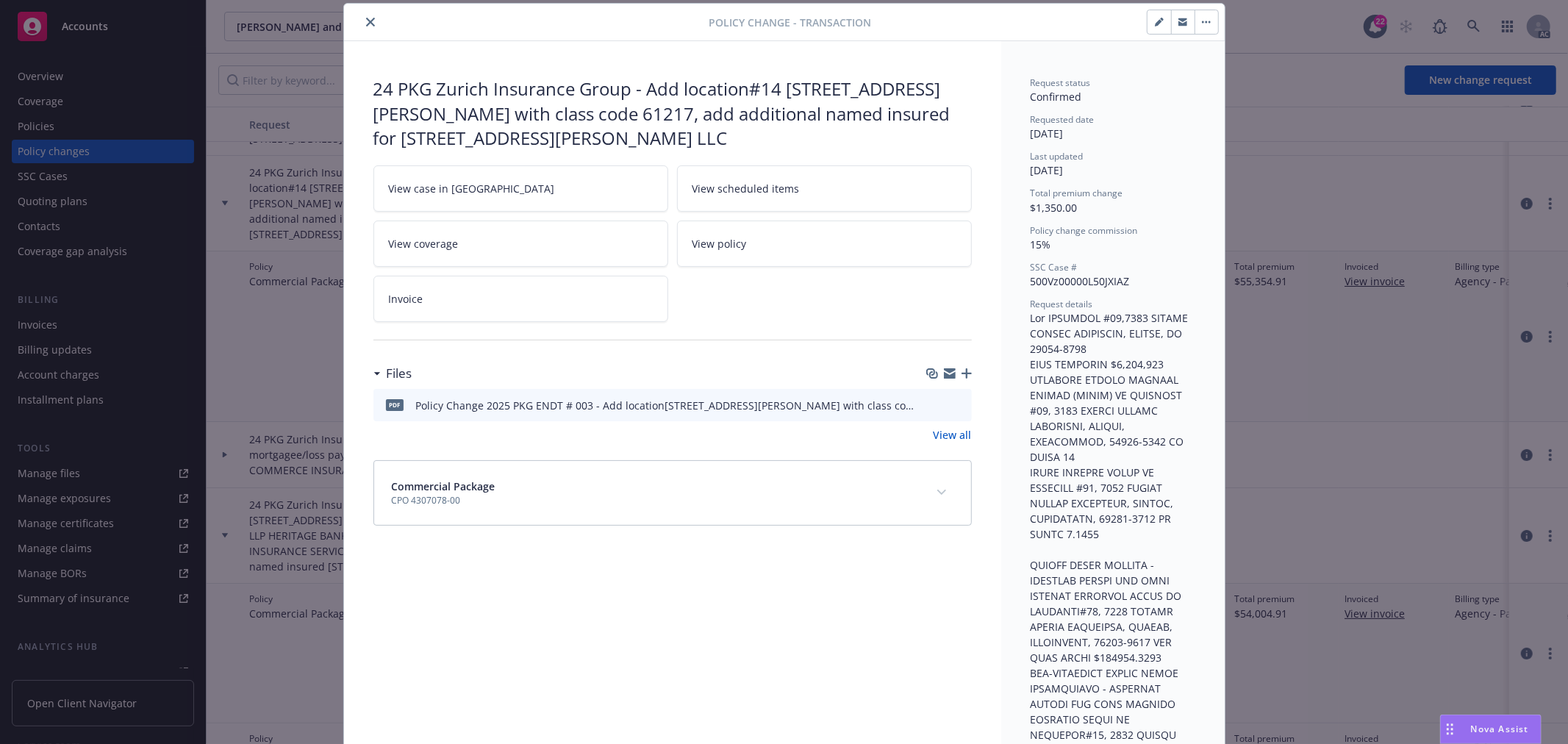
click at [953, 405] on icon "preview file" at bounding box center [957, 405] width 13 height 11
click at [364, 14] on button "close" at bounding box center [370, 21] width 17 height 17
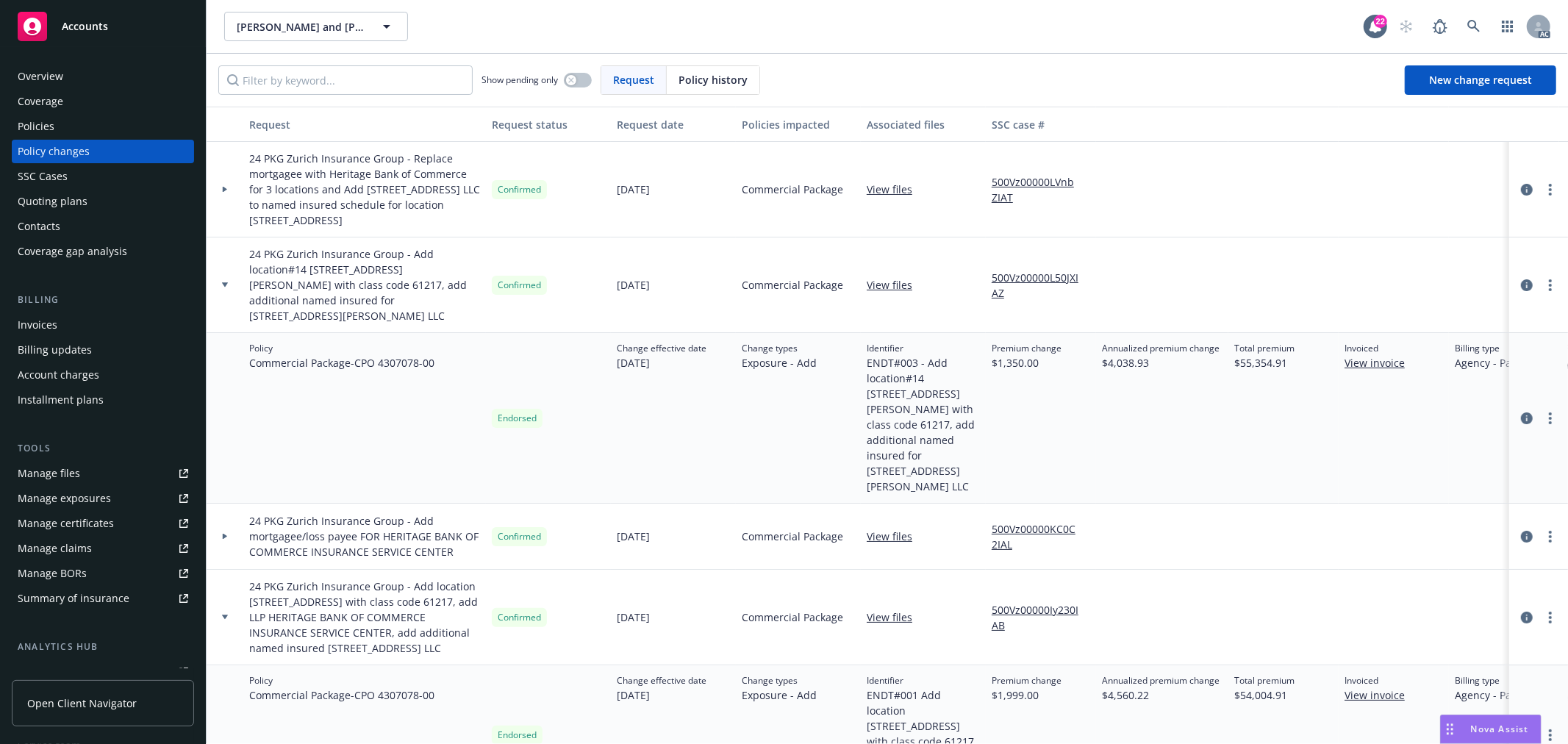
click at [221, 281] on div at bounding box center [225, 285] width 37 height 96
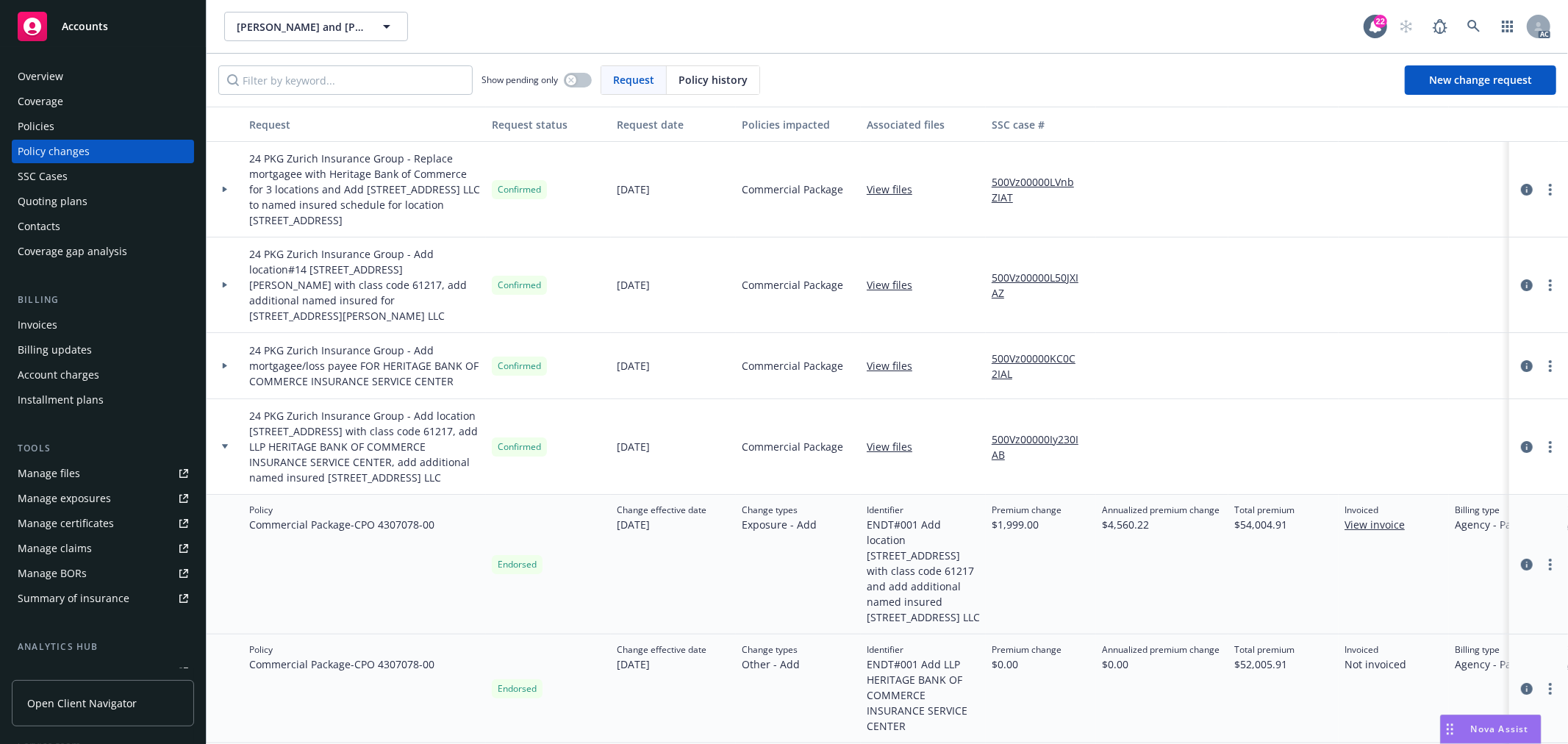
click at [221, 187] on div at bounding box center [224, 189] width 25 height 5
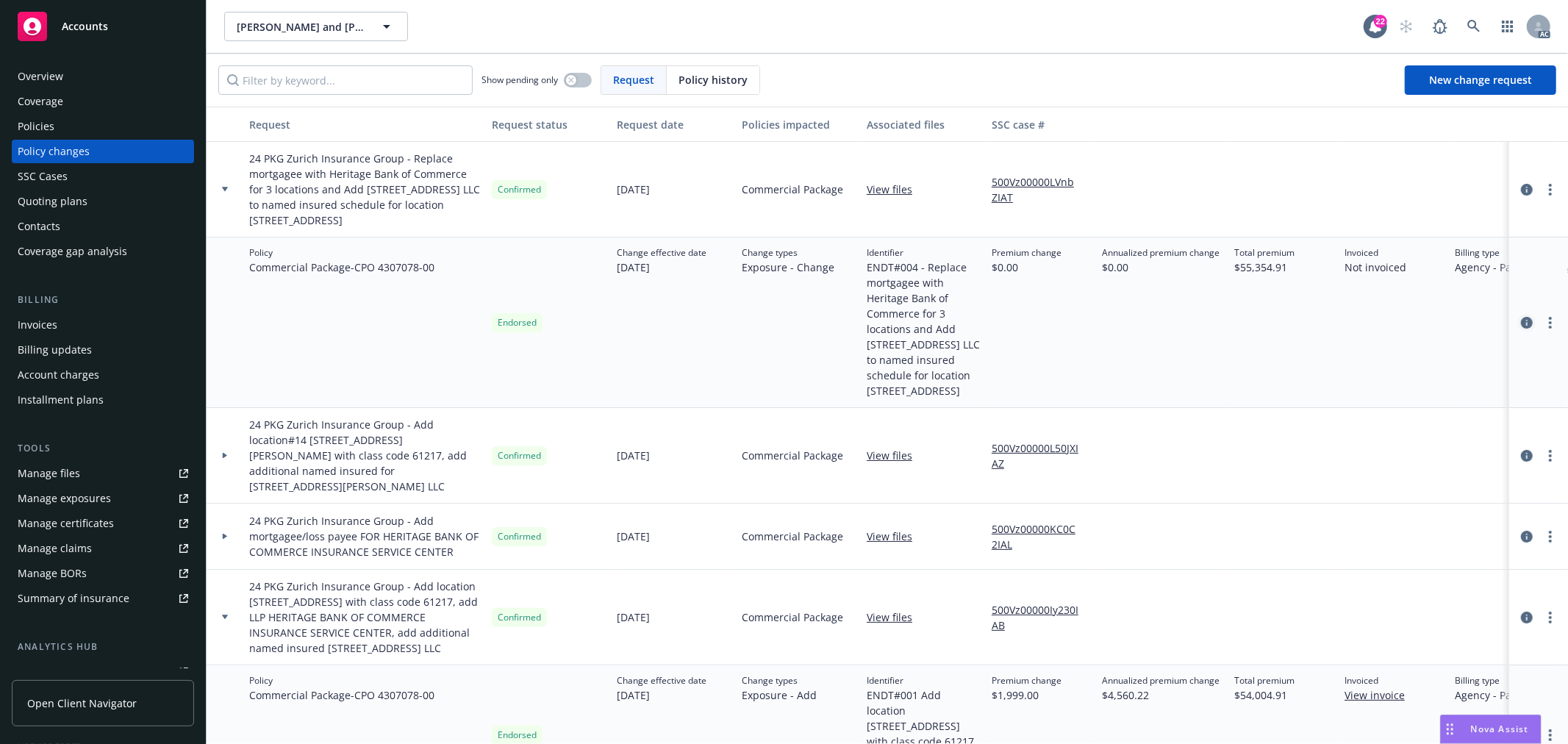
click at [1521, 326] on icon "circleInformation" at bounding box center [1526, 323] width 11 height 11
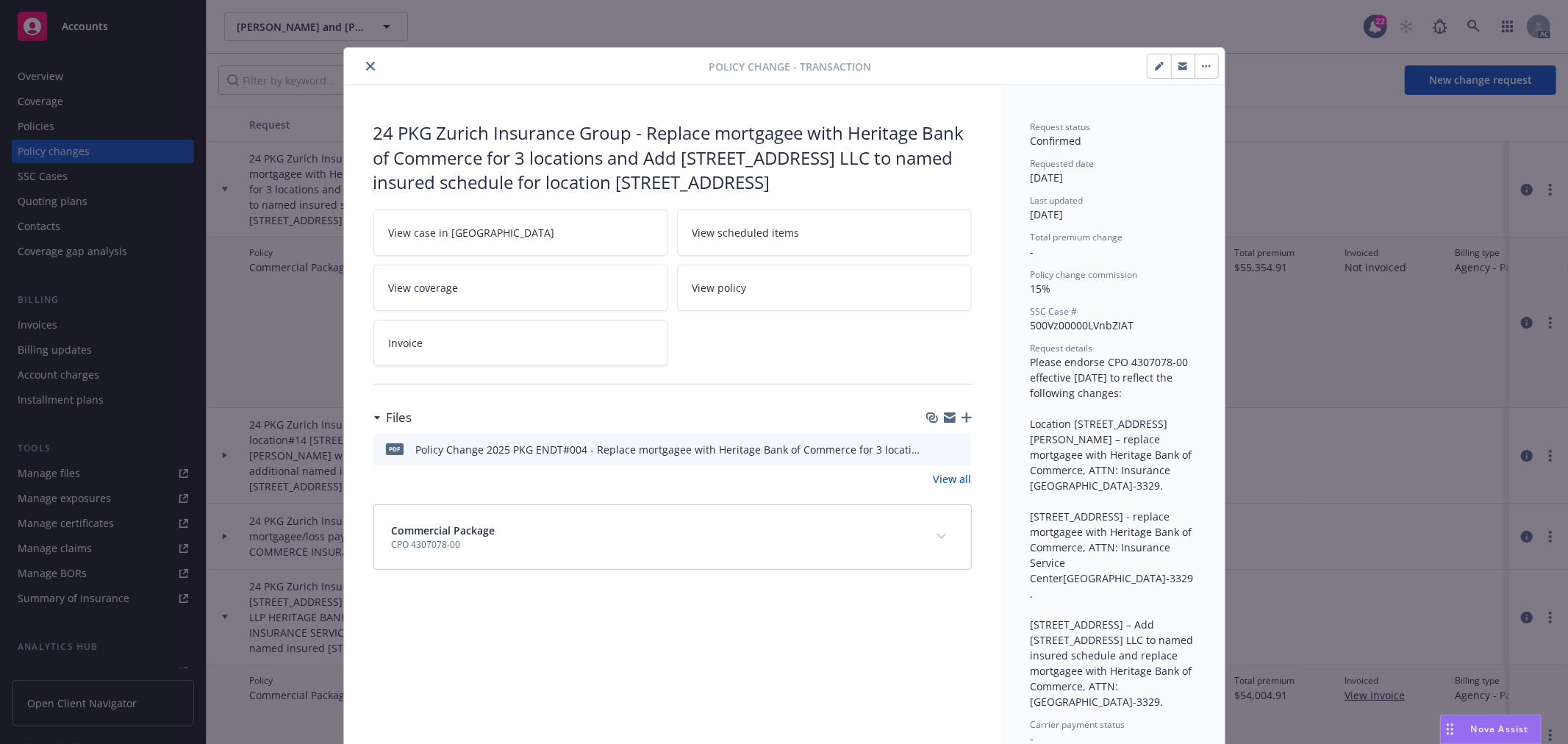
scroll to position [44, 0]
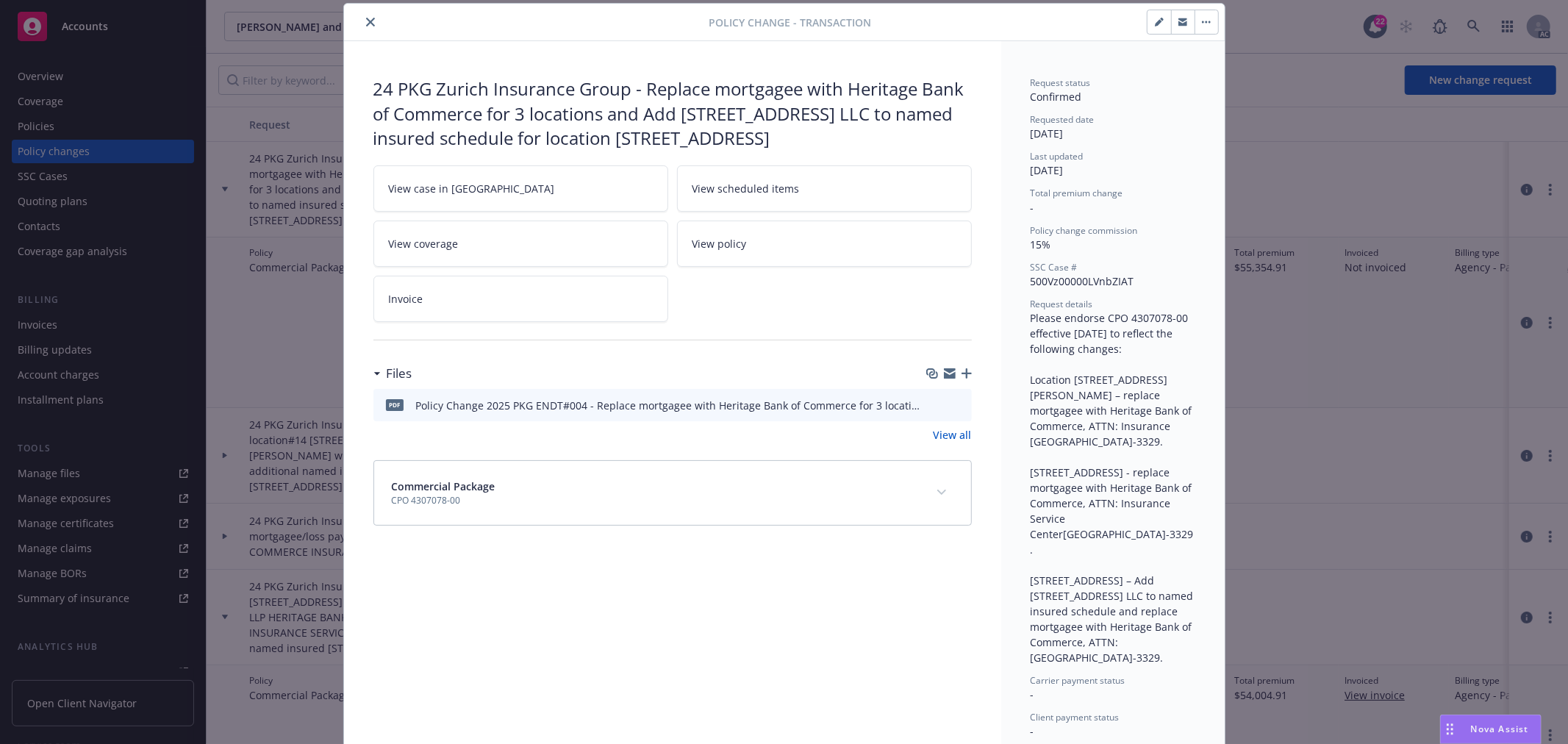
click at [951, 405] on icon "preview file" at bounding box center [957, 405] width 13 height 11
click at [362, 21] on button "close" at bounding box center [370, 21] width 17 height 17
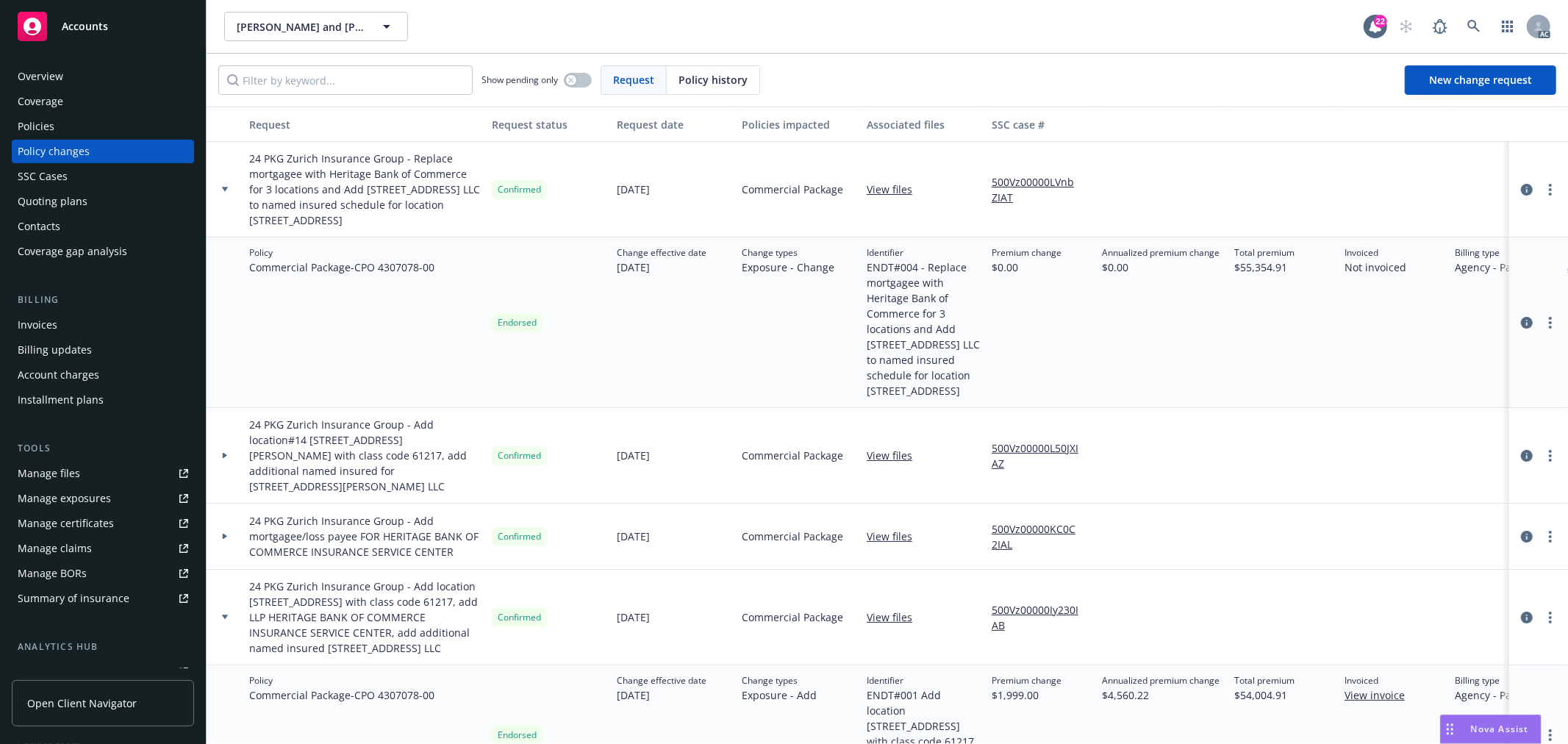
click at [59, 126] on div "Policies" at bounding box center [103, 126] width 170 height 24
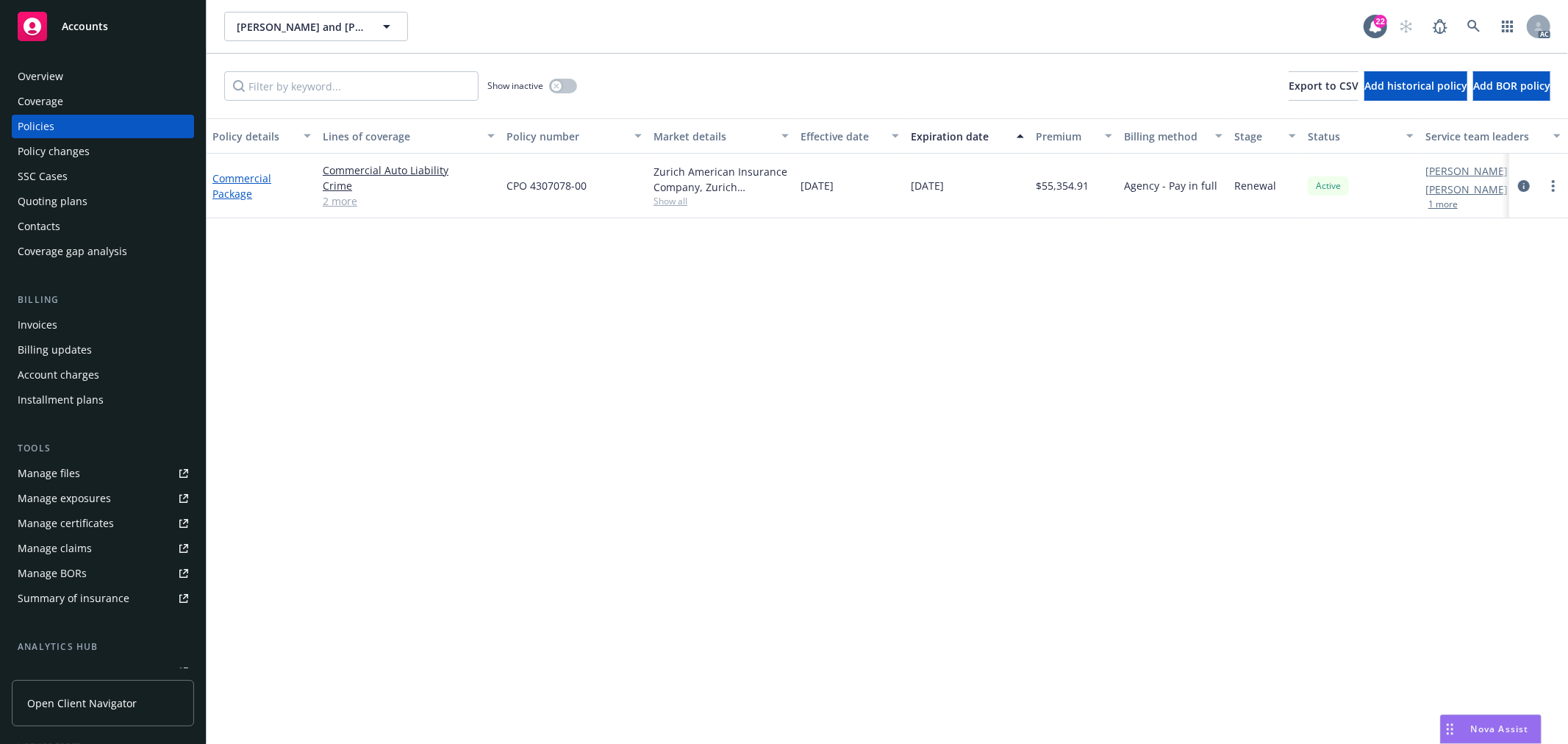
click at [243, 189] on link "Commercial Package" at bounding box center [241, 186] width 59 height 30
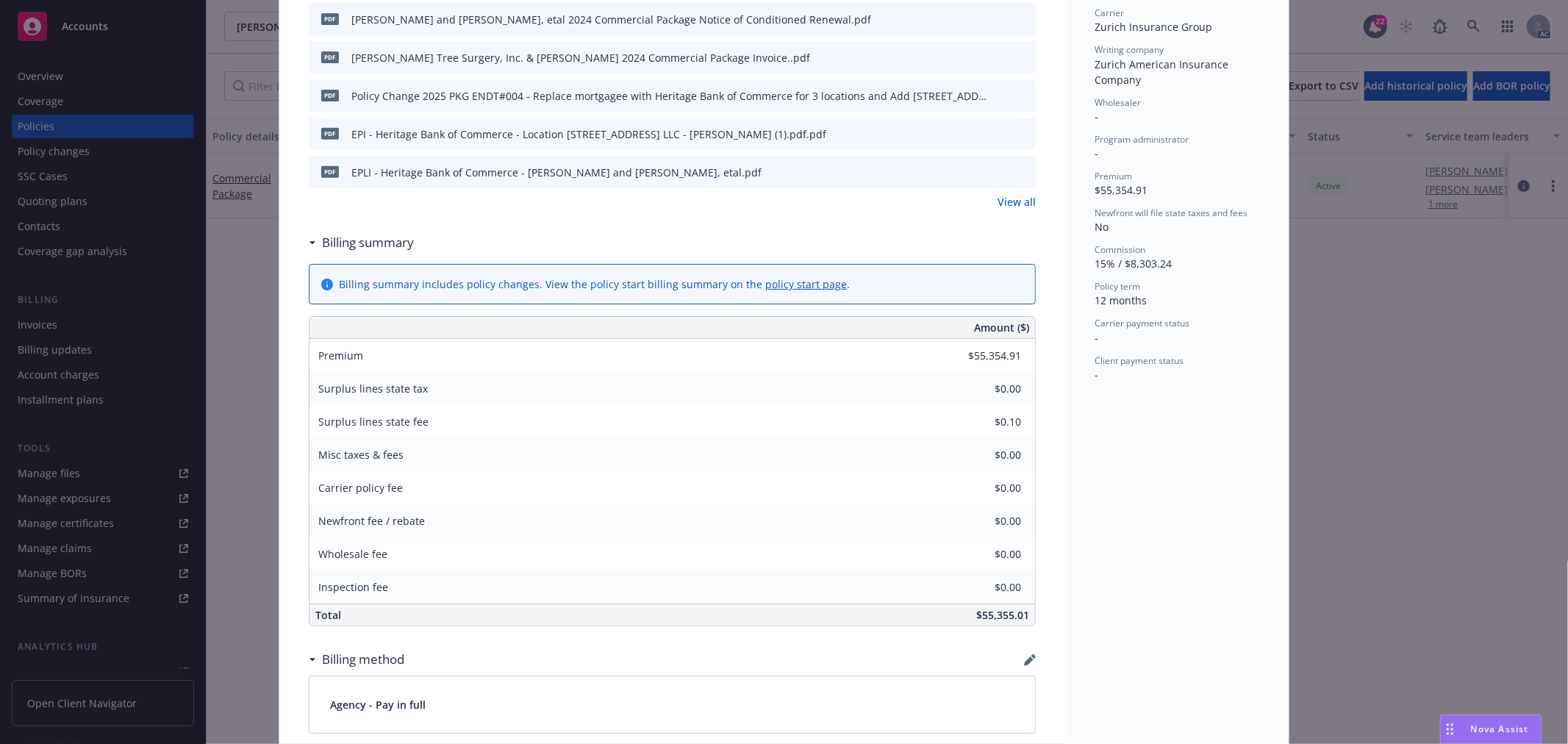
scroll to position [653, 0]
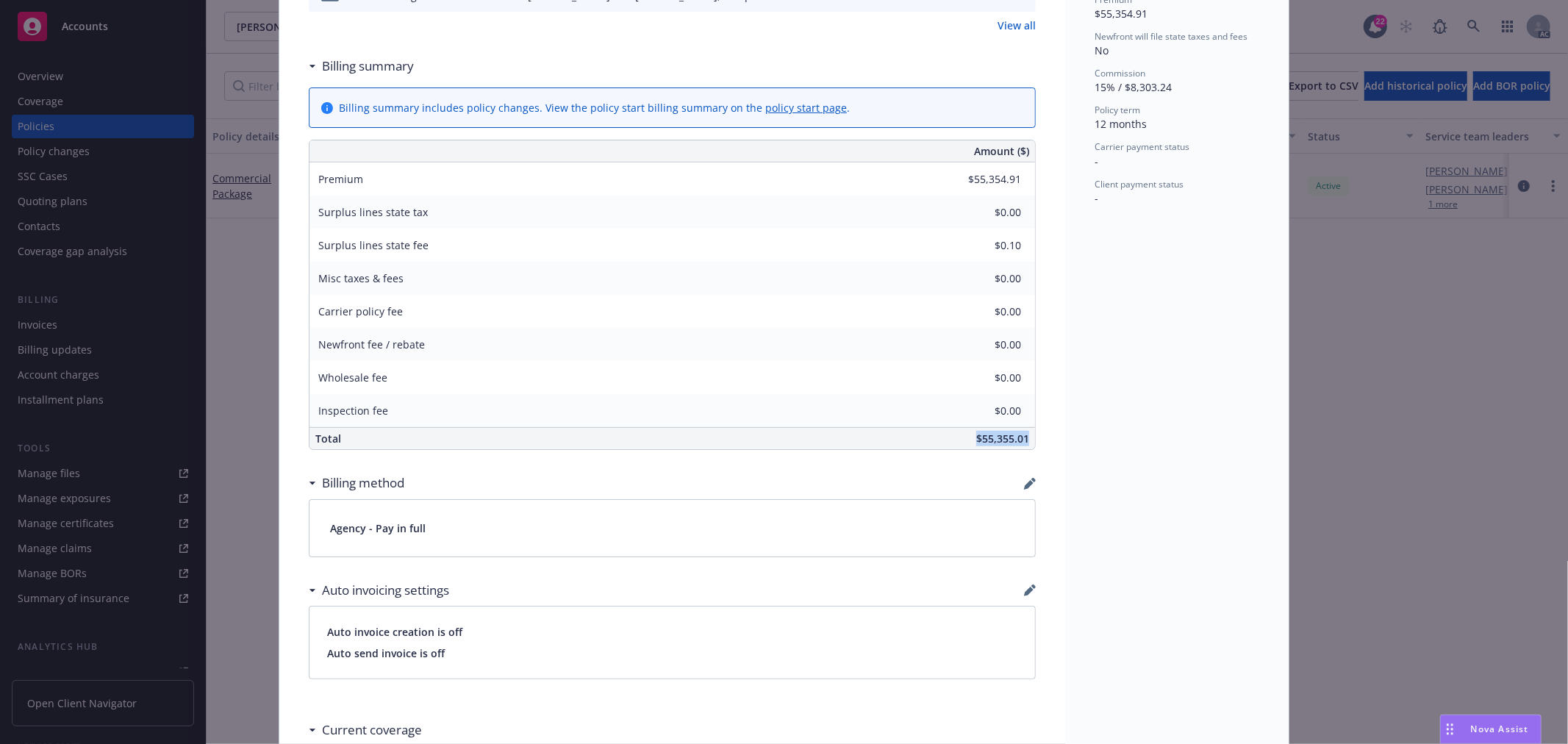
drag, startPoint x: 969, startPoint y: 438, endPoint x: 1027, endPoint y: 438, distance: 58.0
click at [1027, 438] on div "$55,355.01" at bounding box center [782, 439] width 505 height 21
copy span "$55,355.01"
click at [982, 438] on span "$55,355.01" at bounding box center [1003, 438] width 53 height 14
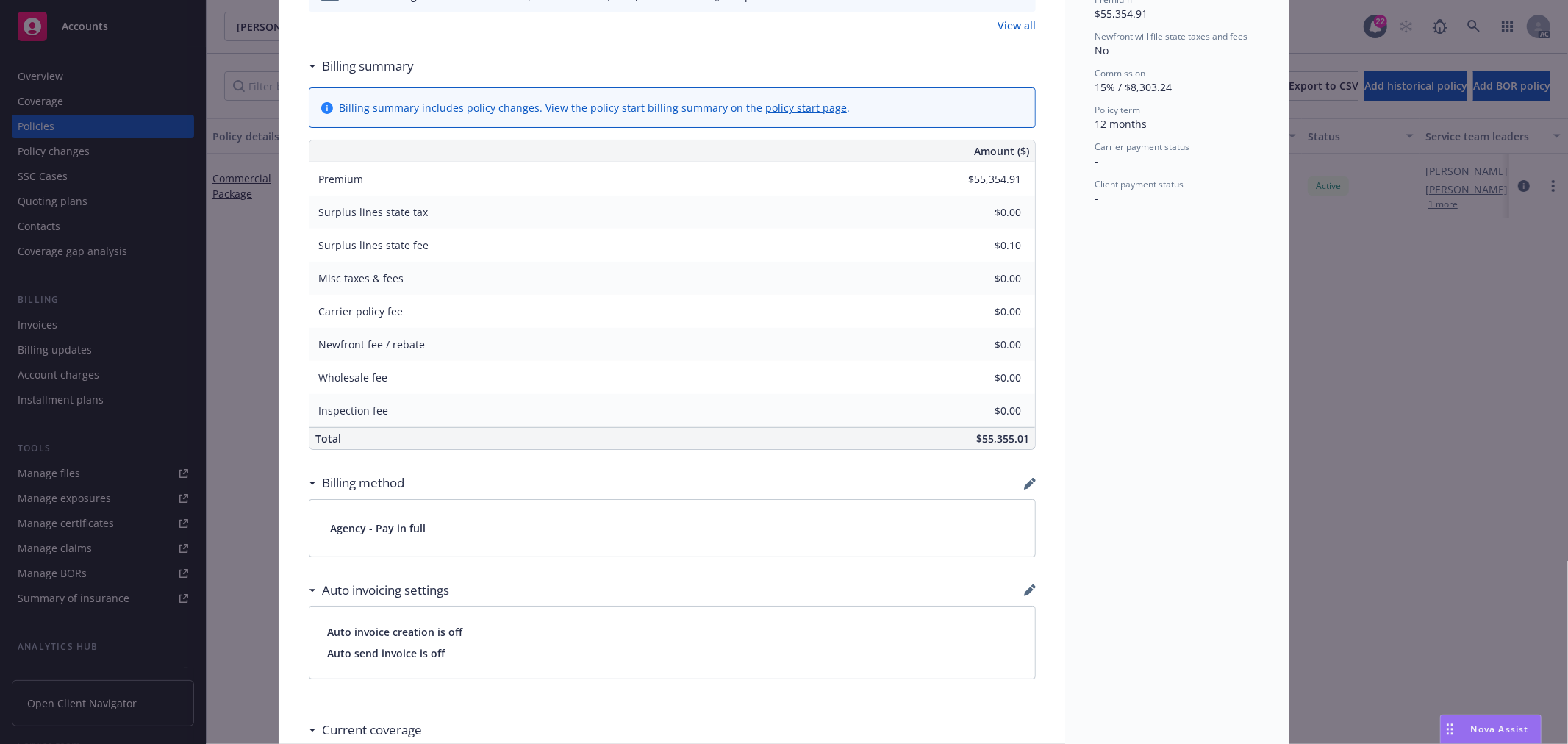
click at [976, 437] on span "$55,355.01" at bounding box center [1003, 438] width 53 height 14
drag, startPoint x: 972, startPoint y: 437, endPoint x: 1027, endPoint y: 437, distance: 55.0
click at [1027, 437] on div "$55,355.01" at bounding box center [782, 439] width 505 height 21
copy div "$55,355.01"
